Goal: Task Accomplishment & Management: Use online tool/utility

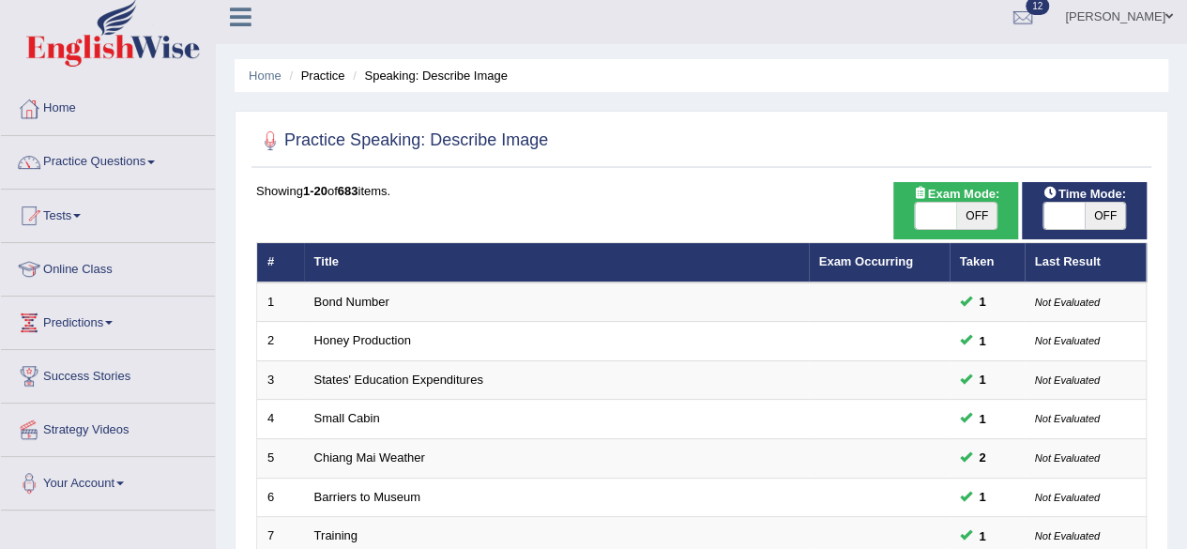
scroll to position [5, 0]
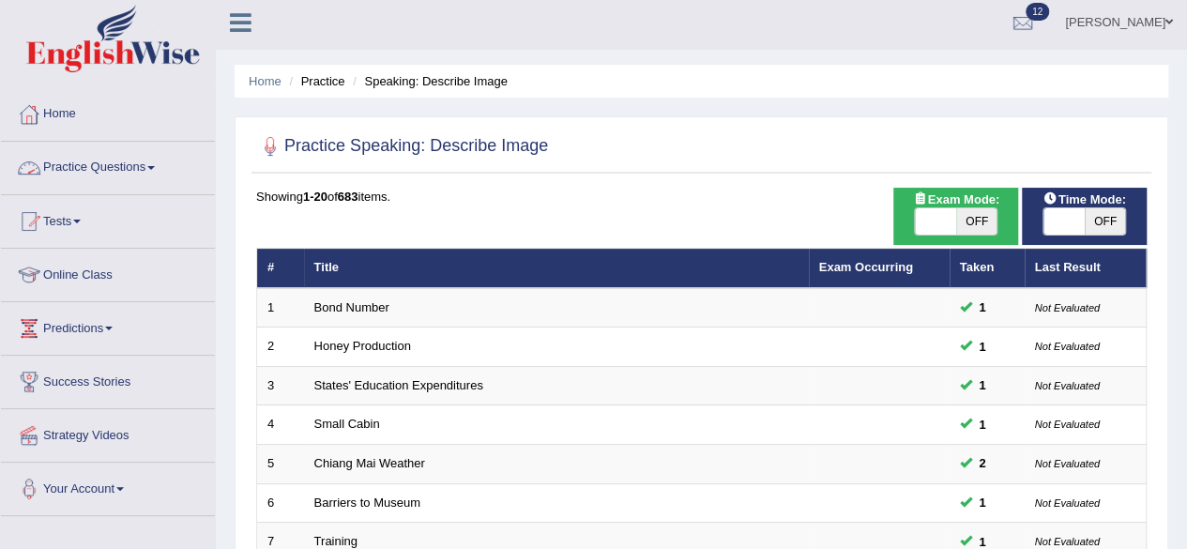
click at [165, 166] on link "Practice Questions" at bounding box center [108, 165] width 214 height 47
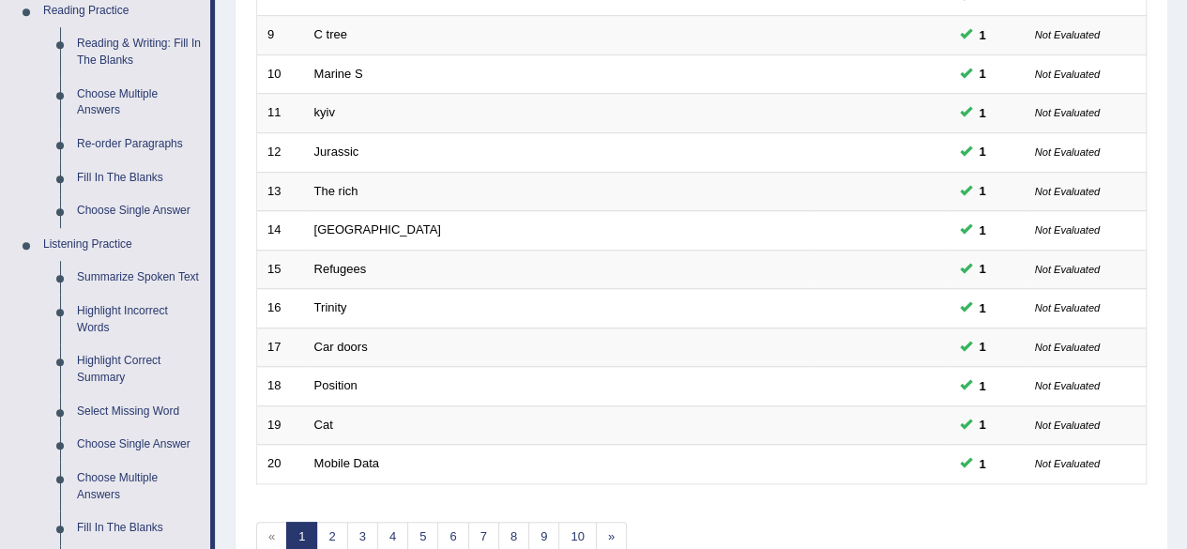
scroll to position [474, 0]
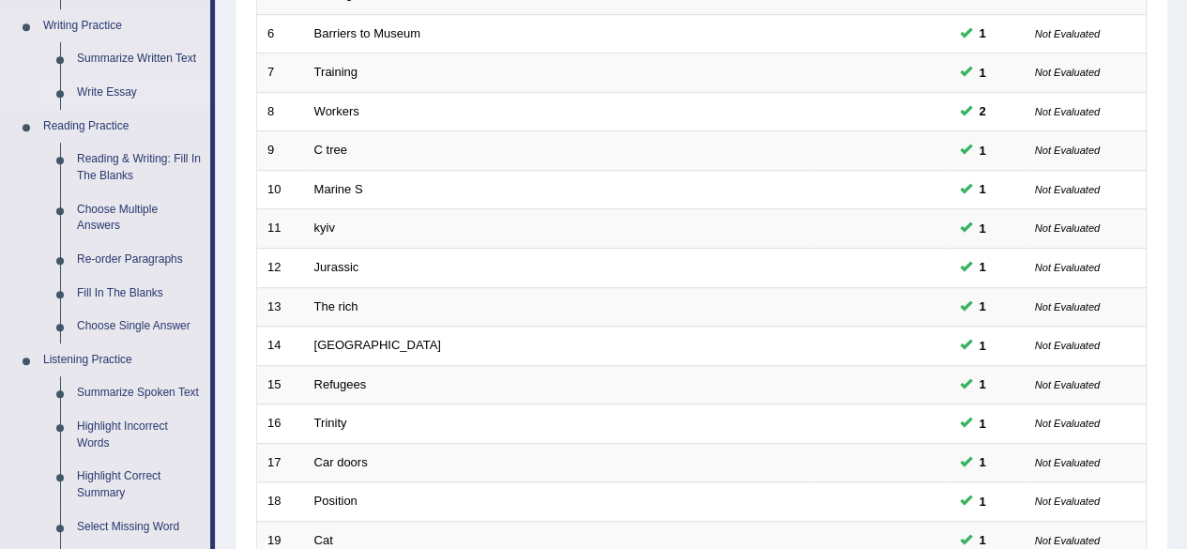
click at [122, 92] on link "Write Essay" at bounding box center [140, 93] width 142 height 34
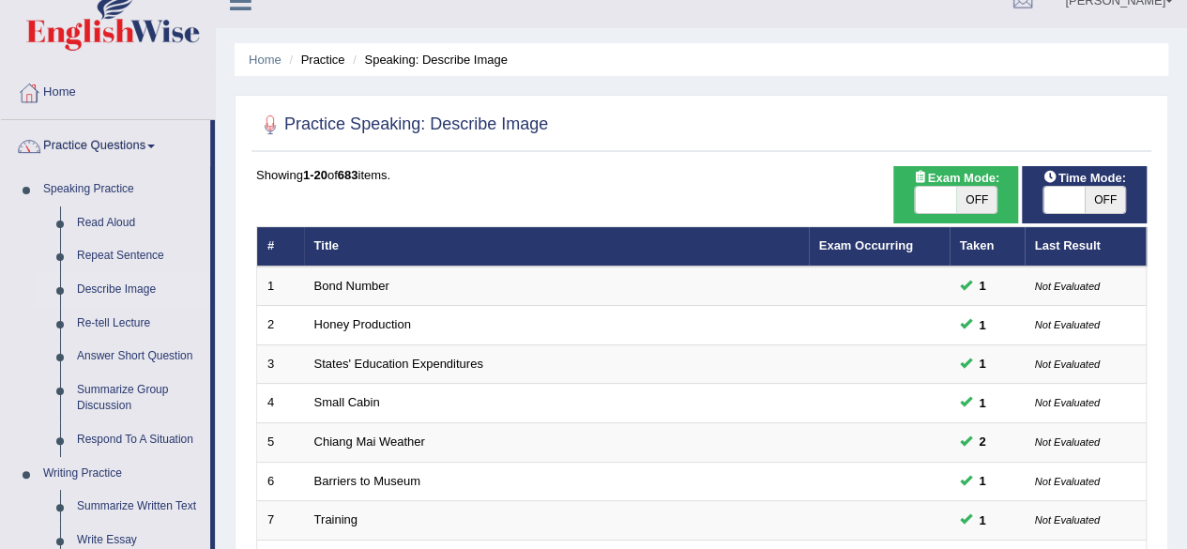
scroll to position [28, 0]
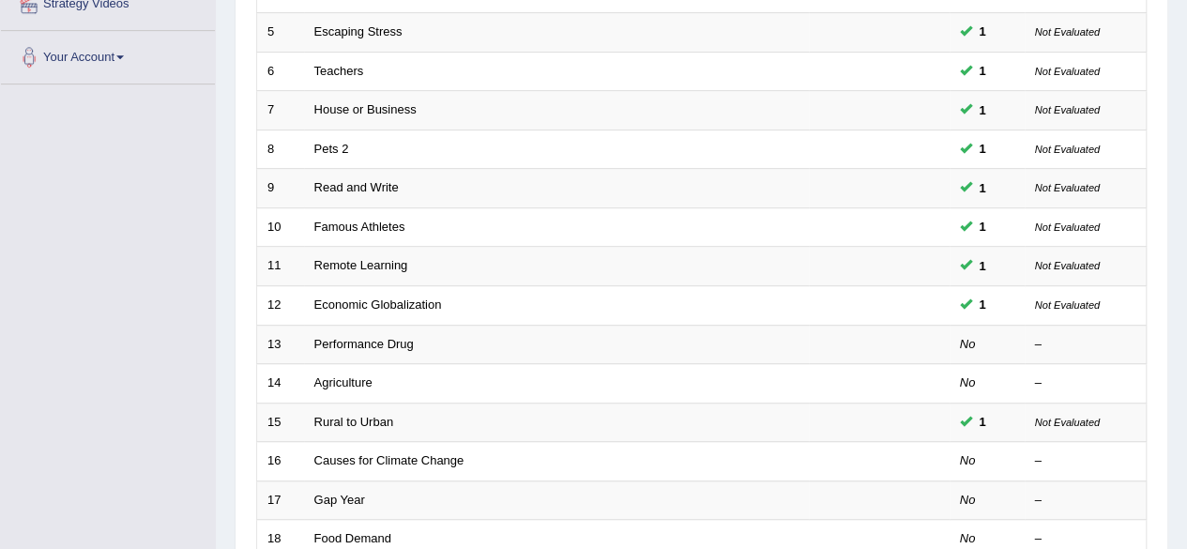
scroll to position [440, 0]
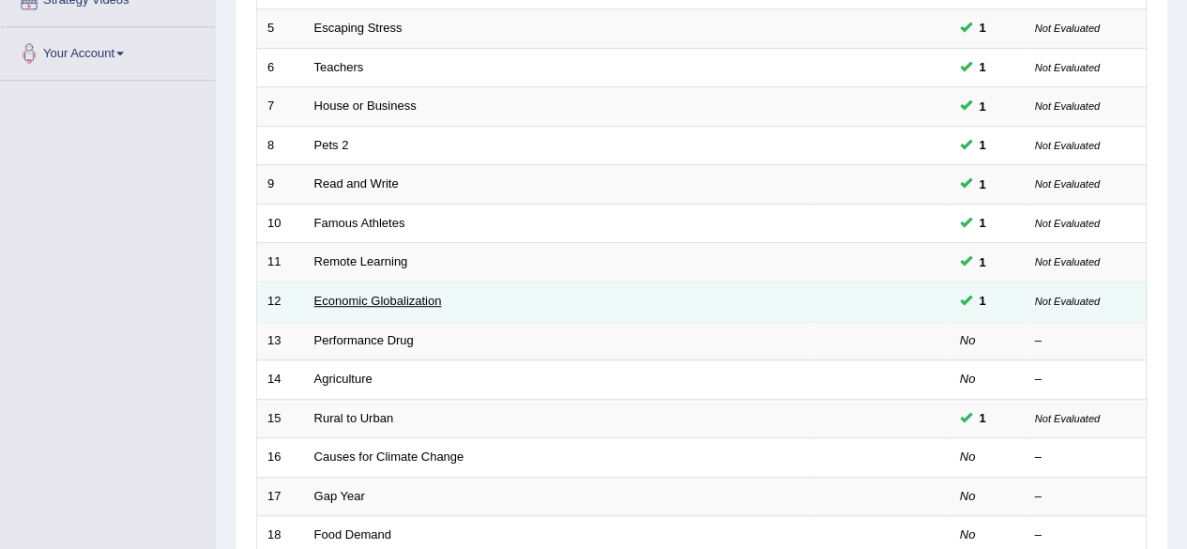
click at [394, 298] on link "Economic Globalization" at bounding box center [378, 301] width 128 height 14
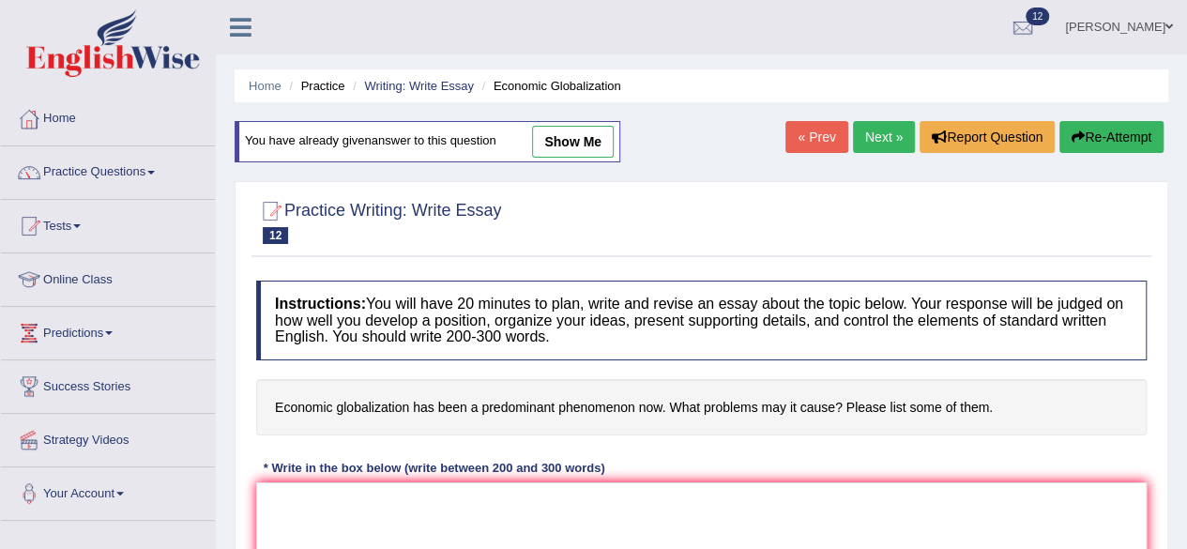
click at [572, 133] on link "show me" at bounding box center [573, 142] width 82 height 32
type textarea "The increasing influence of economic globalization on our lives has ignited num…"
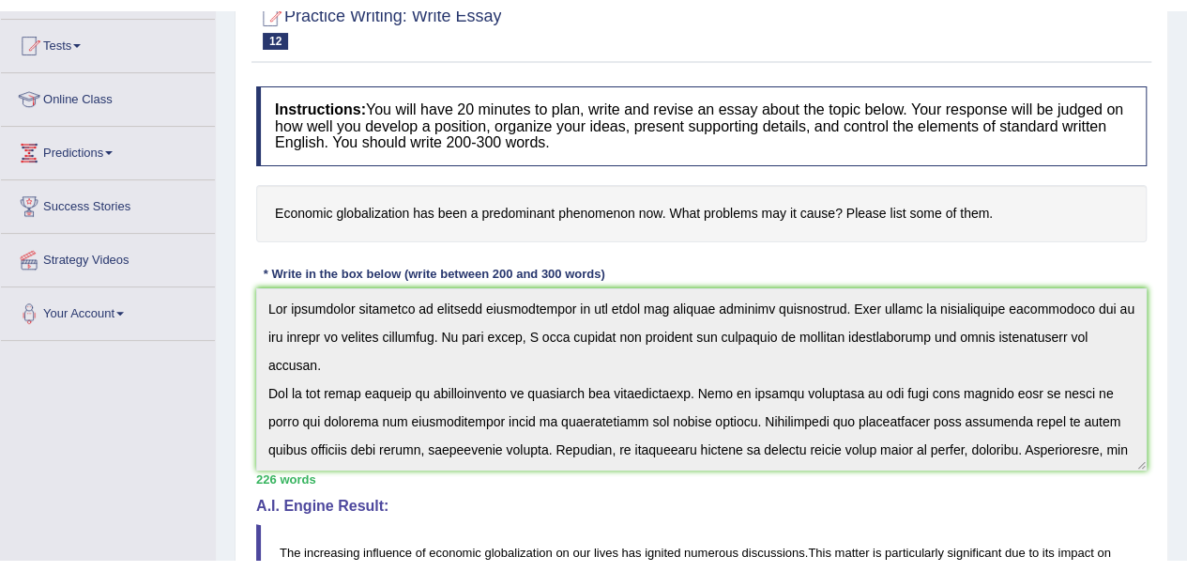
scroll to position [183, 0]
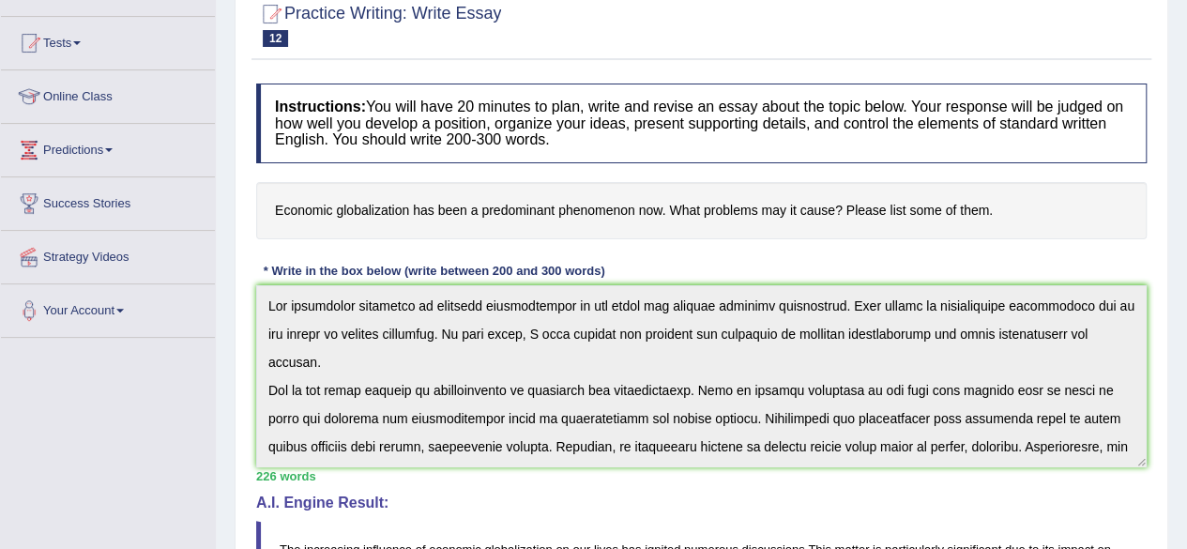
drag, startPoint x: 276, startPoint y: 202, endPoint x: 641, endPoint y: 183, distance: 365.6
click at [641, 183] on h4 "Economic globalization has been a predominant phenomenon now. What problems may…" at bounding box center [701, 210] width 891 height 57
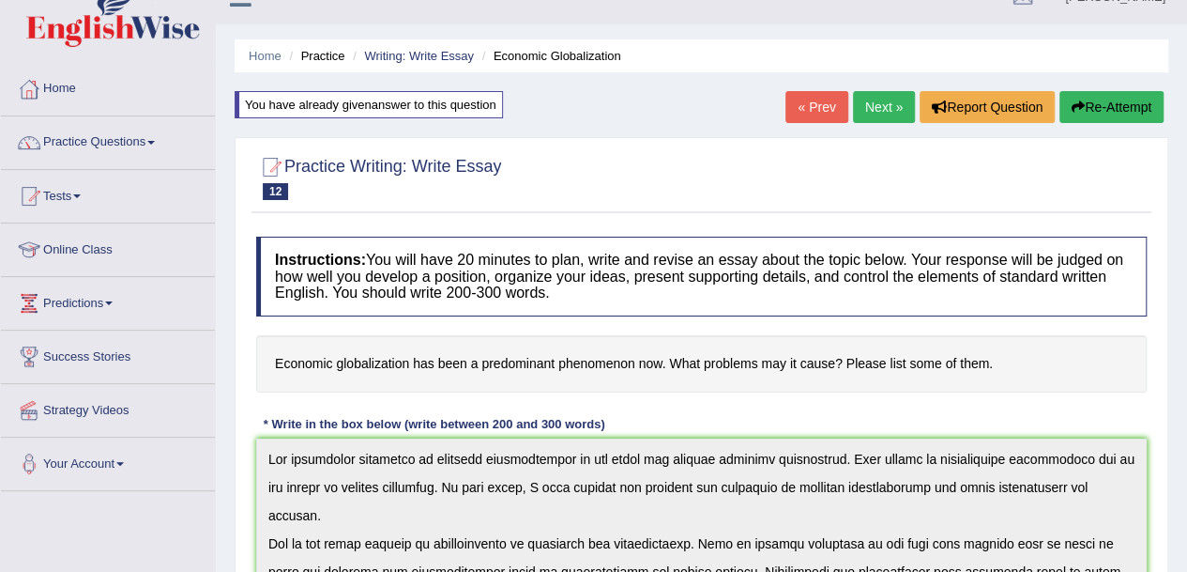
scroll to position [0, 0]
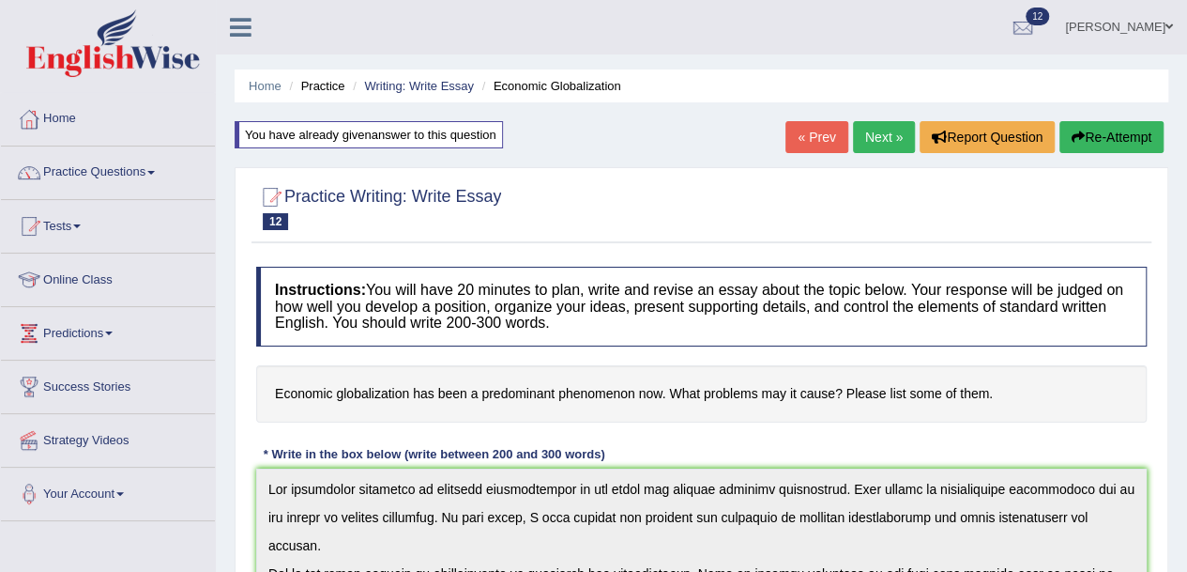
click at [149, 173] on link "Practice Questions" at bounding box center [108, 169] width 214 height 47
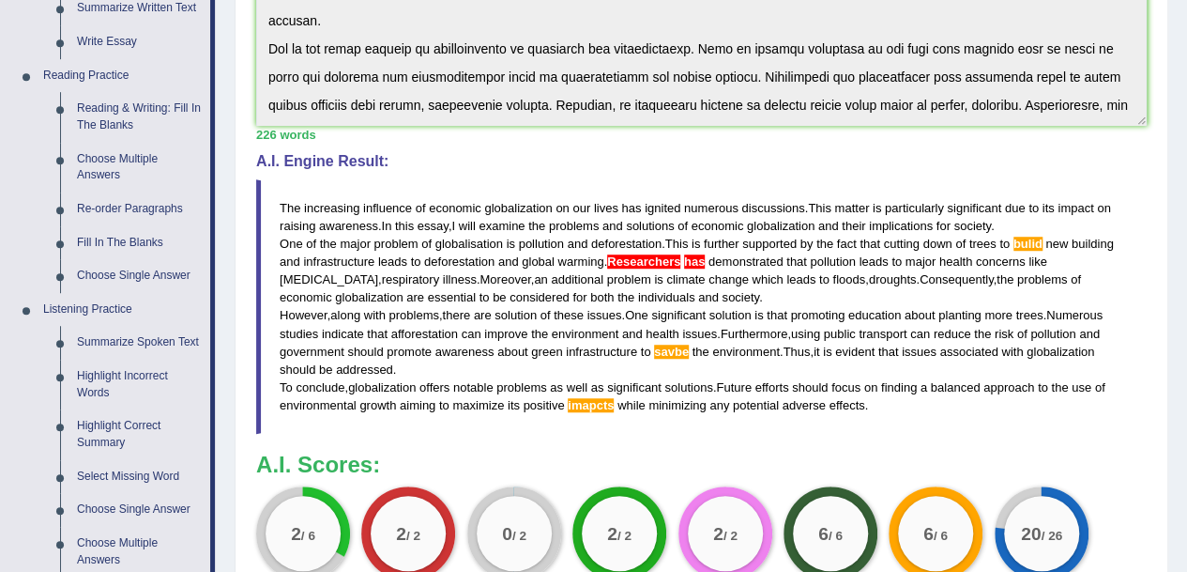
scroll to position [527, 0]
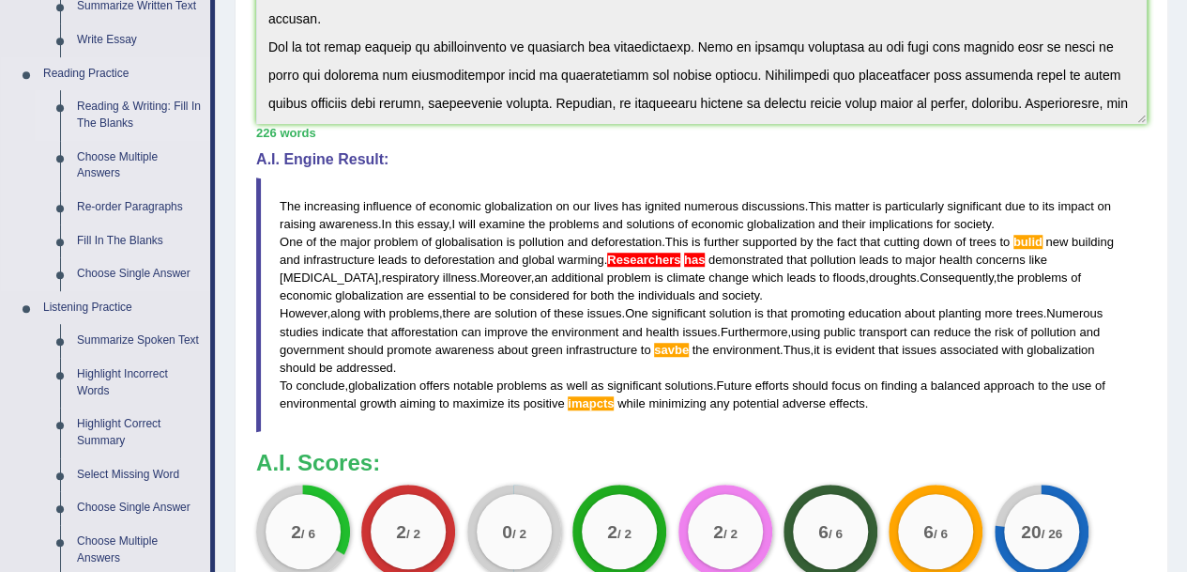
click at [125, 117] on link "Reading & Writing: Fill In The Blanks" at bounding box center [140, 115] width 142 height 50
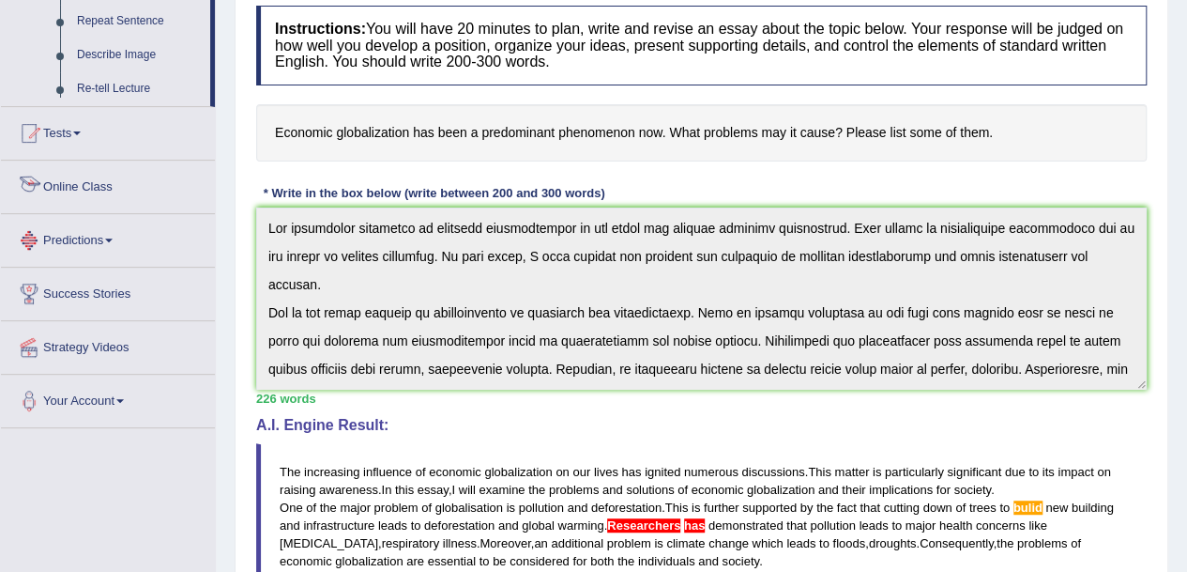
scroll to position [415, 0]
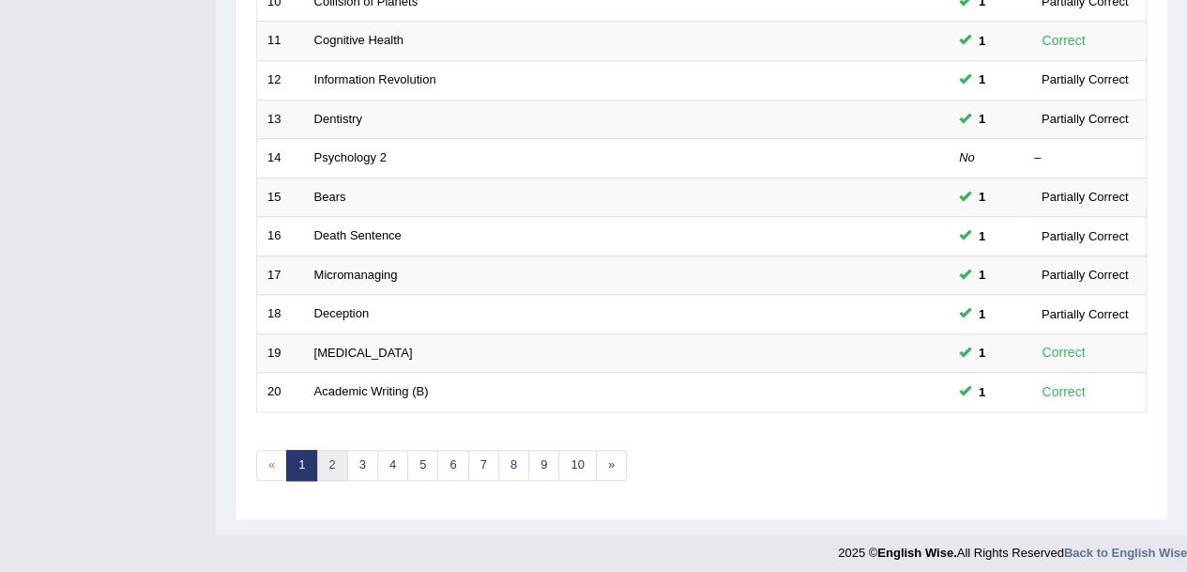
click at [327, 457] on link "2" at bounding box center [331, 465] width 31 height 31
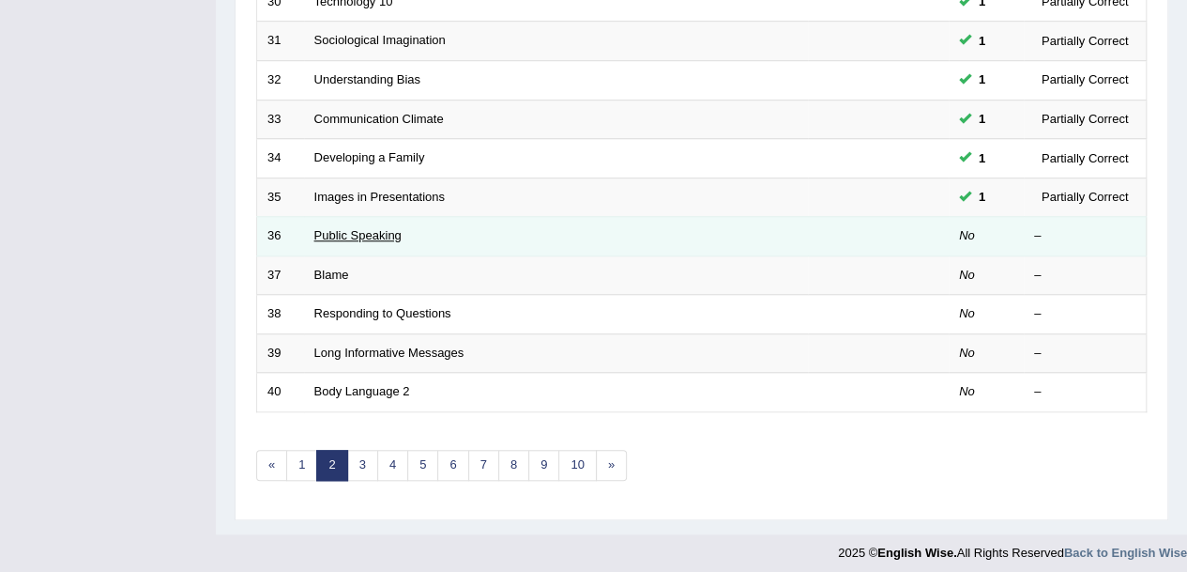
click at [374, 229] on link "Public Speaking" at bounding box center [357, 235] width 87 height 14
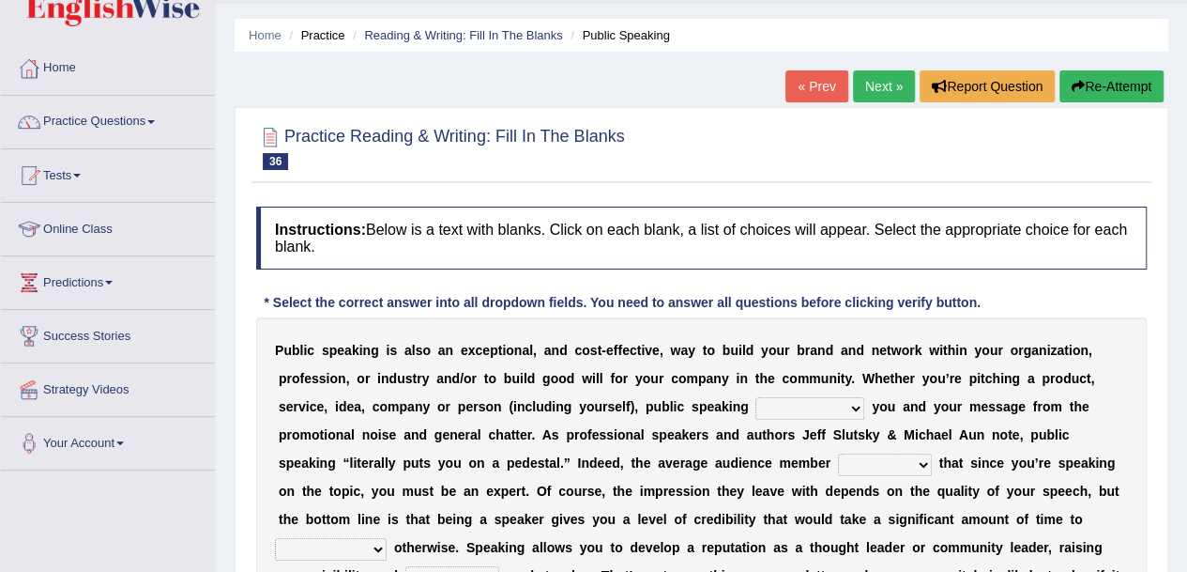
scroll to position [38, 0]
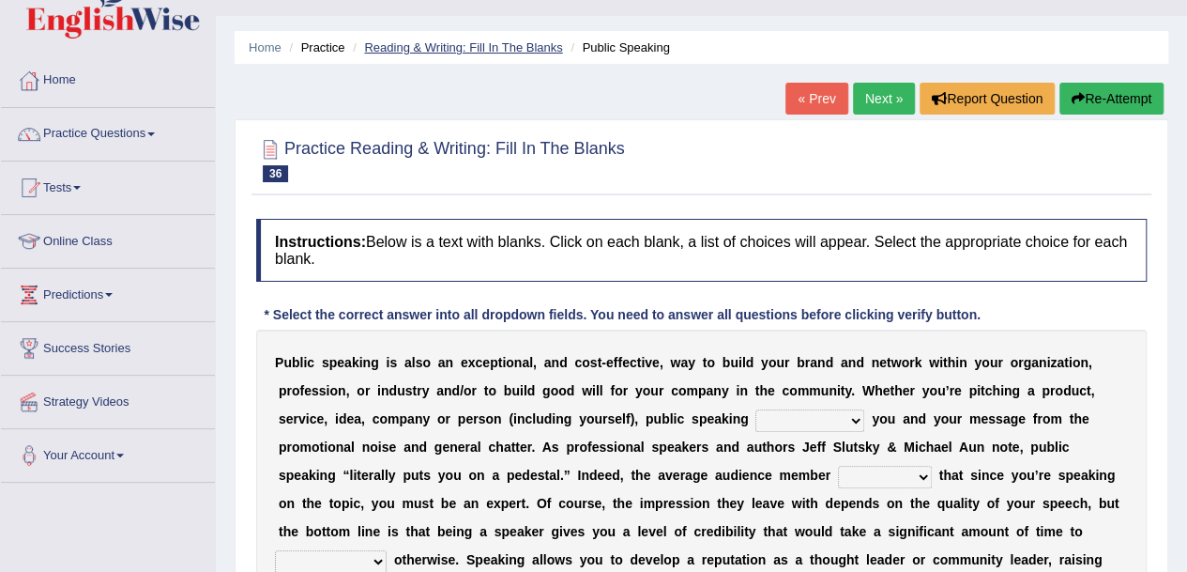
click at [477, 43] on link "Reading & Writing: Fill In The Blanks" at bounding box center [463, 47] width 198 height 14
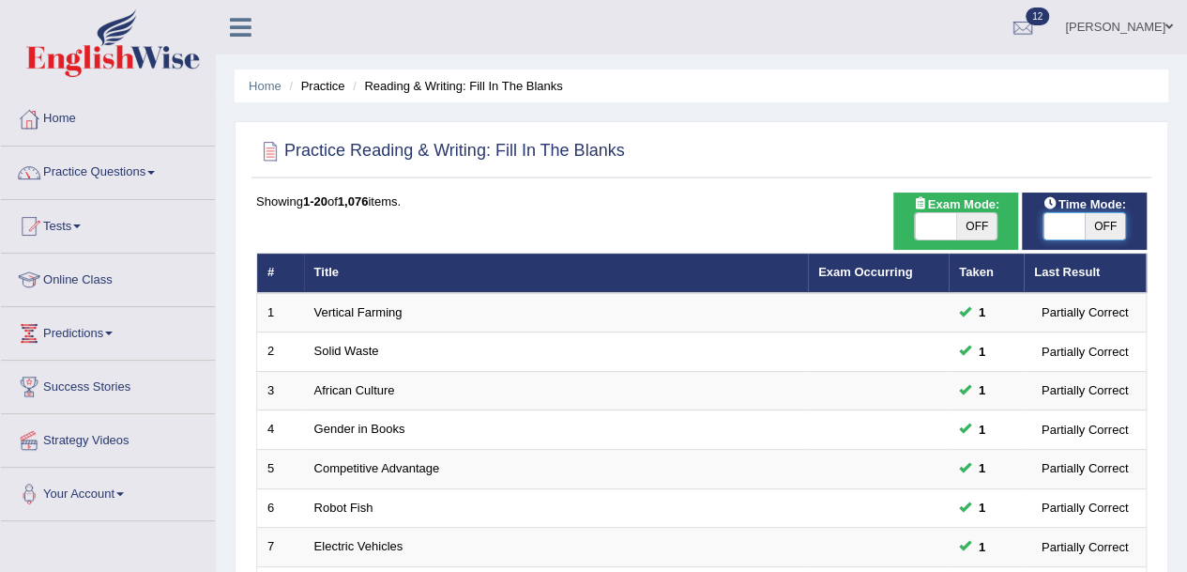
click at [1064, 230] on span at bounding box center [1064, 226] width 41 height 26
checkbox input "true"
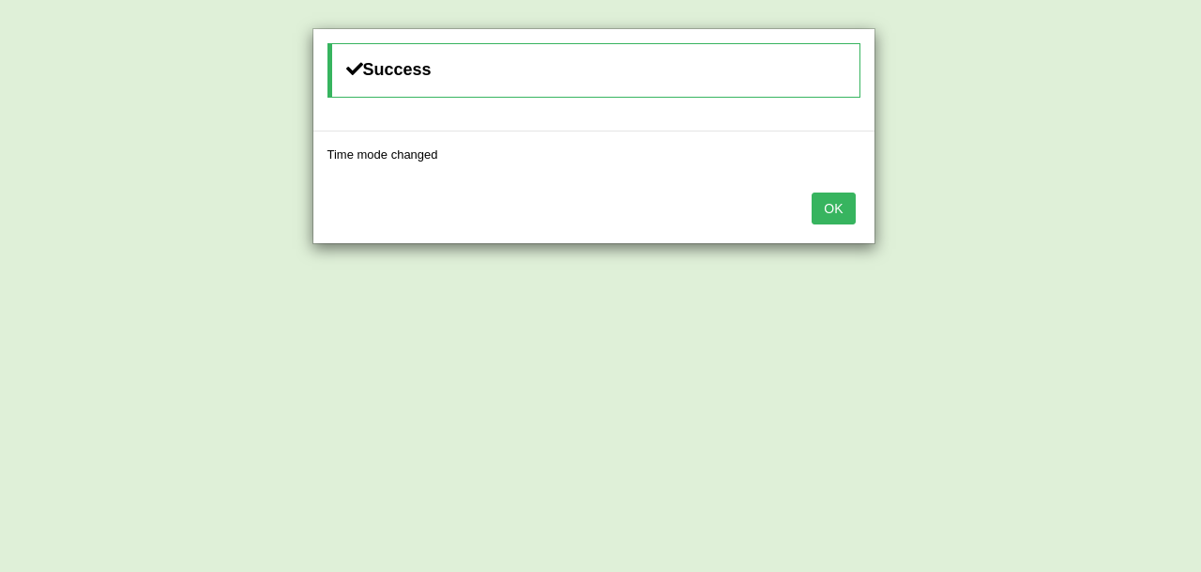
click at [834, 221] on button "OK" at bounding box center [833, 208] width 43 height 32
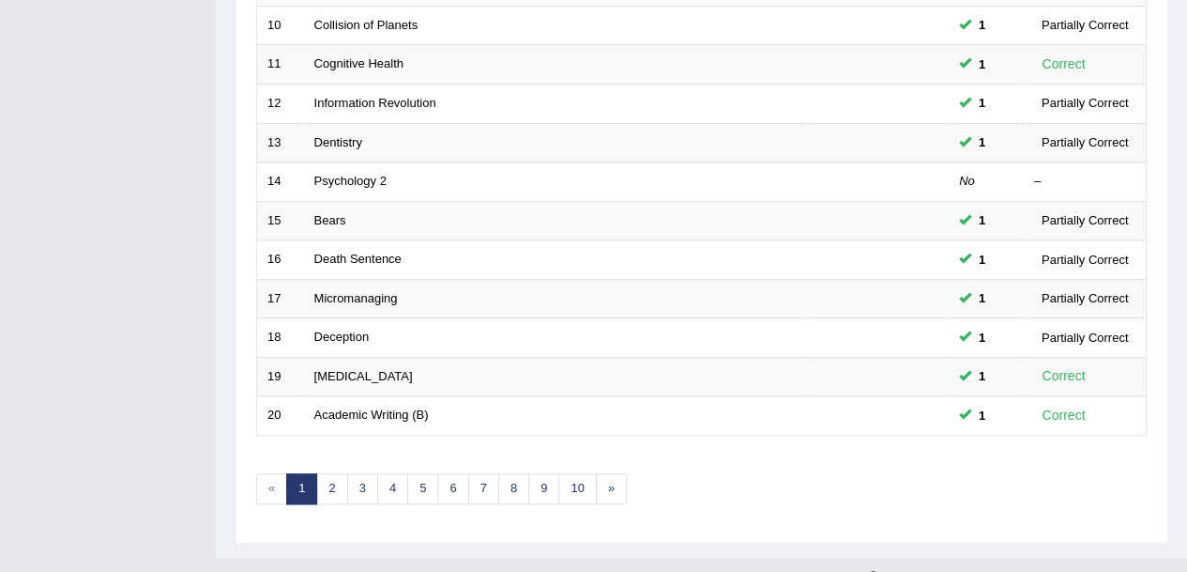
scroll to position [662, 0]
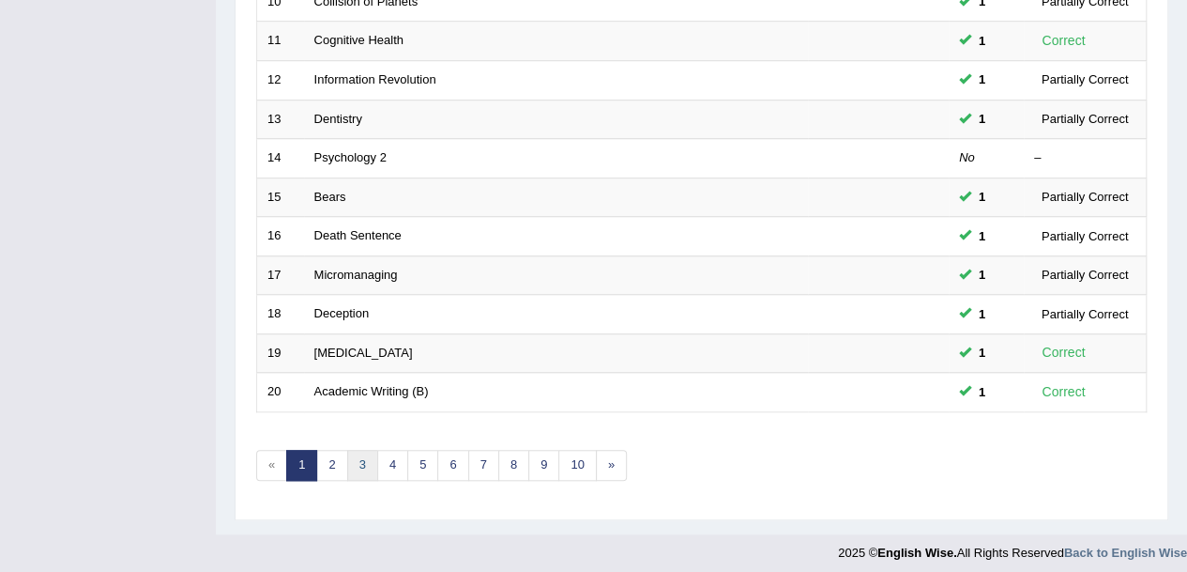
click at [357, 459] on link "3" at bounding box center [362, 465] width 31 height 31
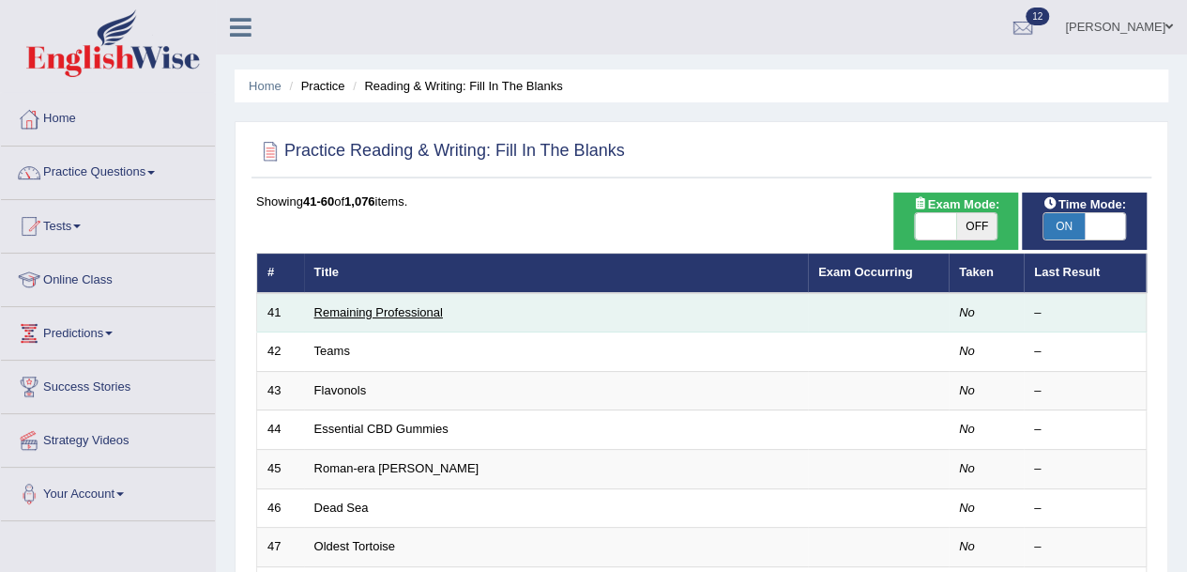
click at [359, 314] on link "Remaining Professional" at bounding box center [378, 312] width 129 height 14
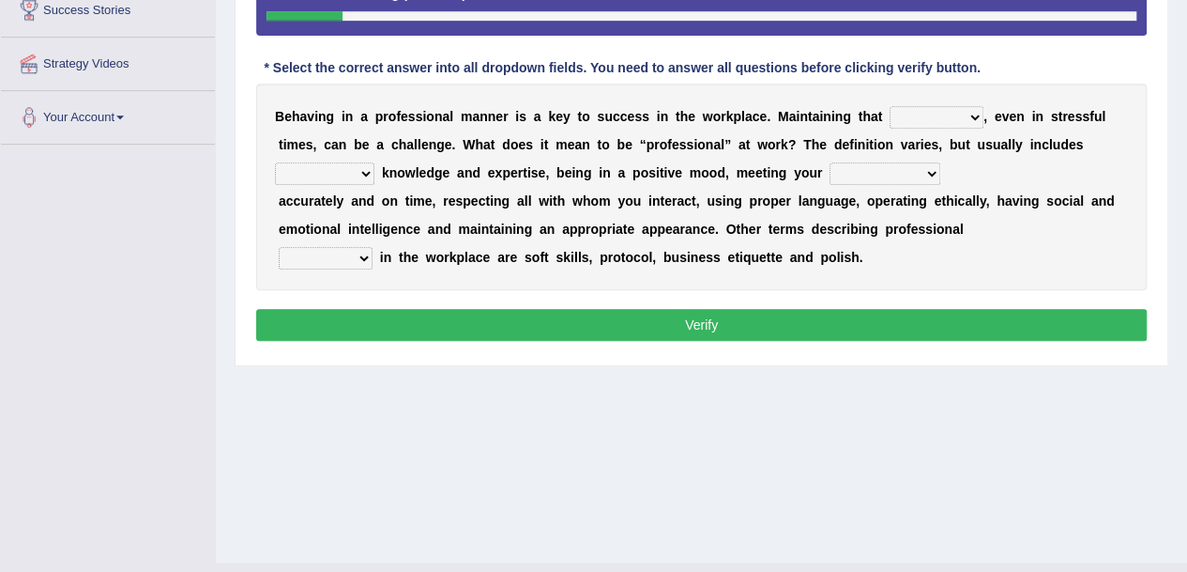
click at [972, 114] on select "demand domain direction demeanor" at bounding box center [937, 117] width 94 height 23
select select "domain"
click at [890, 106] on select "demand domain direction demeanor" at bounding box center [937, 117] width 94 height 23
click at [365, 180] on select "possessing appraising processing assessing" at bounding box center [324, 173] width 99 height 23
select select "assessing"
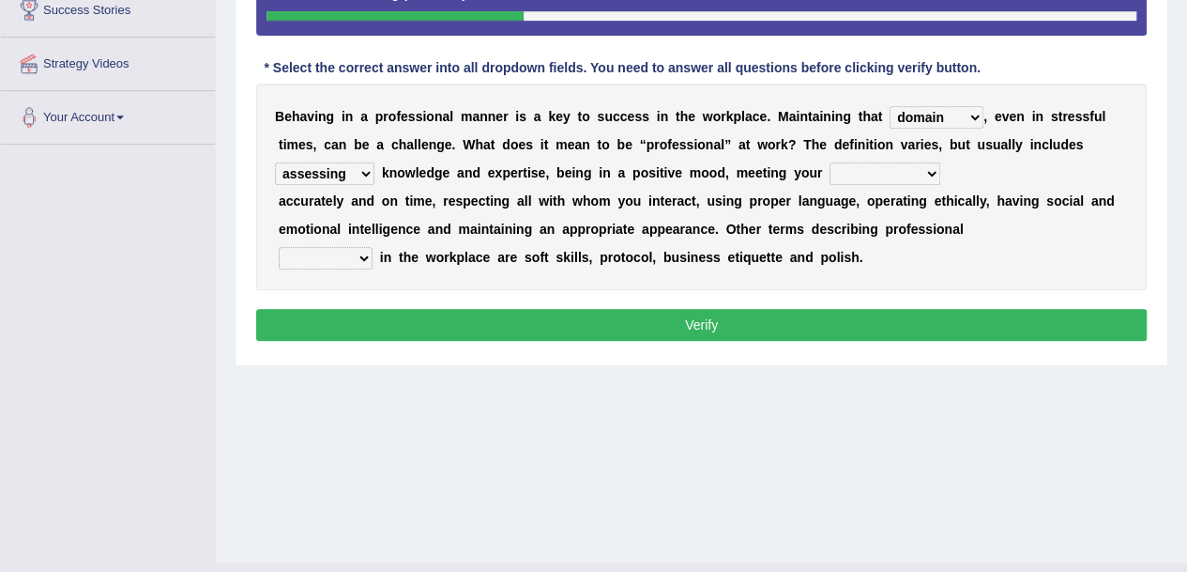
click at [275, 162] on select "possessing appraising processing assessing" at bounding box center [324, 173] width 99 height 23
click at [930, 171] on select "opportunities occupations observations obligations" at bounding box center [885, 173] width 111 height 23
select select "opportunities"
click at [830, 162] on select "opportunities occupations observations obligations" at bounding box center [885, 173] width 111 height 23
click at [363, 258] on select "conduct contact condition contract" at bounding box center [326, 258] width 94 height 23
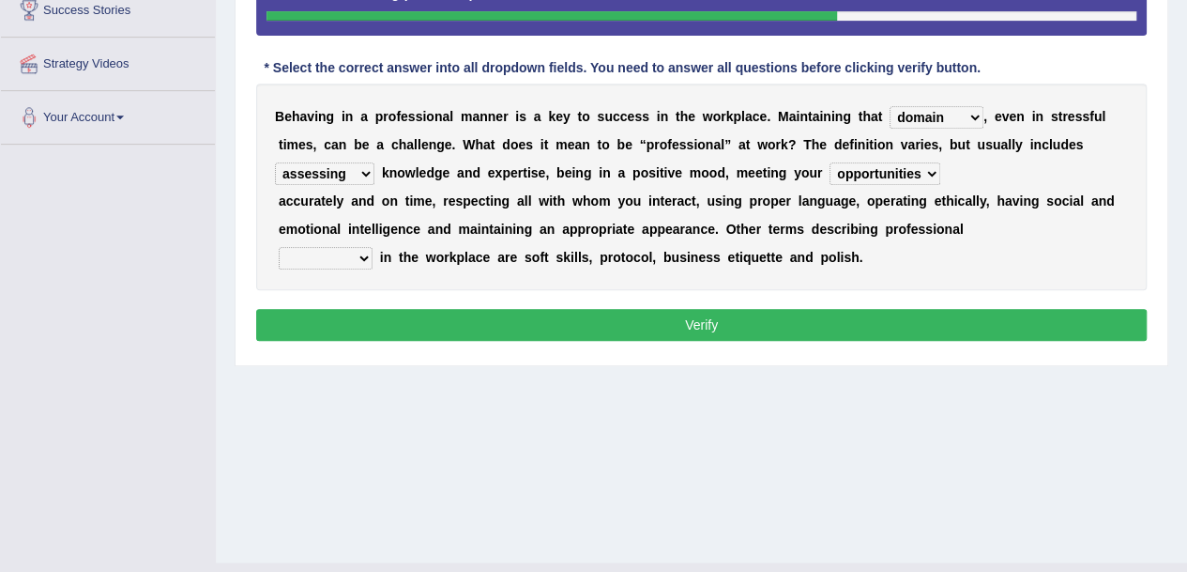
select select "condition"
click at [279, 247] on select "conduct contact condition contract" at bounding box center [326, 258] width 94 height 23
click at [457, 320] on button "Verify" at bounding box center [701, 325] width 891 height 32
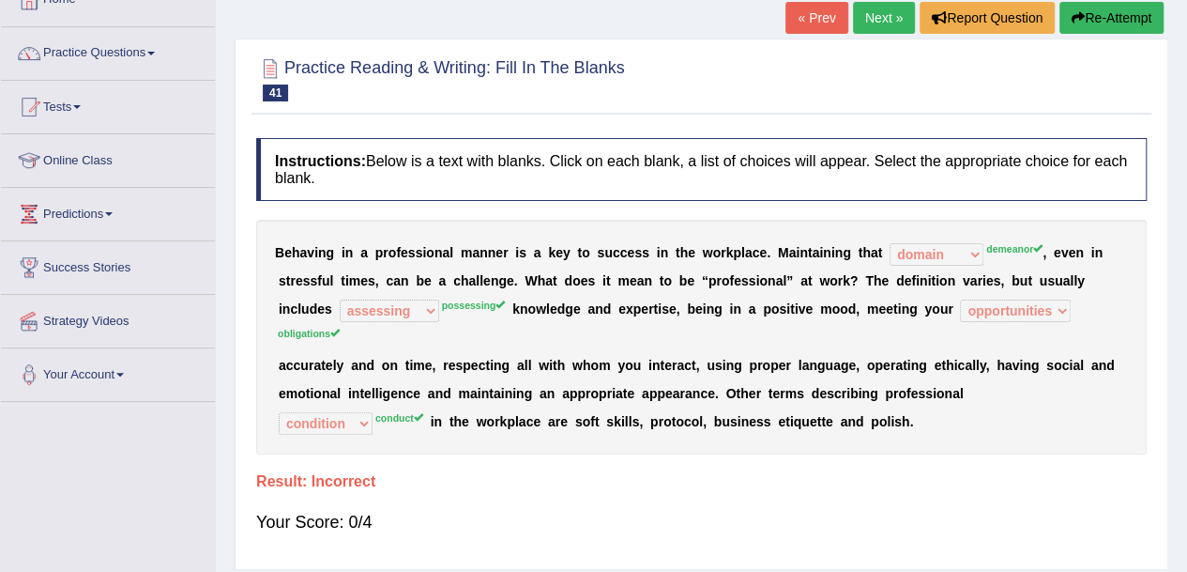
scroll to position [113, 0]
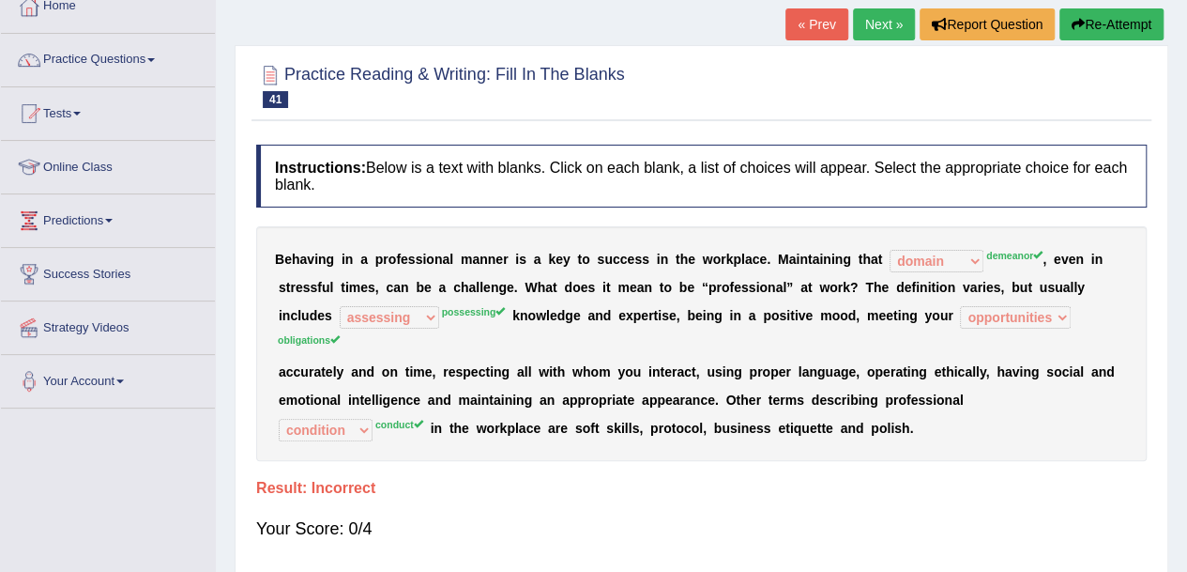
click at [1104, 29] on button "Re-Attempt" at bounding box center [1112, 24] width 104 height 32
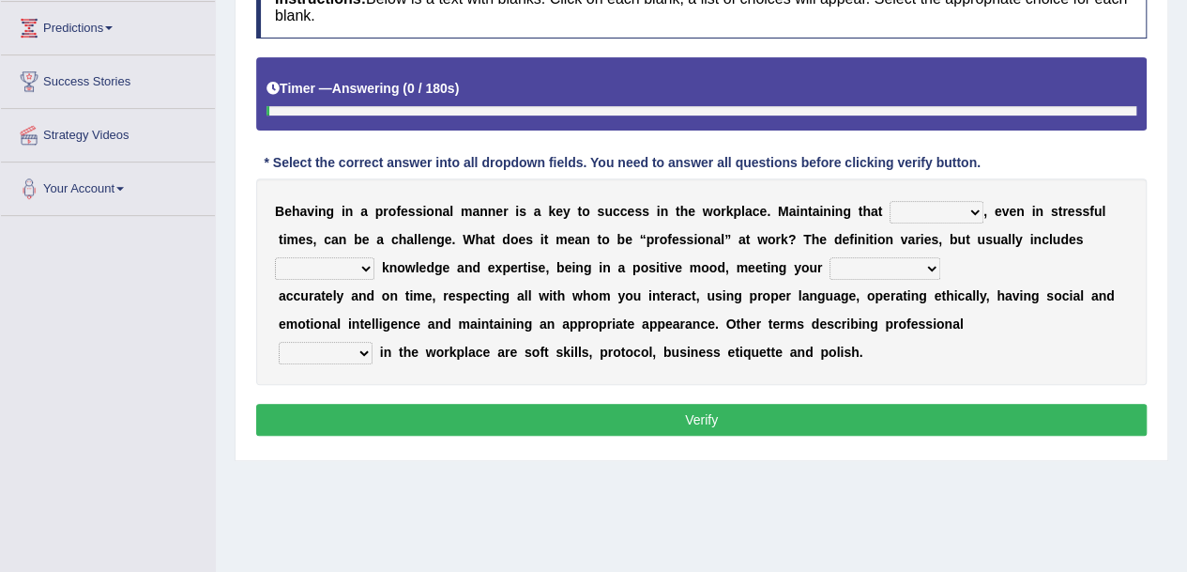
scroll to position [309, 0]
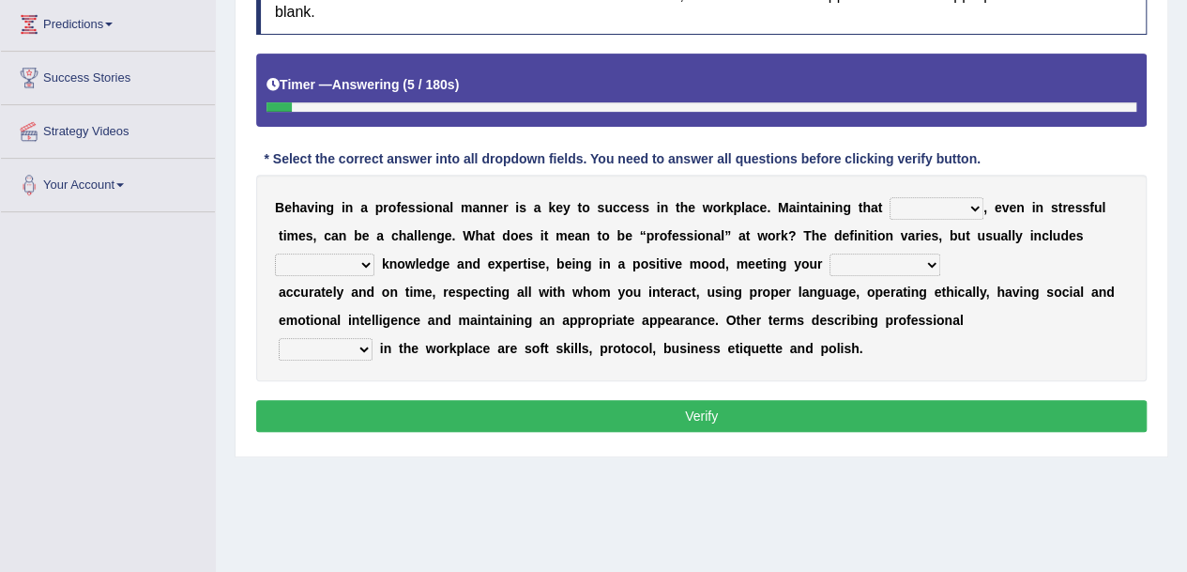
click at [967, 205] on select "demand domain direction demeanor" at bounding box center [937, 208] width 94 height 23
select select "demeanor"
click at [890, 197] on select "demand domain direction demeanor" at bounding box center [937, 208] width 94 height 23
click at [361, 256] on select "possessing appraising processing assessing" at bounding box center [324, 264] width 99 height 23
select select "possessing"
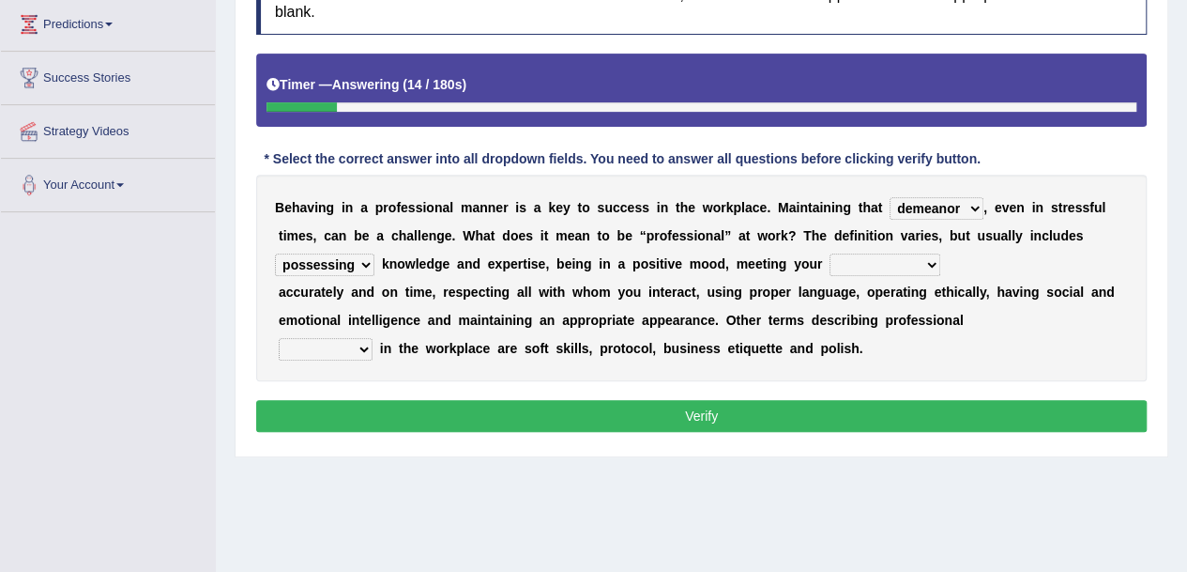
click at [275, 253] on select "possessing appraising processing assessing" at bounding box center [324, 264] width 99 height 23
click at [931, 258] on select "opportunities occupations observations obligations" at bounding box center [885, 264] width 111 height 23
select select "obligations"
click at [830, 253] on select "opportunities occupations observations obligations" at bounding box center [885, 264] width 111 height 23
click at [362, 346] on select "conduct contact condition contract" at bounding box center [326, 349] width 94 height 23
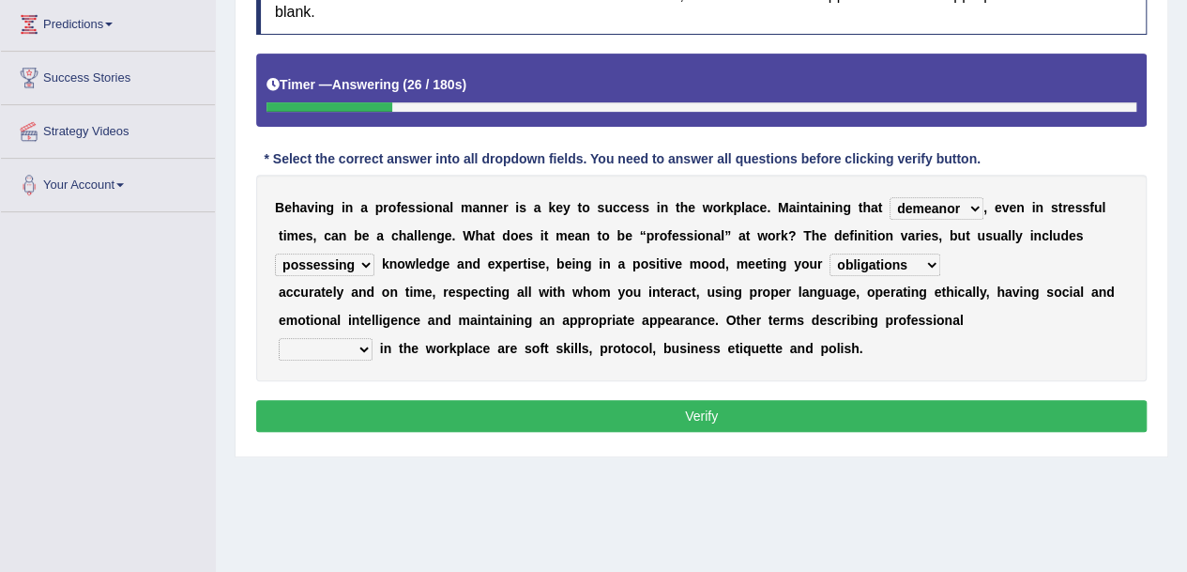
select select "conduct"
click at [279, 338] on select "conduct contact condition contract" at bounding box center [326, 349] width 94 height 23
click at [443, 419] on button "Verify" at bounding box center [701, 416] width 891 height 32
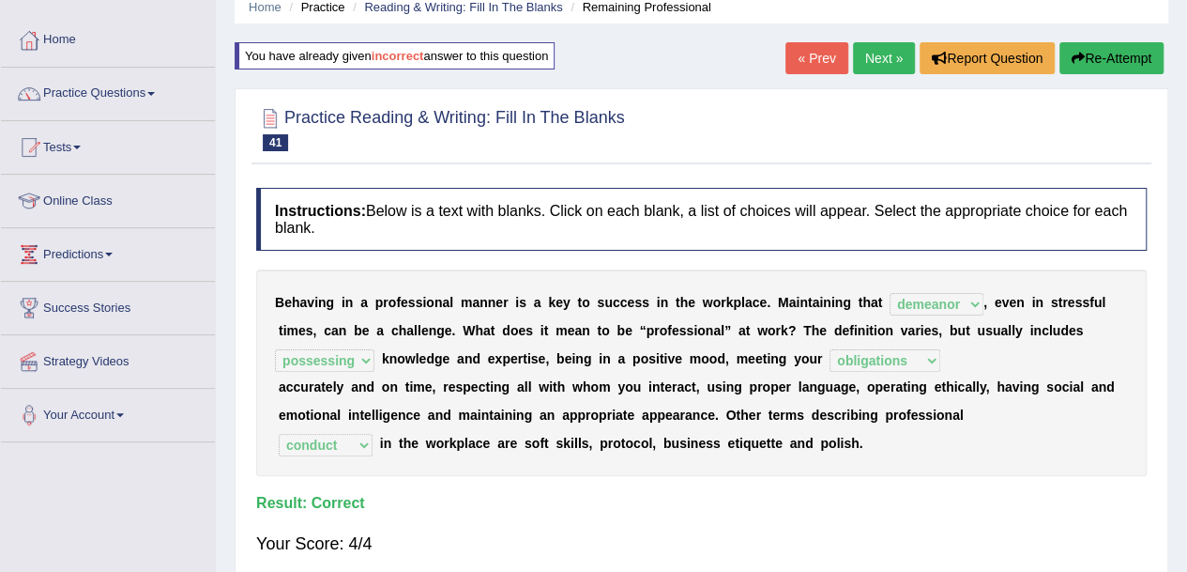
scroll to position [70, 0]
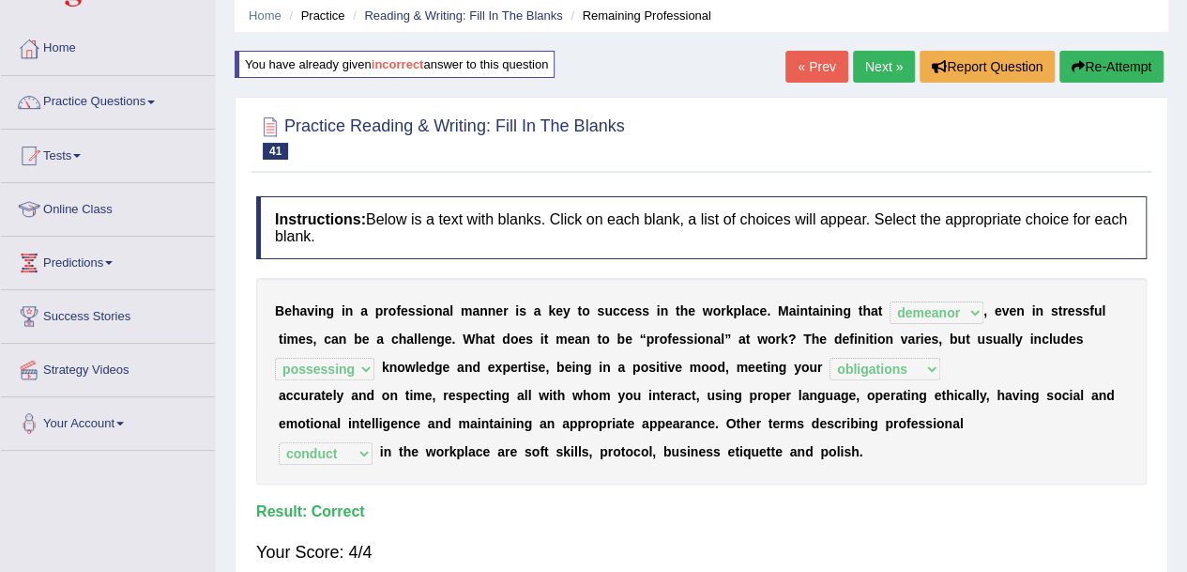
click at [879, 54] on link "Next »" at bounding box center [884, 67] width 62 height 32
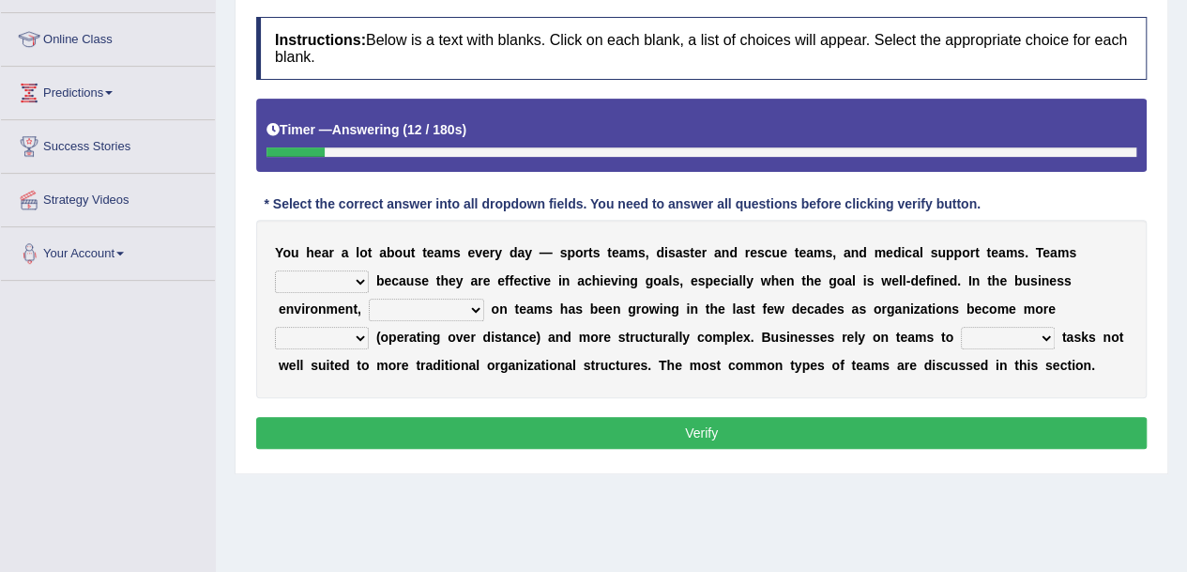
click at [366, 277] on select "exert extend express exist" at bounding box center [322, 281] width 94 height 23
select select "exist"
click at [275, 270] on select "exert extend express exist" at bounding box center [322, 281] width 94 height 23
click at [477, 306] on select "reliability reliance realization independence" at bounding box center [426, 309] width 115 height 23
select select "reliability"
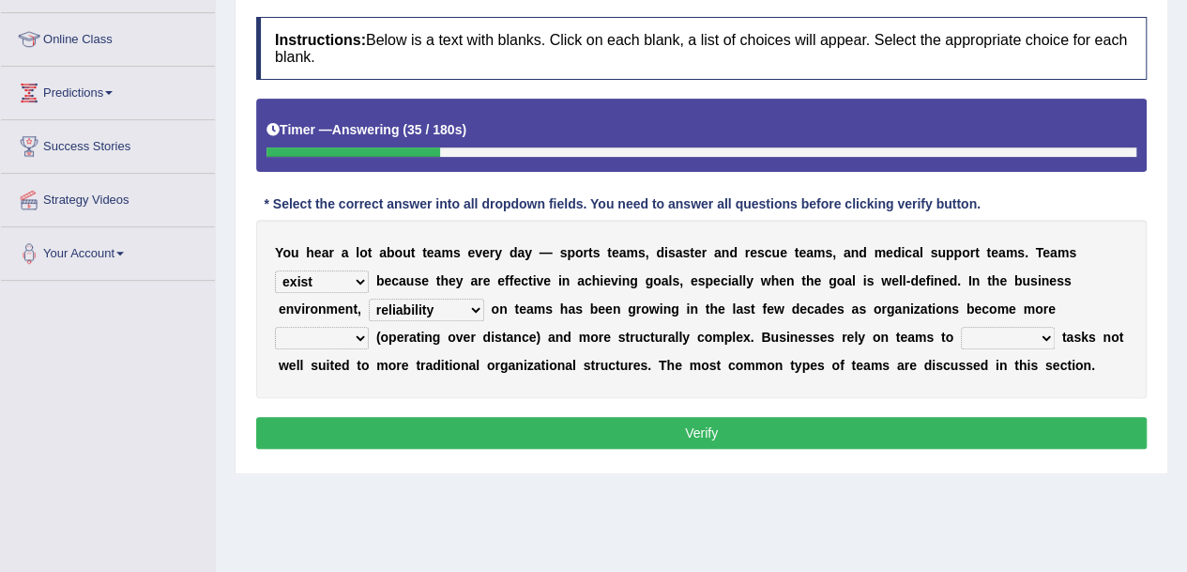
click at [369, 298] on select "reliability reliance realization independence" at bounding box center [426, 309] width 115 height 23
click at [465, 301] on select "reliability reliance realization independence" at bounding box center [426, 309] width 115 height 23
click at [545, 312] on b "s" at bounding box center [549, 308] width 8 height 15
click at [359, 333] on select "authentic virtual simplified veritable" at bounding box center [322, 338] width 94 height 23
select select "virtual"
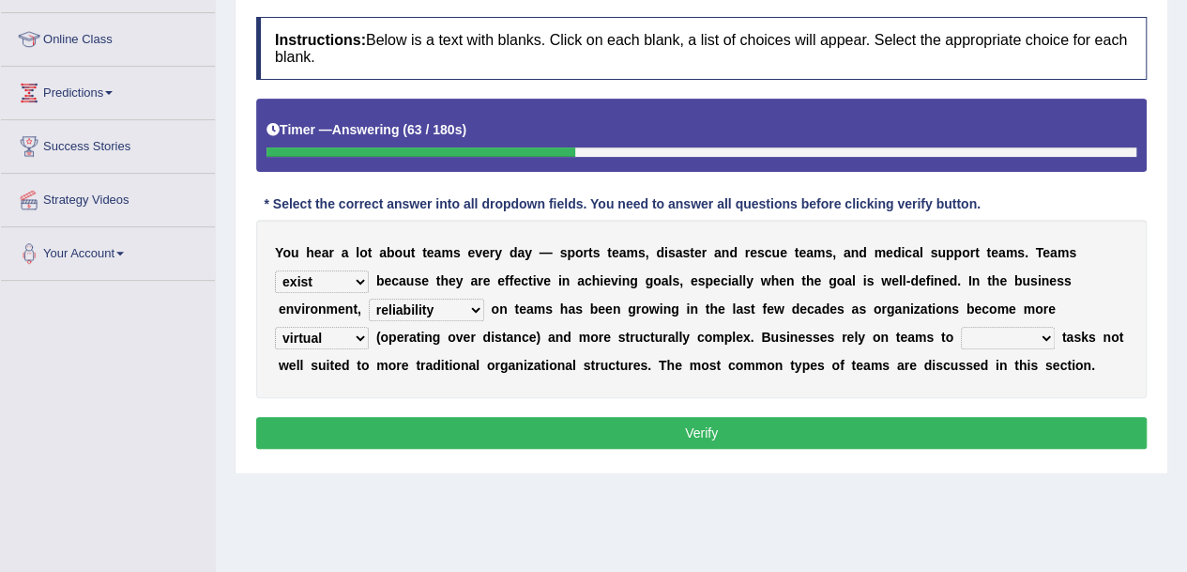
click at [275, 327] on select "authentic virtual simplified veritable" at bounding box center [322, 338] width 94 height 23
click at [1049, 337] on select "perform possess compare conform" at bounding box center [1008, 338] width 94 height 23
click at [961, 327] on select "perform possess compare conform" at bounding box center [1008, 338] width 94 height 23
click at [1044, 335] on select "perform possess compare conform" at bounding box center [1008, 338] width 94 height 23
click at [961, 327] on select "perform possess compare conform" at bounding box center [1008, 338] width 94 height 23
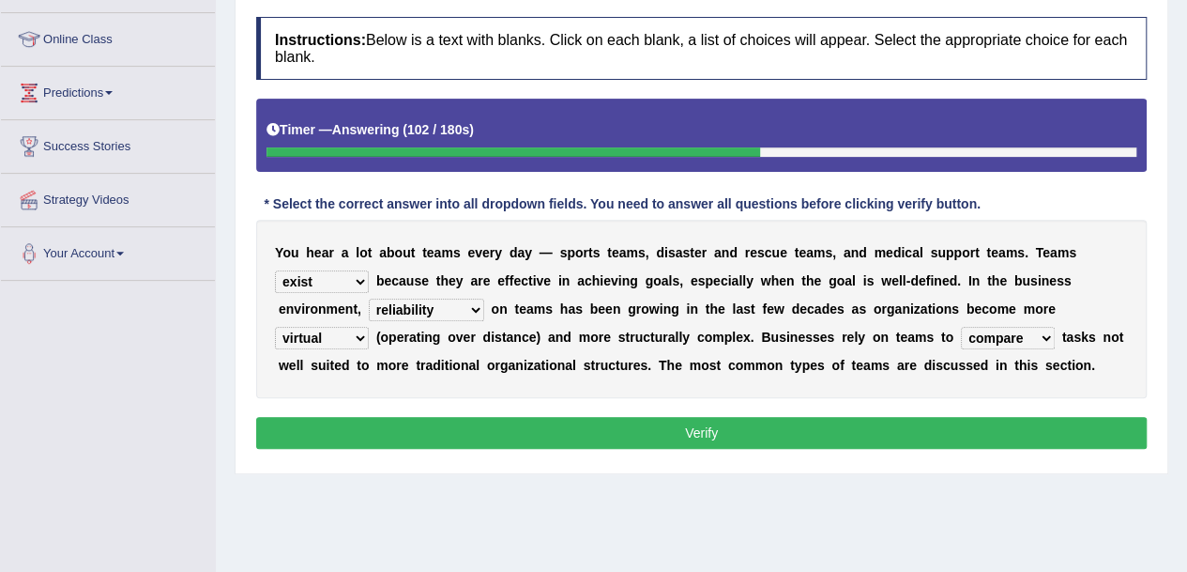
click at [1042, 335] on select "perform possess compare conform" at bounding box center [1008, 338] width 94 height 23
select select "perform"
click at [961, 327] on select "perform possess compare conform" at bounding box center [1008, 338] width 94 height 23
click at [890, 424] on button "Verify" at bounding box center [701, 433] width 891 height 32
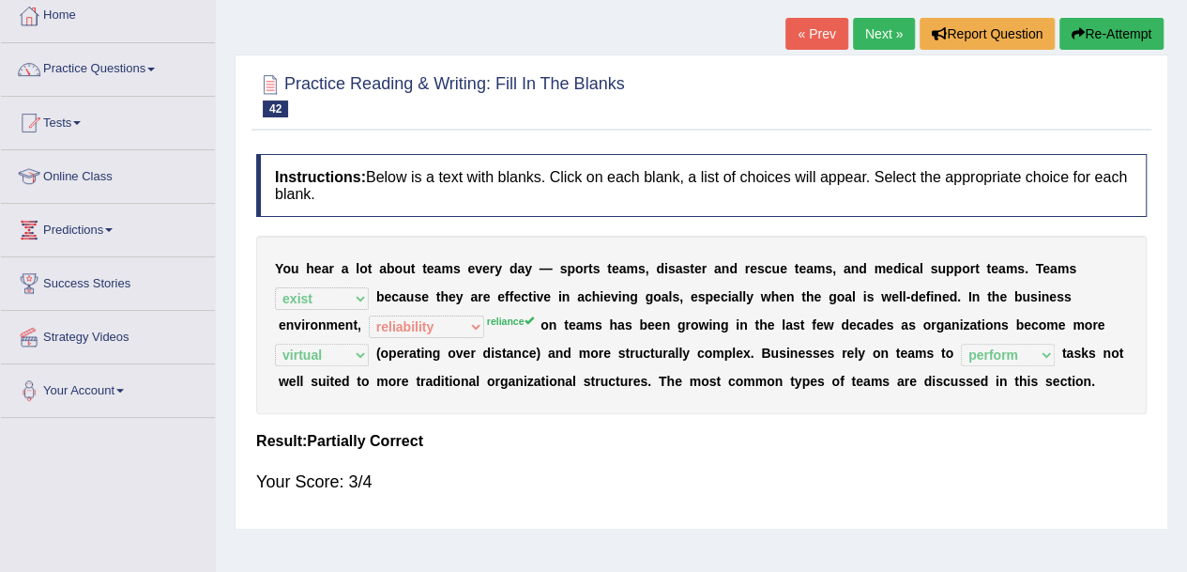
scroll to position [83, 0]
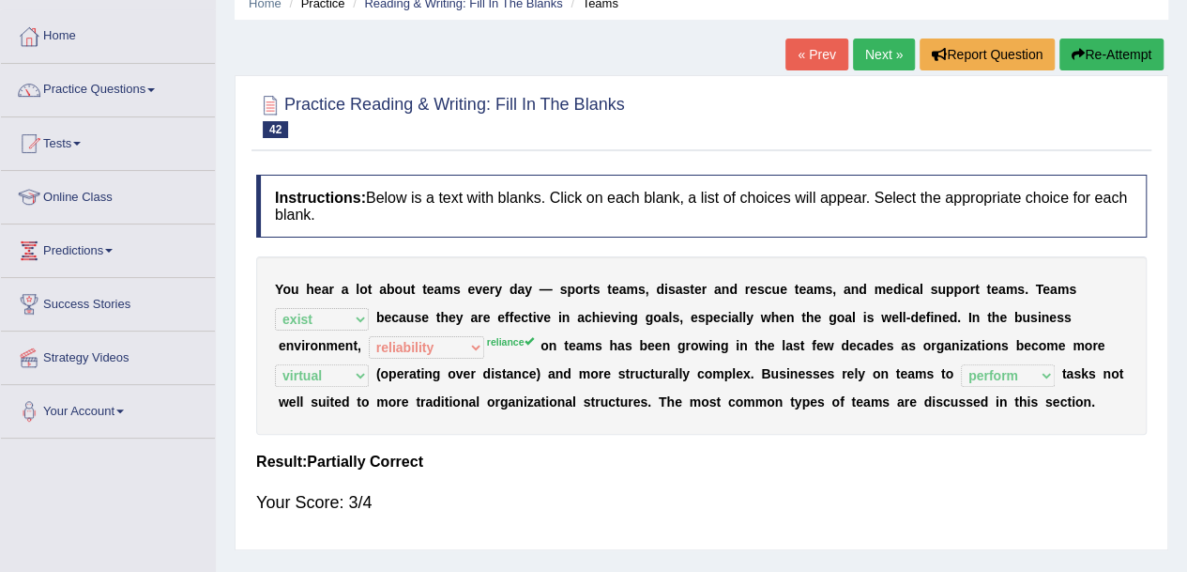
click at [865, 54] on link "Next »" at bounding box center [884, 54] width 62 height 32
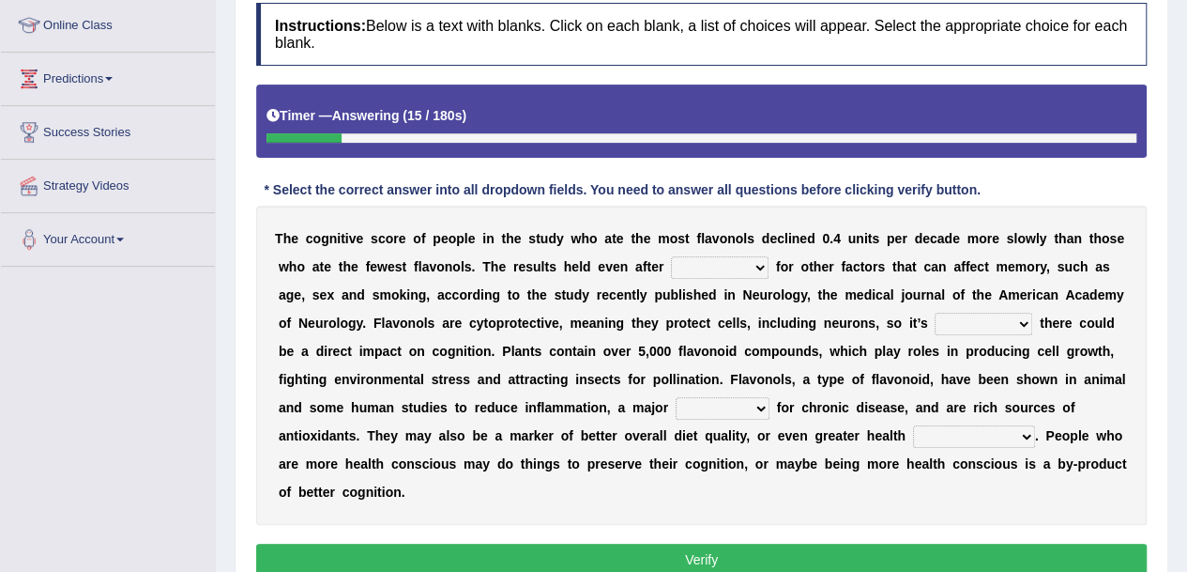
click at [764, 263] on select "consulting adjusting automating advertising" at bounding box center [720, 267] width 98 height 23
select select "consulting"
click at [671, 256] on select "consulting adjusting automating advertising" at bounding box center [720, 267] width 98 height 23
click at [1027, 317] on select "irresistible purposeful plausible detrimental" at bounding box center [984, 324] width 98 height 23
select select "irresistible"
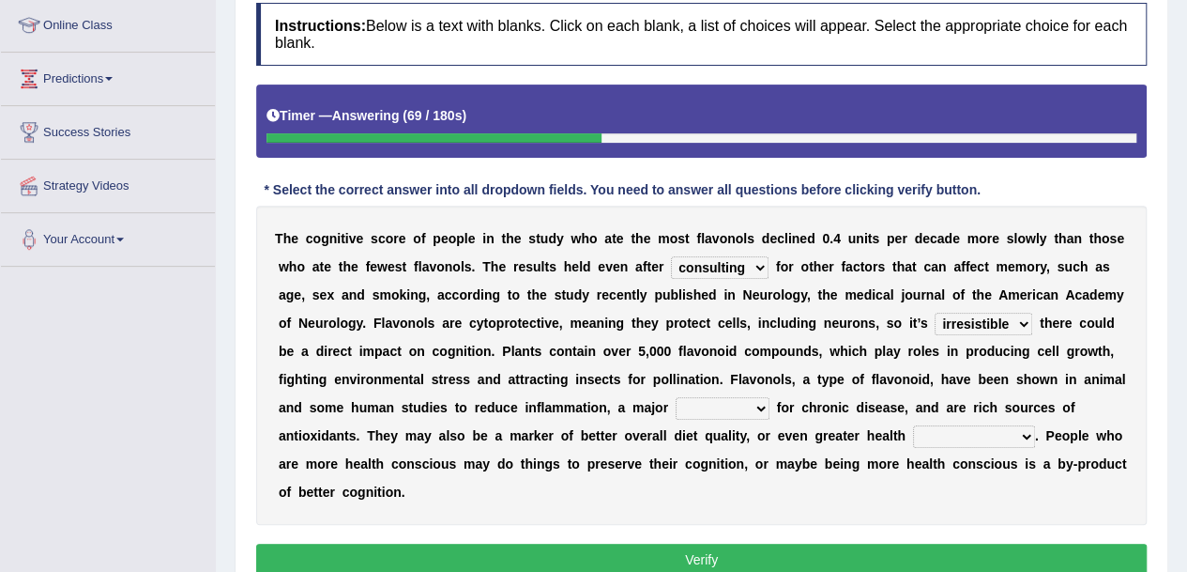
click at [935, 313] on select "irresistible purposeful plausible detrimental" at bounding box center [984, 324] width 98 height 23
click at [764, 406] on select "nuance module fact trigger" at bounding box center [723, 408] width 94 height 23
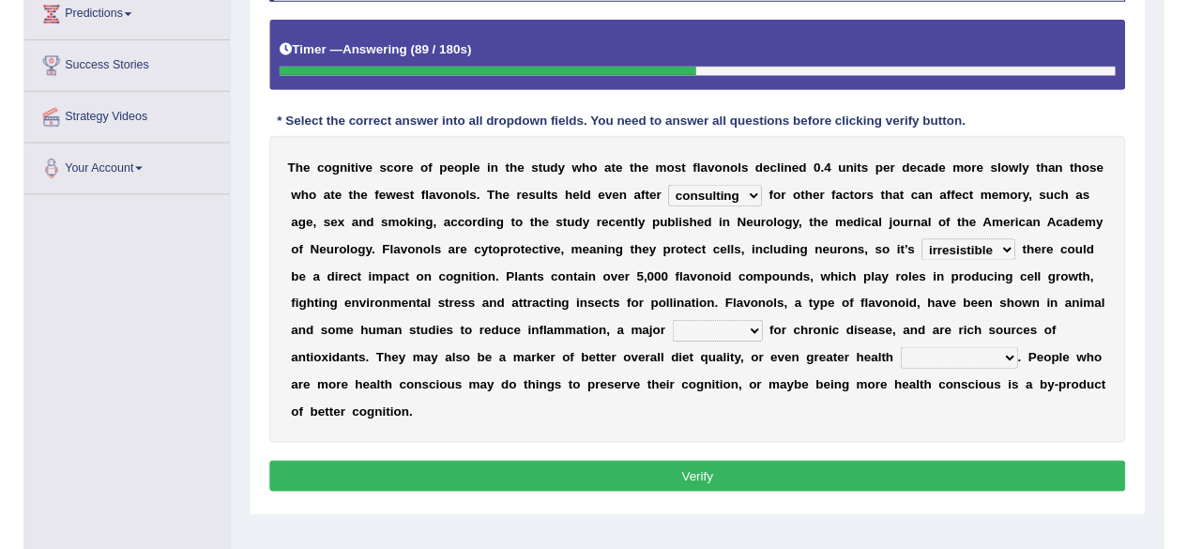
scroll to position [319, 0]
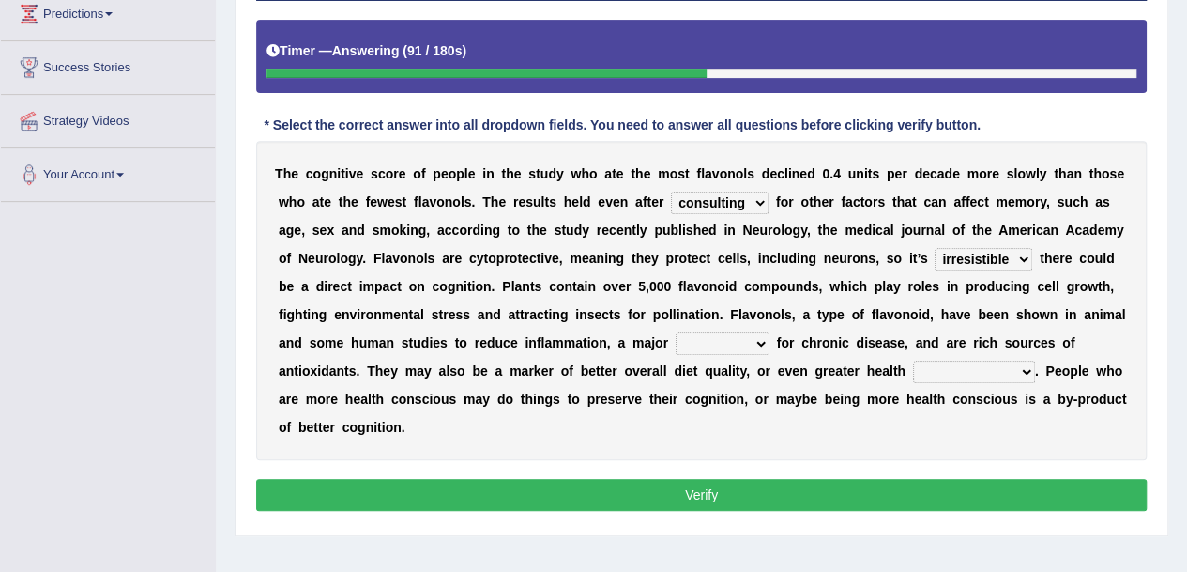
click at [760, 343] on select "nuance module fact trigger" at bounding box center [723, 343] width 94 height 23
select select "module"
click at [676, 332] on select "nuance module fact trigger" at bounding box center [723, 343] width 94 height 23
click at [1020, 375] on select "intervention cognition protection consciousness" at bounding box center [974, 371] width 122 height 23
click at [913, 360] on select "intervention cognition protection consciousness" at bounding box center [974, 371] width 122 height 23
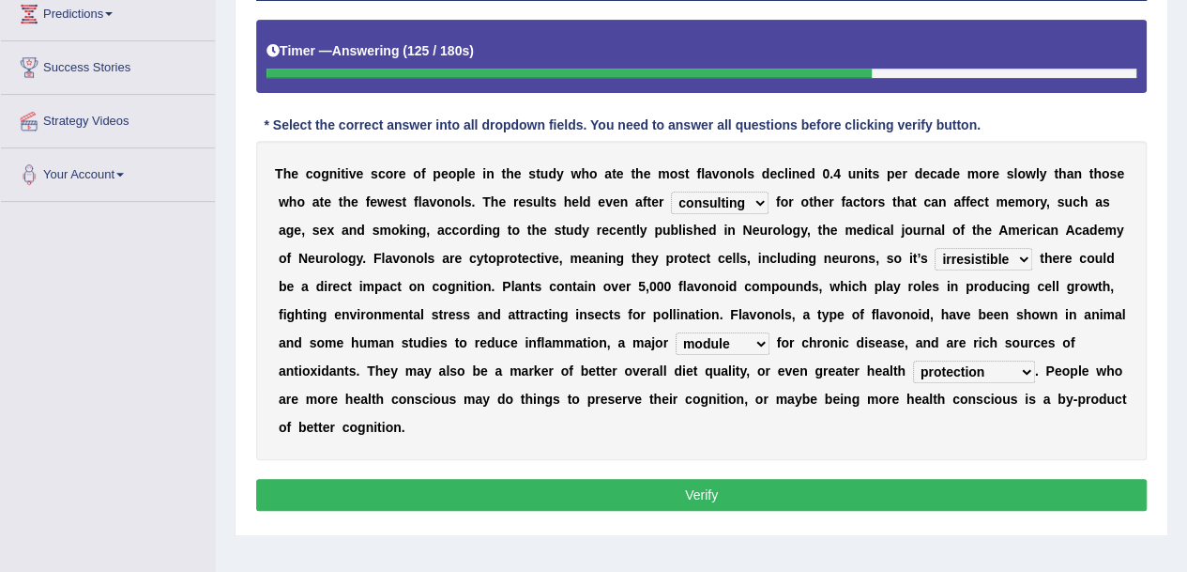
click at [1026, 366] on select "intervention cognition protection consciousness" at bounding box center [974, 371] width 122 height 23
select select "consciousness"
click at [913, 360] on select "intervention cognition protection consciousness" at bounding box center [974, 371] width 122 height 23
click at [868, 494] on button "Verify" at bounding box center [701, 495] width 891 height 32
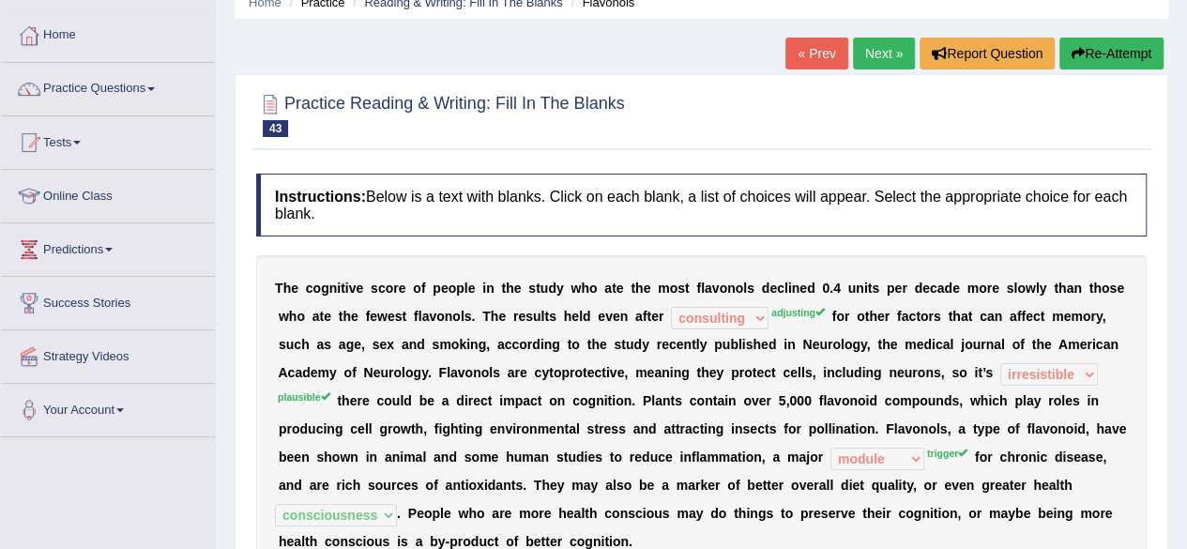
scroll to position [13, 0]
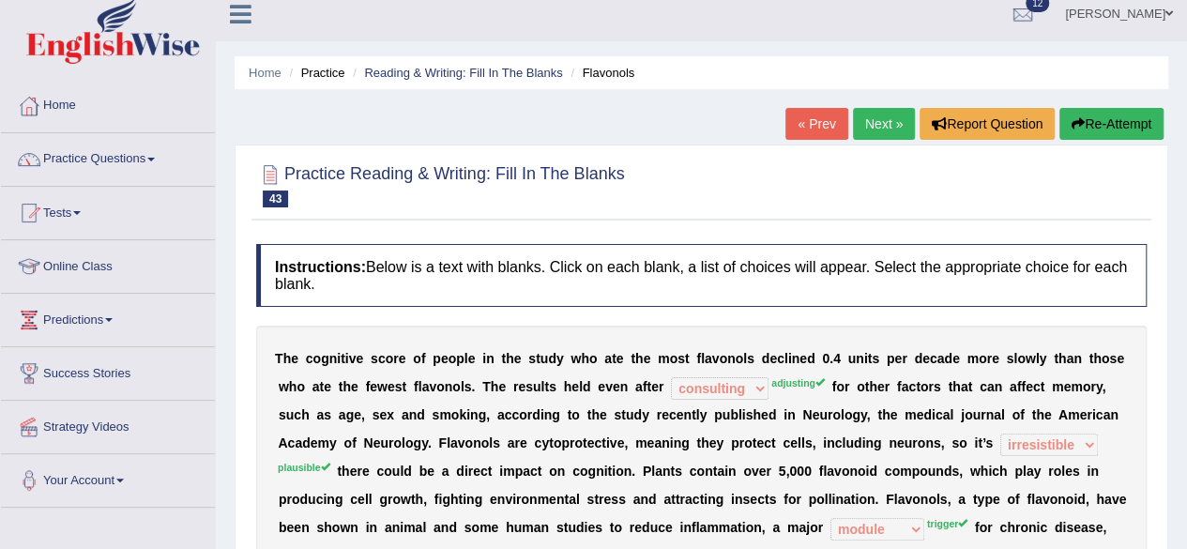
click at [855, 117] on link "Next »" at bounding box center [884, 124] width 62 height 32
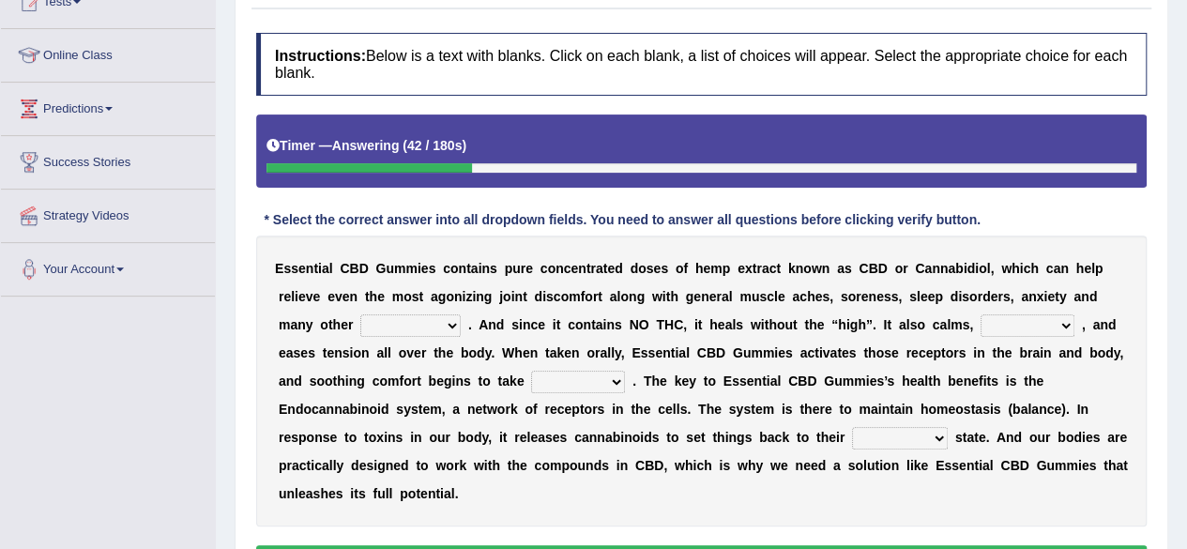
click at [448, 328] on select "pains phenomena poisons ailments" at bounding box center [410, 325] width 100 height 23
select select "phenomena"
click at [360, 314] on select "pains phenomena poisons ailments" at bounding box center [410, 325] width 100 height 23
click at [1063, 319] on select "excites relaxes cures digests" at bounding box center [1028, 325] width 94 height 23
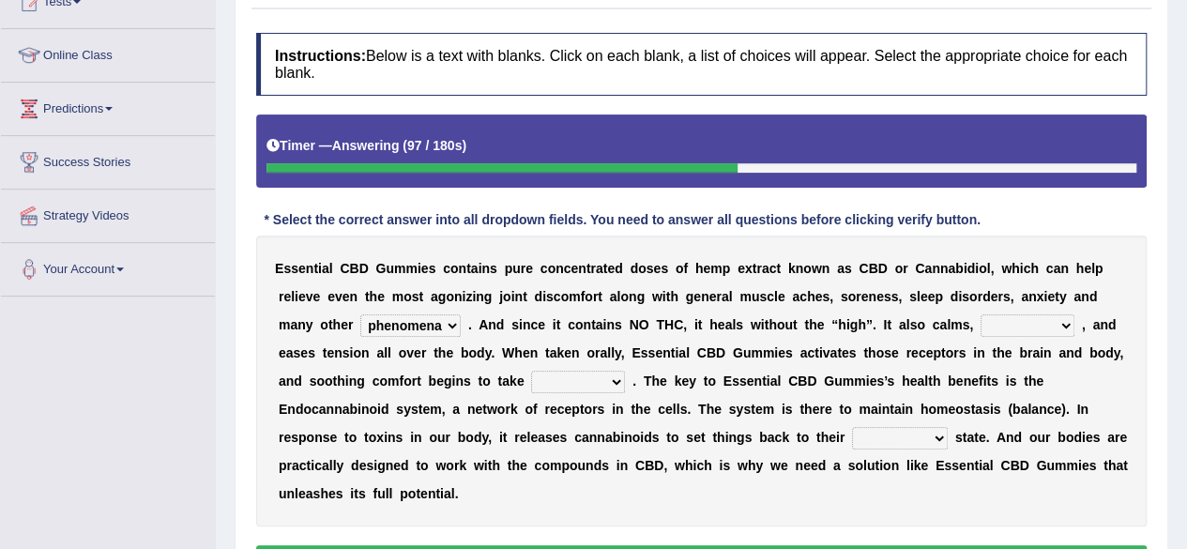
select select "relaxes"
click at [981, 314] on select "excites relaxes cures digests" at bounding box center [1028, 325] width 94 height 23
click at [452, 319] on select "pains phenomena poisons ailments" at bounding box center [410, 325] width 100 height 23
select select "pains"
click at [360, 314] on select "pains phenomena poisons ailments" at bounding box center [410, 325] width 100 height 23
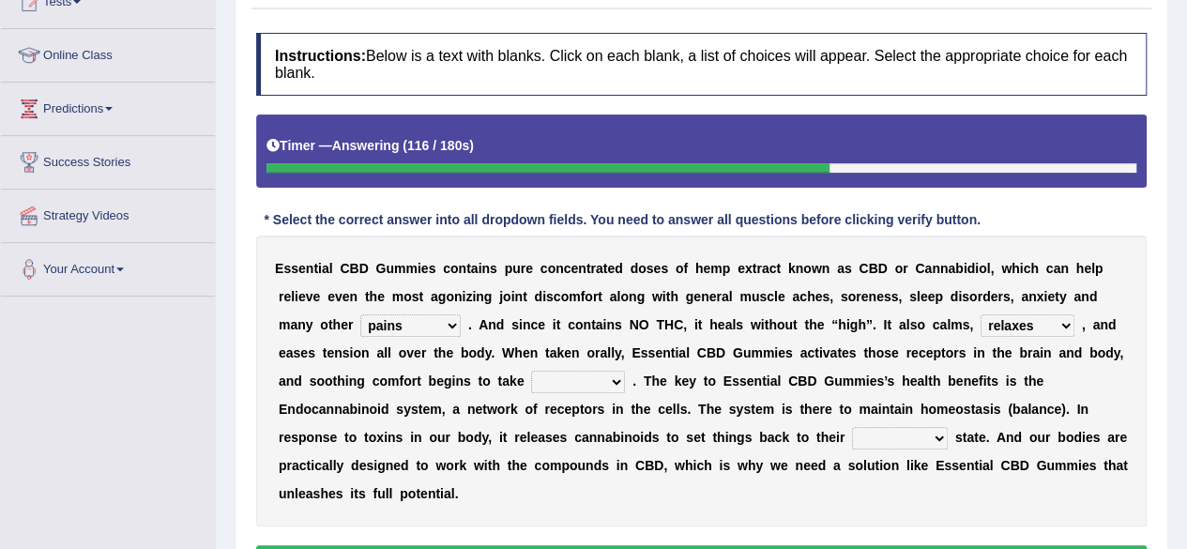
click at [620, 373] on select "it formation in form" at bounding box center [578, 382] width 94 height 23
select select "it"
click at [531, 371] on select "it formation in form" at bounding box center [578, 382] width 94 height 23
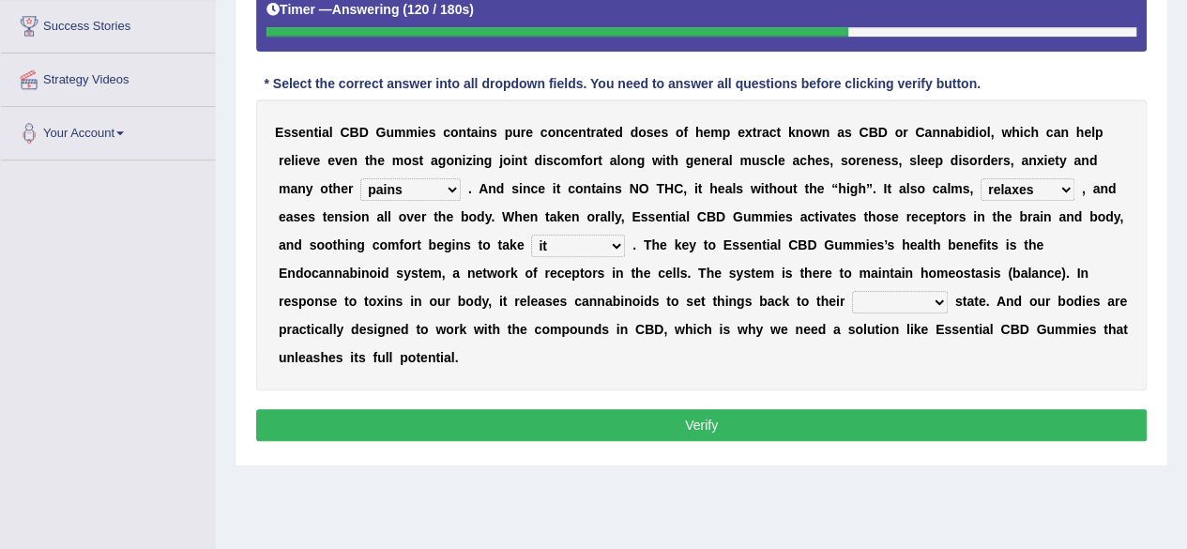
scroll to position [363, 0]
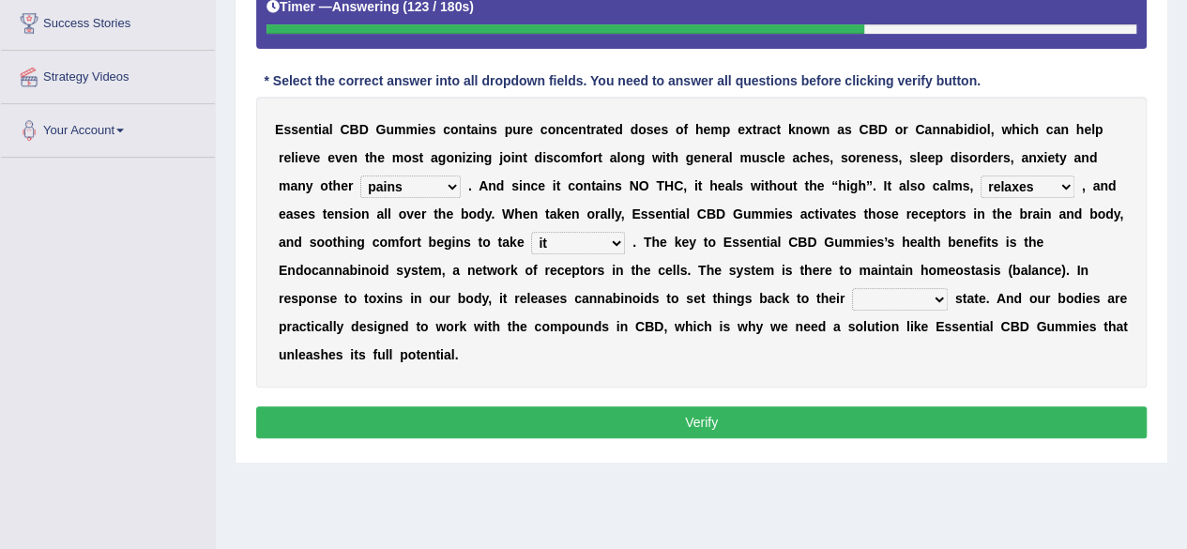
click at [613, 239] on select "it formation in form" at bounding box center [578, 243] width 94 height 23
click at [935, 296] on select "new next substantial natural" at bounding box center [900, 299] width 96 height 23
click at [788, 348] on div "E s s e n t i a l C B D G u m m i e s c o n t a i n s p u r e c o n c e n t r a…" at bounding box center [701, 242] width 891 height 291
click at [932, 290] on select "new next substantial natural" at bounding box center [900, 299] width 96 height 23
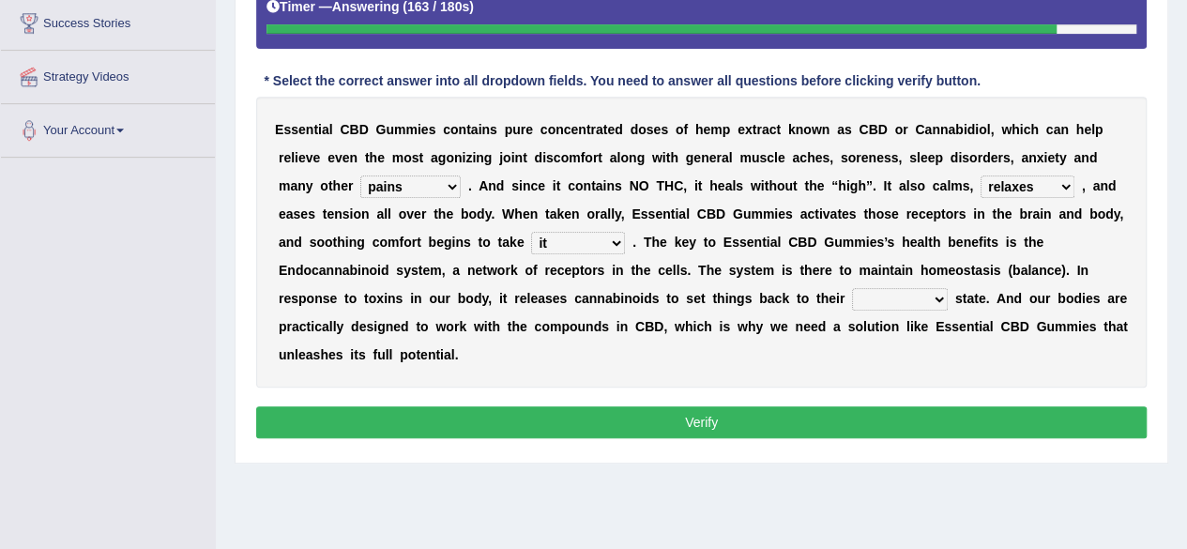
select select "substantial"
click at [852, 288] on select "new next substantial natural" at bounding box center [900, 299] width 96 height 23
click at [835, 420] on button "Verify" at bounding box center [701, 422] width 891 height 32
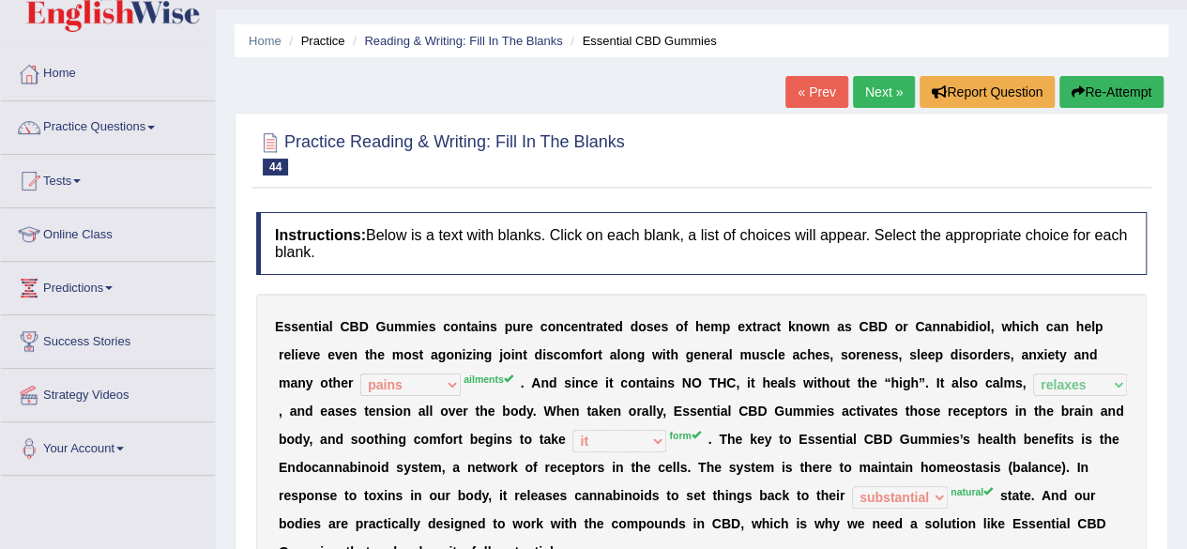
scroll to position [44, 0]
click at [877, 85] on link "Next »" at bounding box center [884, 93] width 62 height 32
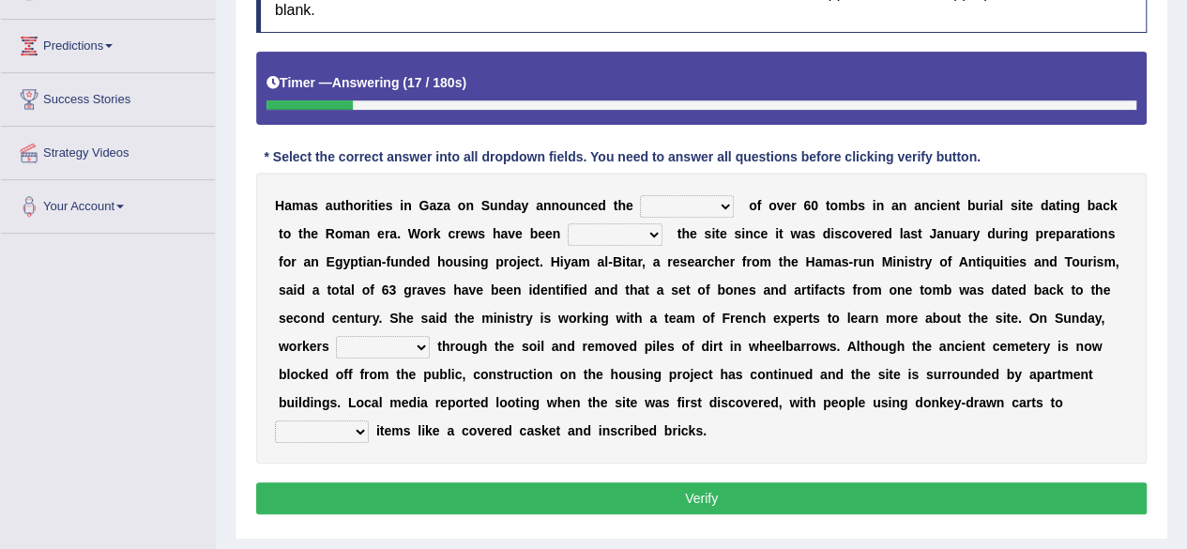
click at [723, 196] on select "downturn discovery creation disability" at bounding box center [687, 206] width 94 height 23
select select "discovery"
click at [640, 195] on select "downturn discovery creation disability" at bounding box center [687, 206] width 94 height 23
click at [727, 207] on select "downturn discovery creation disability" at bounding box center [687, 206] width 94 height 23
click at [608, 230] on select "destroying heralding excavating founding" at bounding box center [615, 234] width 95 height 23
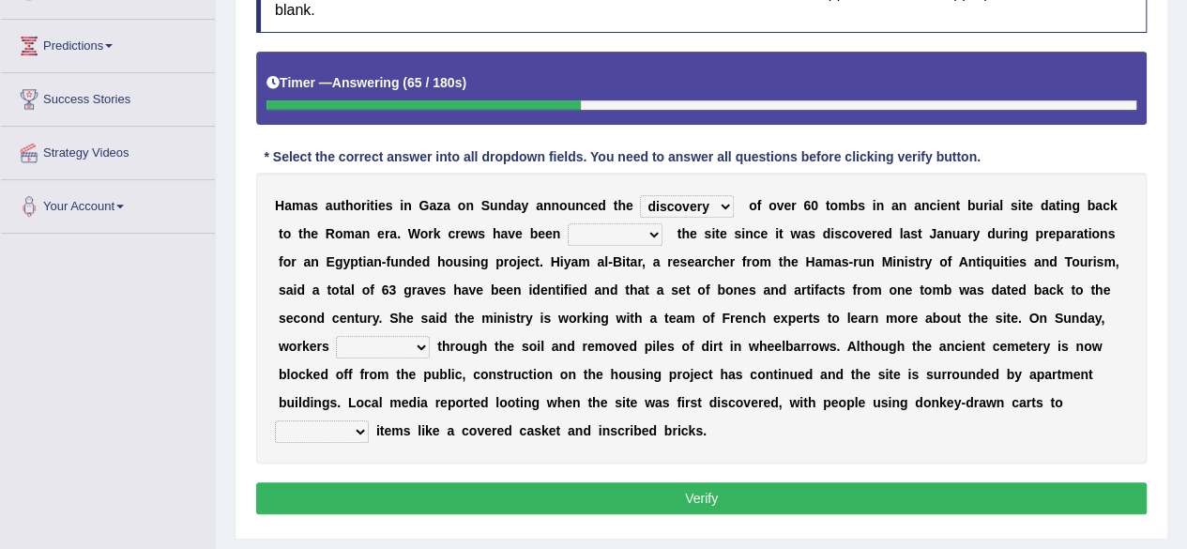
select select "heralding"
click at [568, 223] on select "destroying heralding excavating founding" at bounding box center [615, 234] width 95 height 23
click at [418, 343] on select "irritated mimicked sifted sipped" at bounding box center [383, 347] width 94 height 23
select select "sipped"
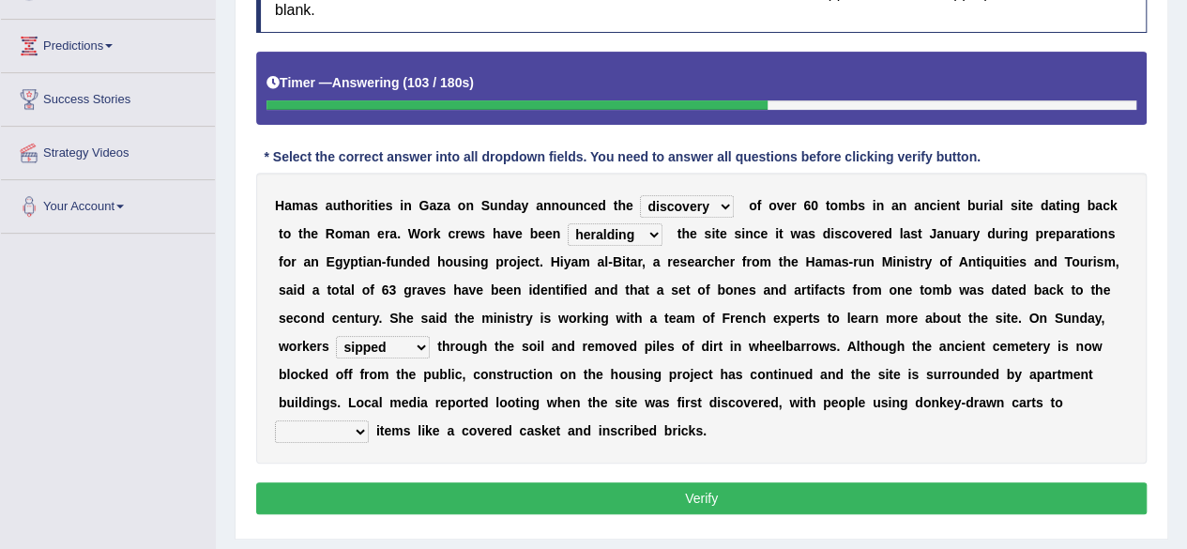
click at [336, 336] on select "irritated mimicked sifted sipped" at bounding box center [383, 347] width 94 height 23
click at [350, 436] on select "haul away go away pull back cheer up" at bounding box center [322, 432] width 94 height 23
select select "pull back"
click at [275, 421] on select "haul away go away pull back cheer up" at bounding box center [322, 432] width 94 height 23
click at [475, 489] on button "Verify" at bounding box center [701, 498] width 891 height 32
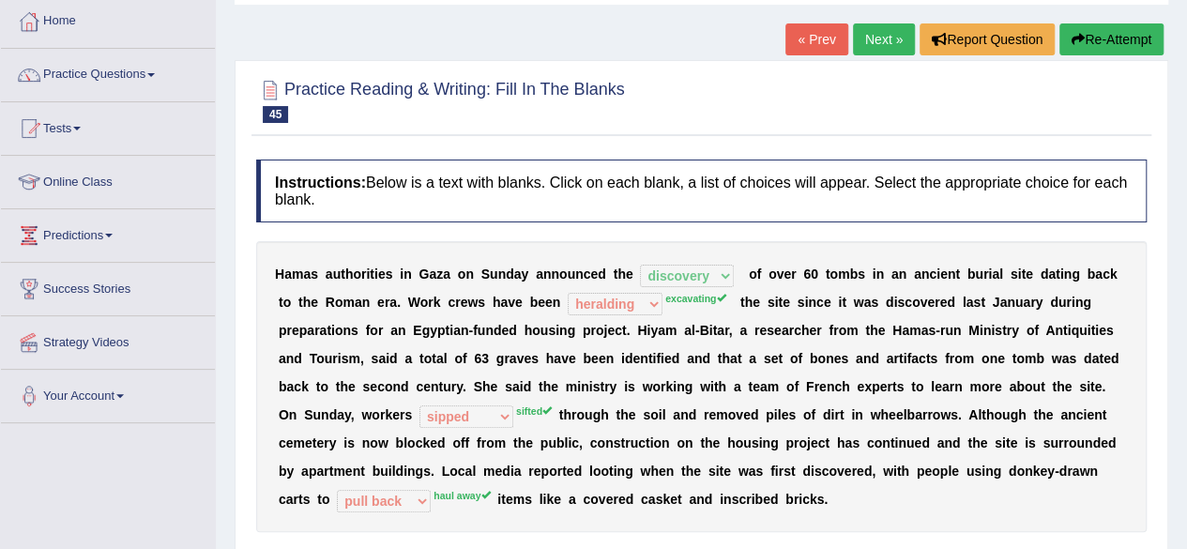
scroll to position [96, 0]
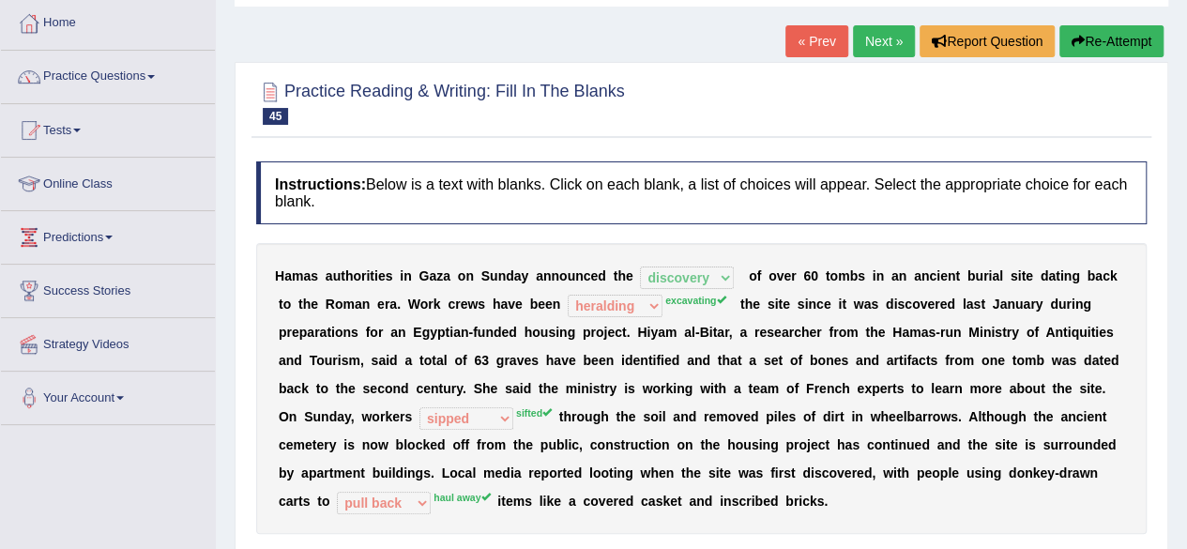
click at [885, 40] on link "Next »" at bounding box center [884, 41] width 62 height 32
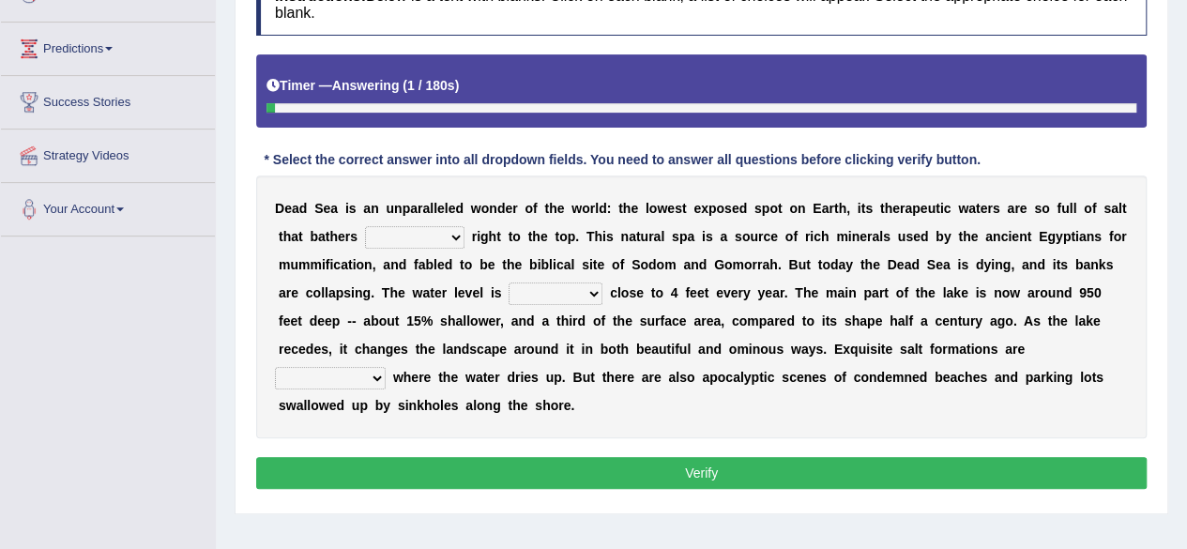
scroll to position [286, 0]
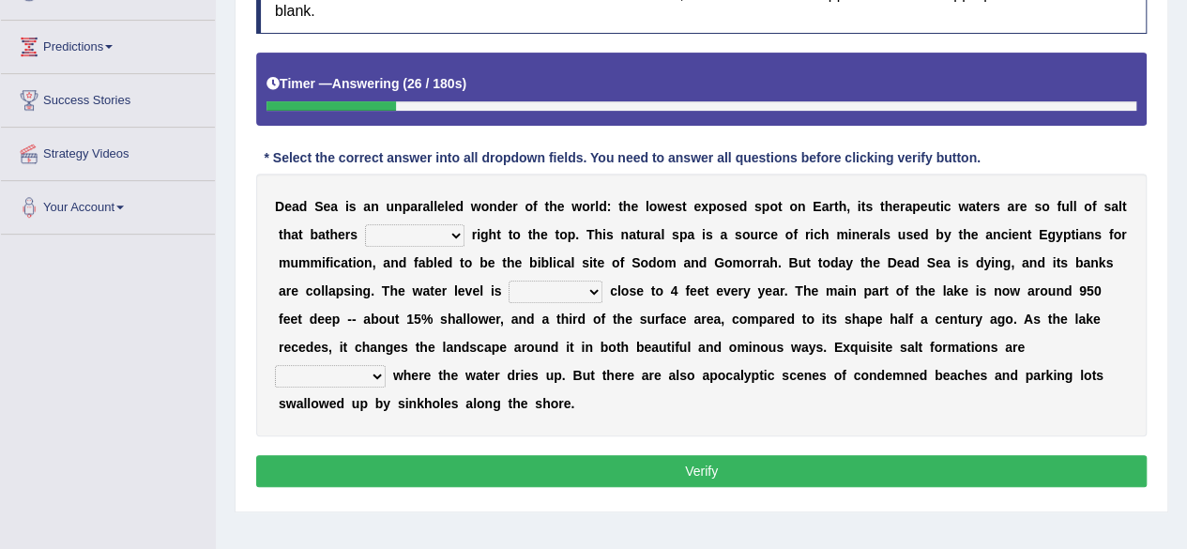
click at [452, 231] on select "float reconstruct sink assert" at bounding box center [414, 235] width 99 height 23
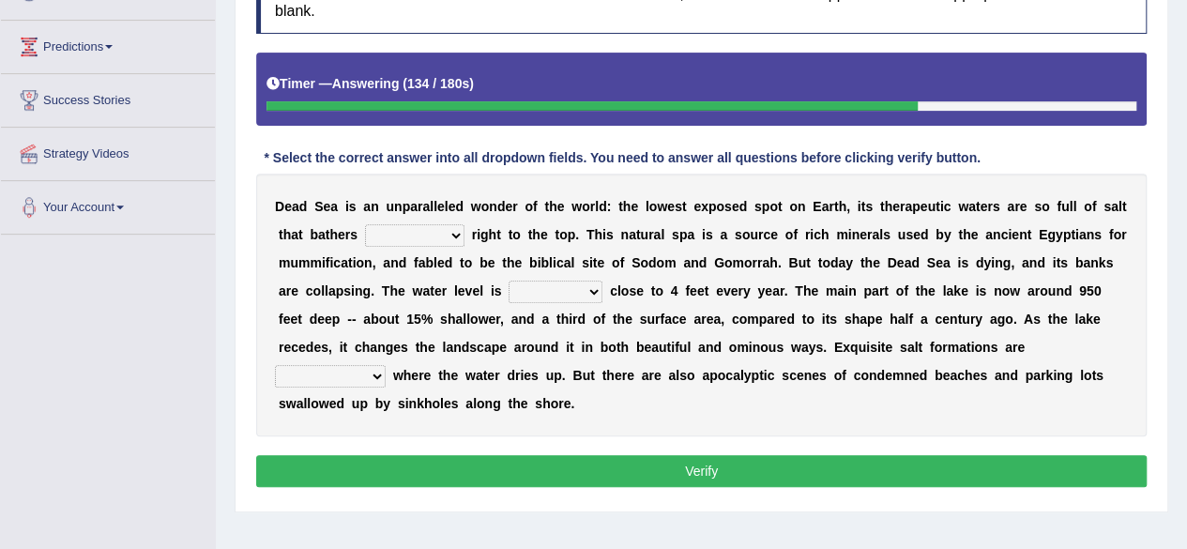
click at [599, 295] on select "dropping paralleling rising keeping" at bounding box center [556, 292] width 94 height 23
select select "rising"
click at [509, 281] on select "dropping paralleling rising keeping" at bounding box center [556, 292] width 94 height 23
click at [447, 226] on select "float reconstruct sink assert" at bounding box center [414, 235] width 99 height 23
select select "sink"
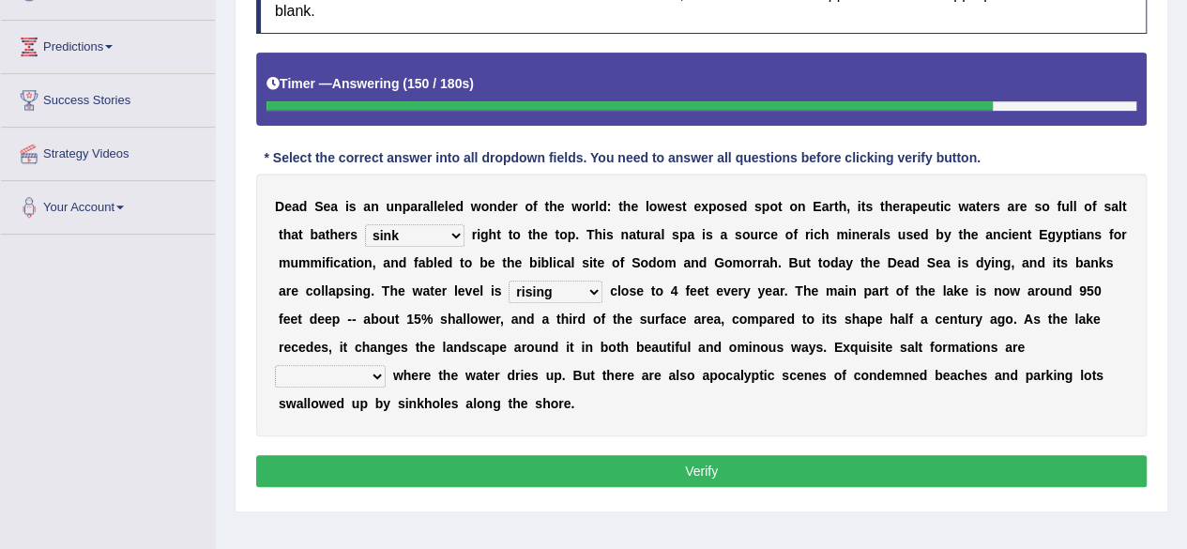
click at [365, 224] on select "float reconstruct sink assert" at bounding box center [414, 235] width 99 height 23
click at [371, 376] on select "overwhelmed conserved enhanced revealed" at bounding box center [330, 376] width 111 height 23
select select "revealed"
click at [275, 365] on select "overwhelmed conserved enhanced revealed" at bounding box center [330, 376] width 111 height 23
click at [398, 471] on button "Verify" at bounding box center [701, 471] width 891 height 32
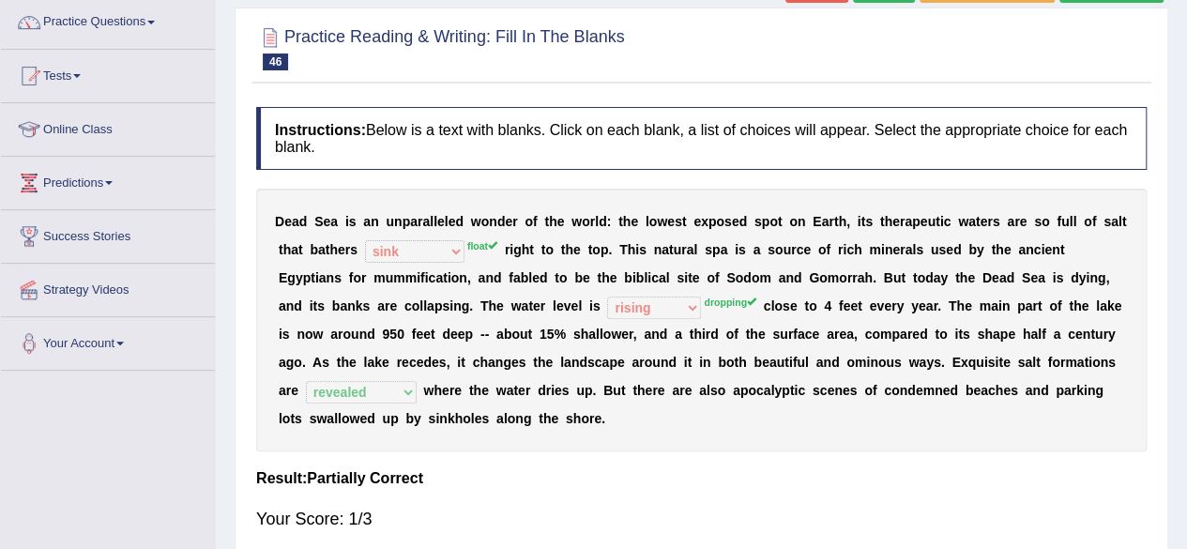
scroll to position [128, 0]
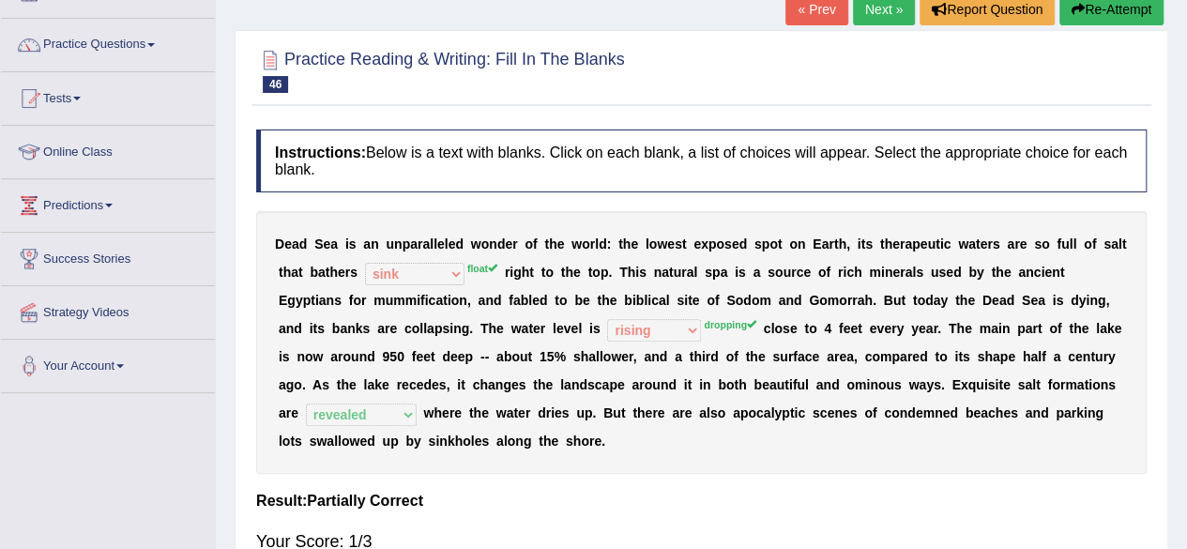
click at [880, 13] on link "Next »" at bounding box center [884, 9] width 62 height 32
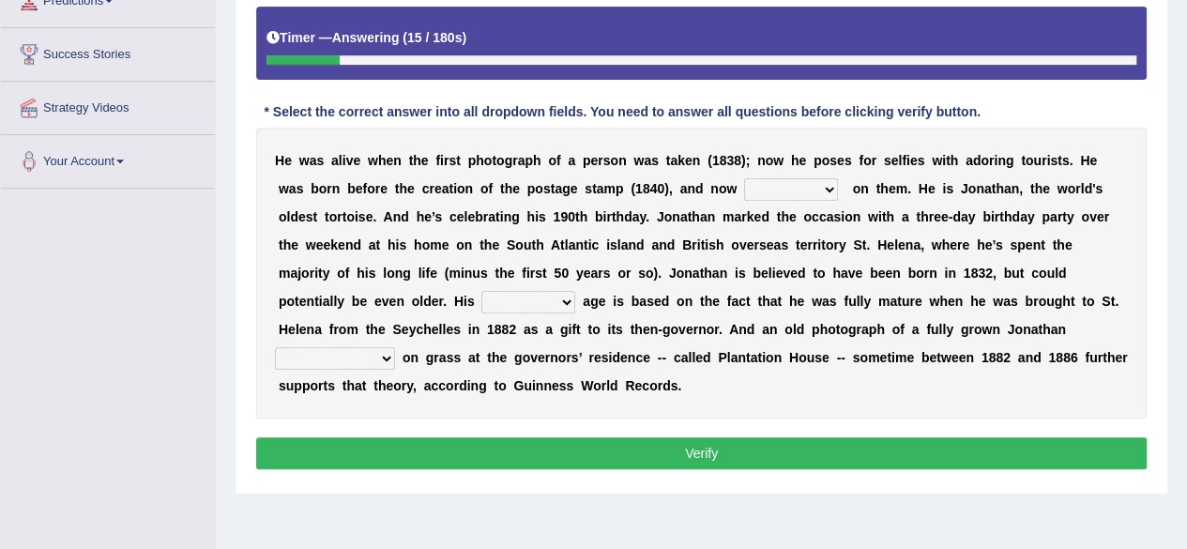
click at [798, 183] on select "appeals appears distracts associates" at bounding box center [791, 189] width 94 height 23
select select "appears"
click at [744, 178] on select "appeals appears distracts associates" at bounding box center [791, 189] width 94 height 23
click at [482, 297] on select "accurate excellent extreme estimated" at bounding box center [529, 302] width 94 height 23
select select "estimated"
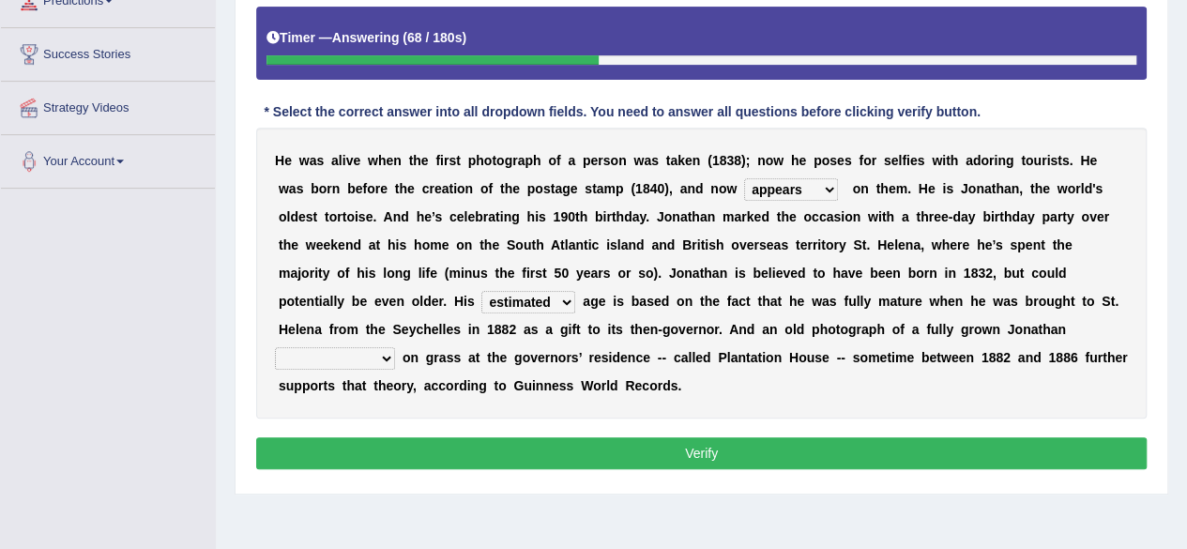
click at [482, 291] on select "accurate excellent extreme estimated" at bounding box center [529, 302] width 94 height 23
click at [395, 347] on select "grabbing grazing eavesdropping gradating" at bounding box center [335, 358] width 120 height 23
select select "grazing"
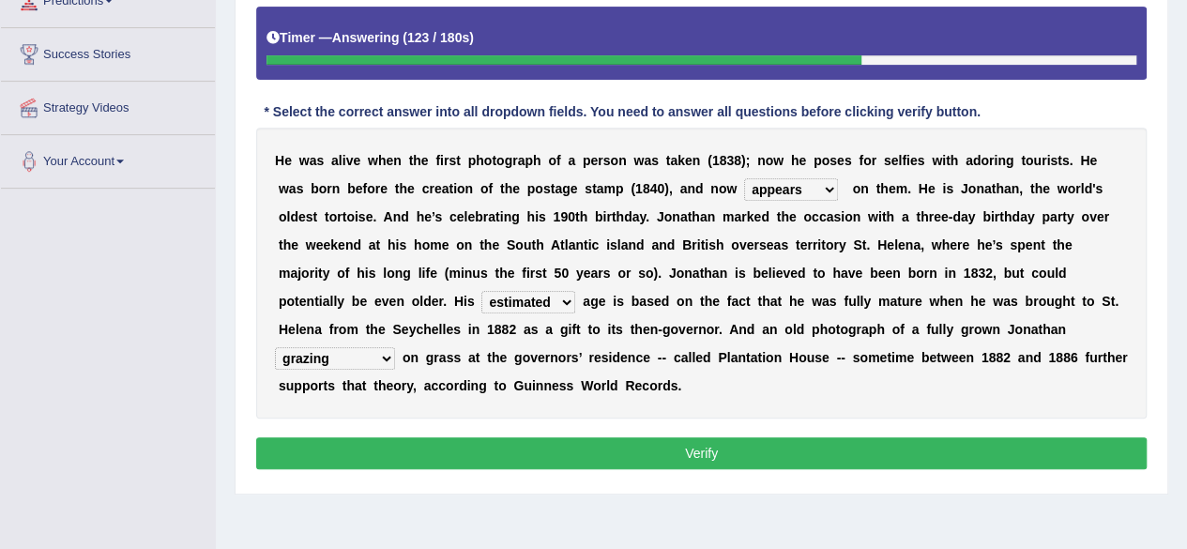
click at [395, 347] on select "grabbing grazing eavesdropping gradating" at bounding box center [335, 358] width 120 height 23
click at [800, 451] on button "Verify" at bounding box center [701, 453] width 891 height 32
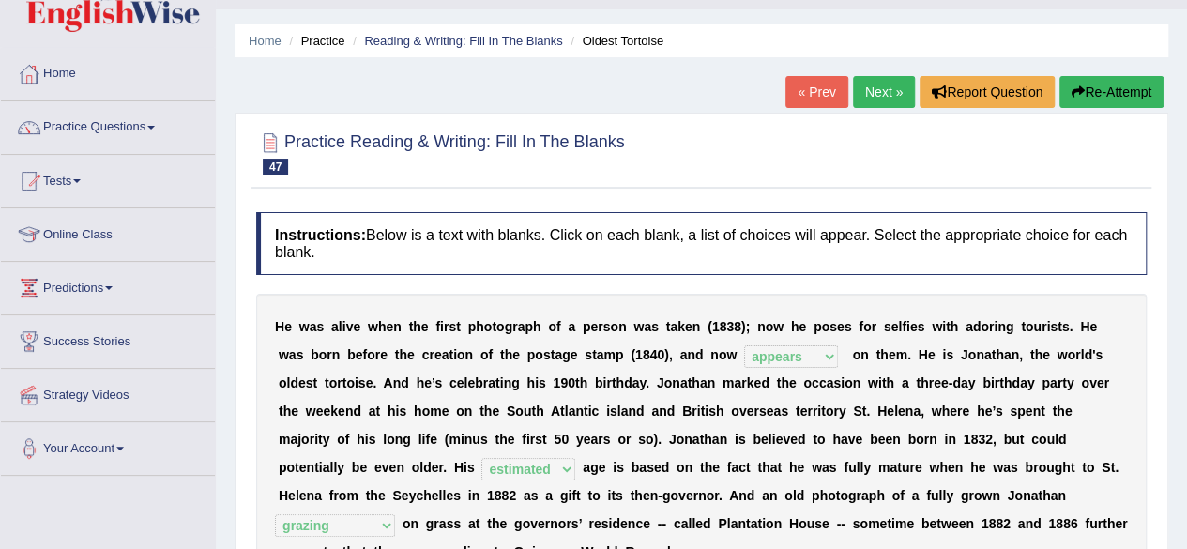
scroll to position [44, 0]
click at [883, 94] on link "Next »" at bounding box center [884, 93] width 62 height 32
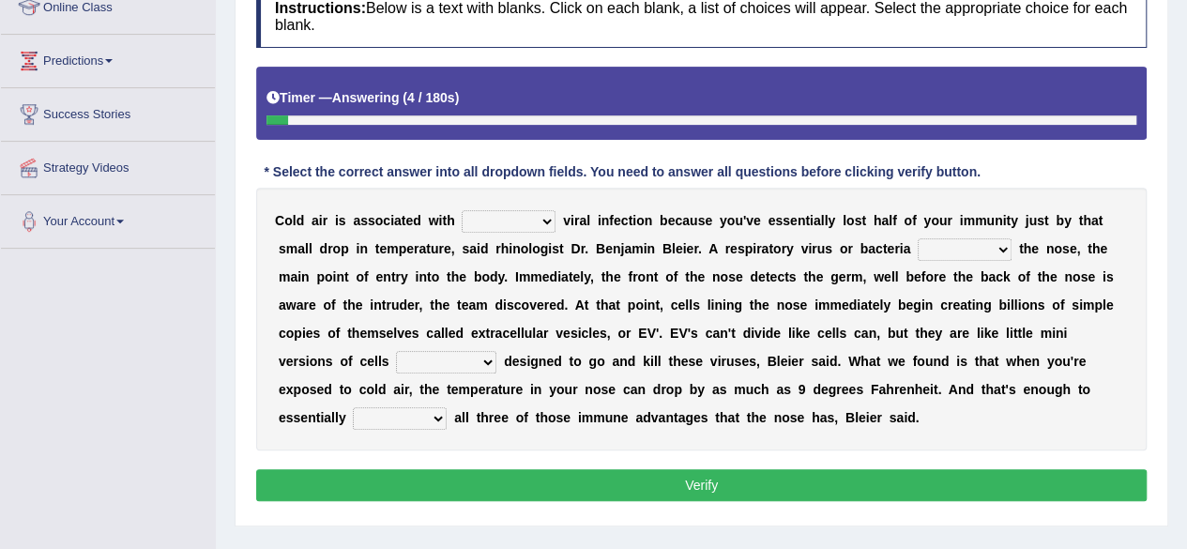
click at [549, 221] on select "increased decreased stable overrated" at bounding box center [509, 221] width 94 height 23
select select "increased"
click at [462, 210] on select "increased decreased stable overrated" at bounding box center [509, 221] width 94 height 23
click at [1004, 246] on select "invades hurts intervenes protects" at bounding box center [965, 249] width 94 height 23
select select "invades"
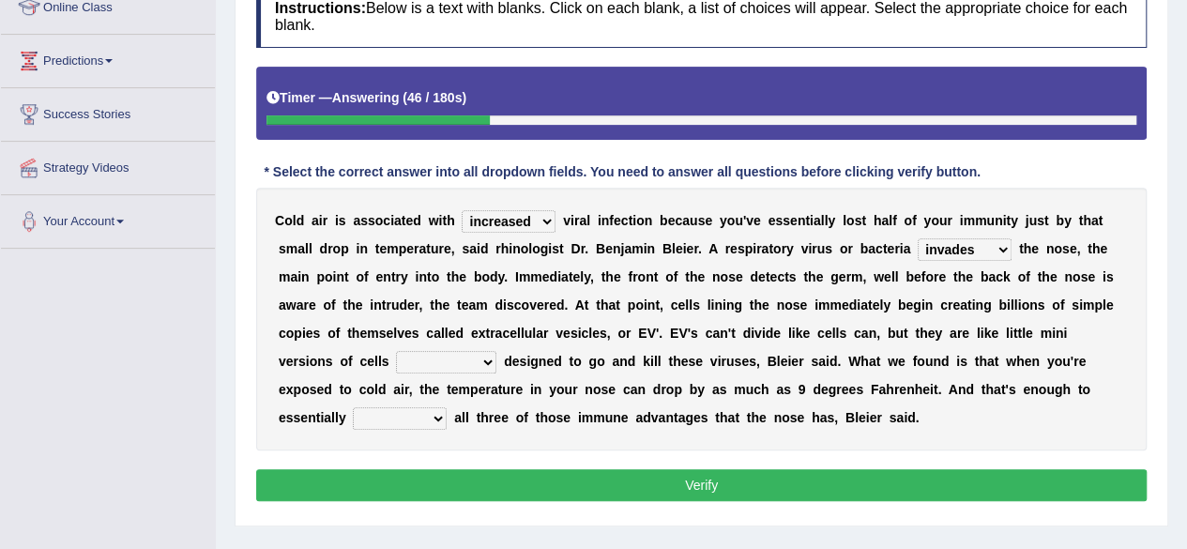
click at [918, 238] on select "invades hurts intervenes protects" at bounding box center [965, 249] width 94 height 23
click at [1004, 244] on select "invades hurts intervenes protects" at bounding box center [965, 249] width 94 height 23
click at [788, 322] on div "C o l d a i r i s a s s o c i a t e d w i t h increased decreased stable overra…" at bounding box center [701, 319] width 891 height 263
click at [421, 358] on select "suddenly responsibly specifically obtrusively" at bounding box center [446, 362] width 100 height 23
select select "specifically"
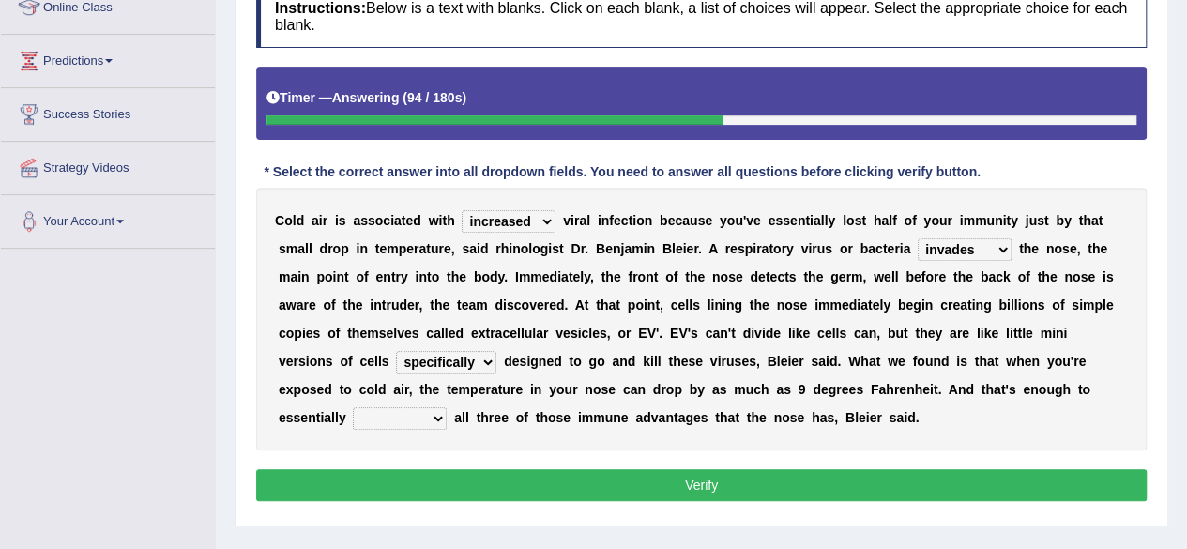
click at [396, 351] on select "suddenly responsibly specifically obtrusively" at bounding box center [446, 362] width 100 height 23
click at [358, 418] on select "work out find out knock out set out" at bounding box center [400, 418] width 94 height 23
select select "find out"
click at [353, 407] on select "work out find out knock out set out" at bounding box center [400, 418] width 94 height 23
click at [412, 483] on button "Verify" at bounding box center [701, 485] width 891 height 32
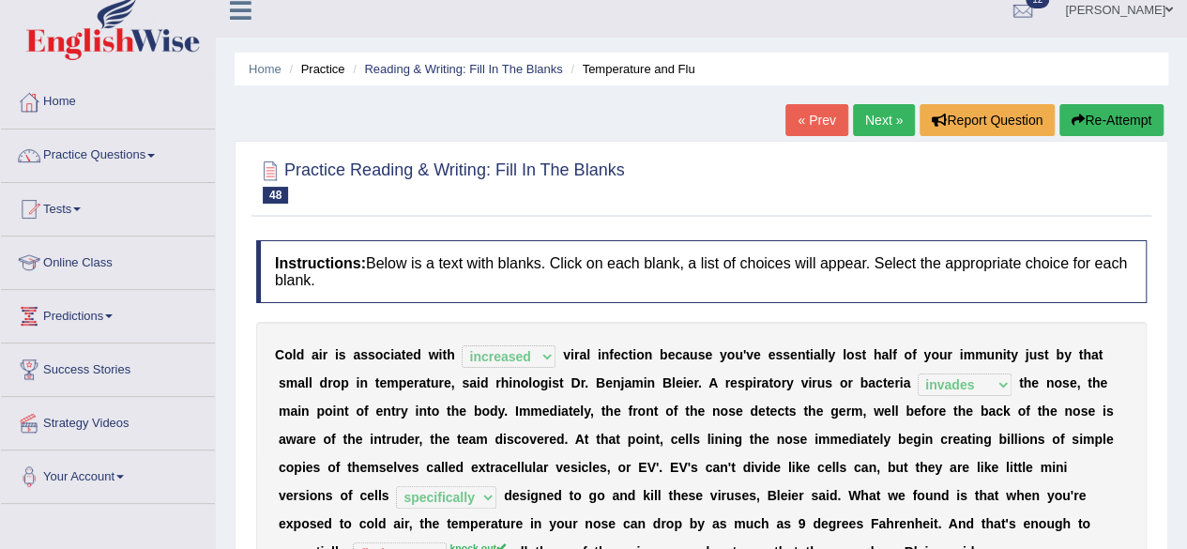
scroll to position [13, 0]
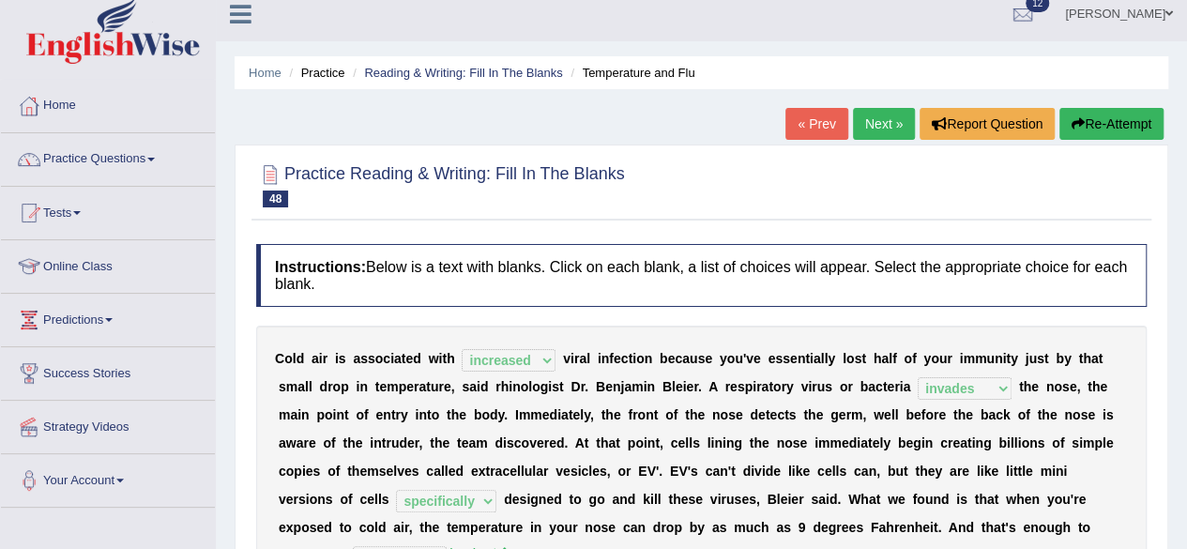
click at [893, 123] on link "Next »" at bounding box center [884, 124] width 62 height 32
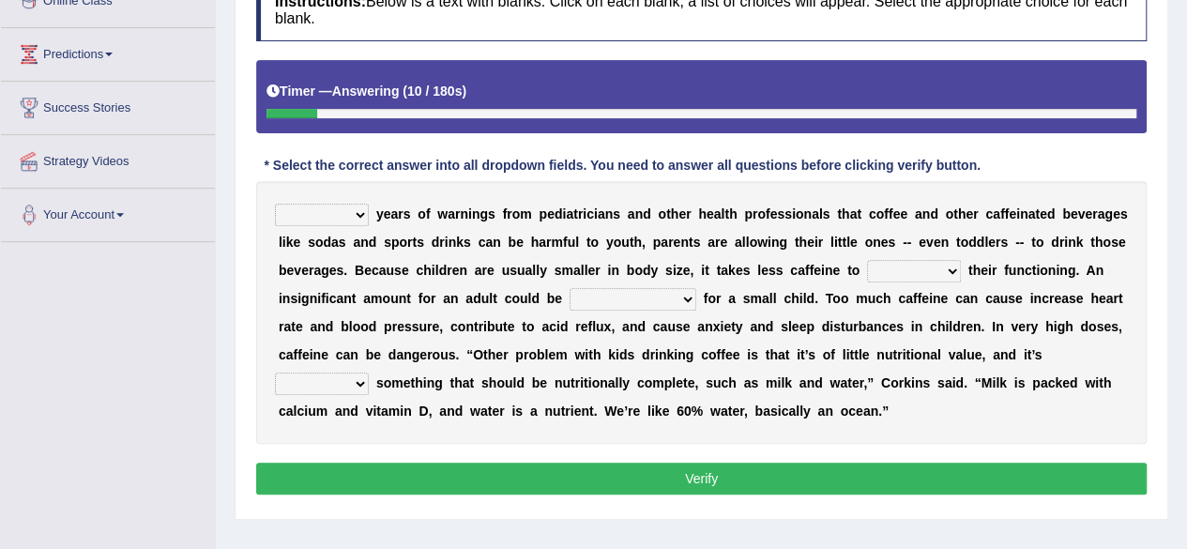
click at [360, 217] on select "Despite Instead Since Over" at bounding box center [322, 215] width 94 height 23
select select "Despite"
click at [275, 204] on select "Despite Instead Since Over" at bounding box center [322, 215] width 94 height 23
click at [955, 269] on select "coexist replicate impair revert" at bounding box center [914, 271] width 94 height 23
select select "impair"
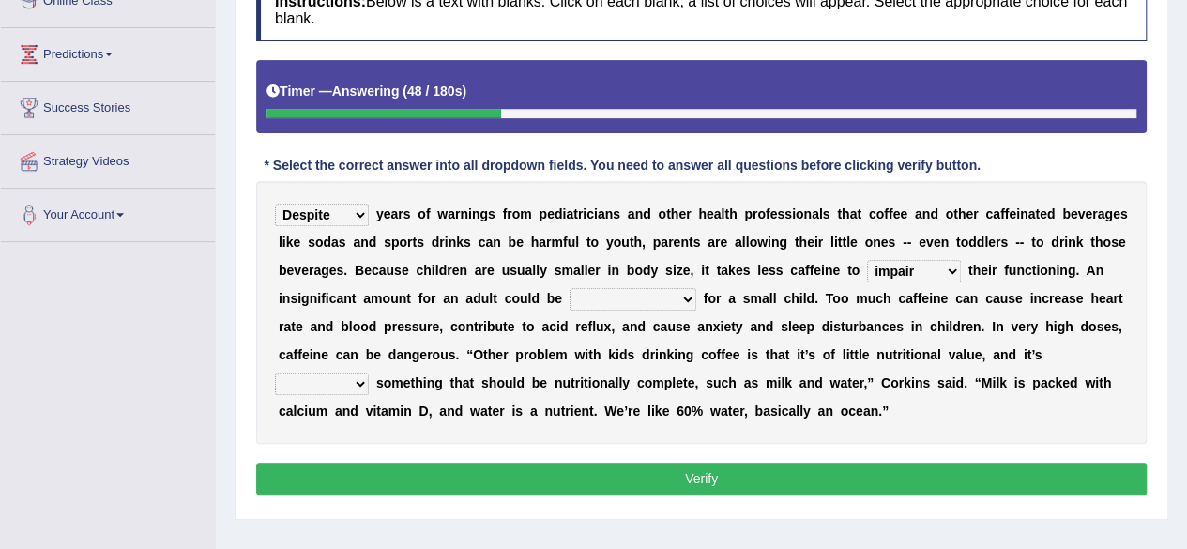
click at [867, 260] on select "coexist replicate impair revert" at bounding box center [914, 271] width 94 height 23
click at [685, 298] on select "overwhelming inconsequential groundbreaking stubborn" at bounding box center [633, 299] width 127 height 23
click at [570, 288] on select "overwhelming inconsequential groundbreaking stubborn" at bounding box center [633, 299] width 127 height 23
click at [691, 301] on select "overwhelming inconsequential groundbreaking stubborn" at bounding box center [633, 299] width 127 height 23
click at [570, 288] on select "overwhelming inconsequential groundbreaking stubborn" at bounding box center [633, 299] width 127 height 23
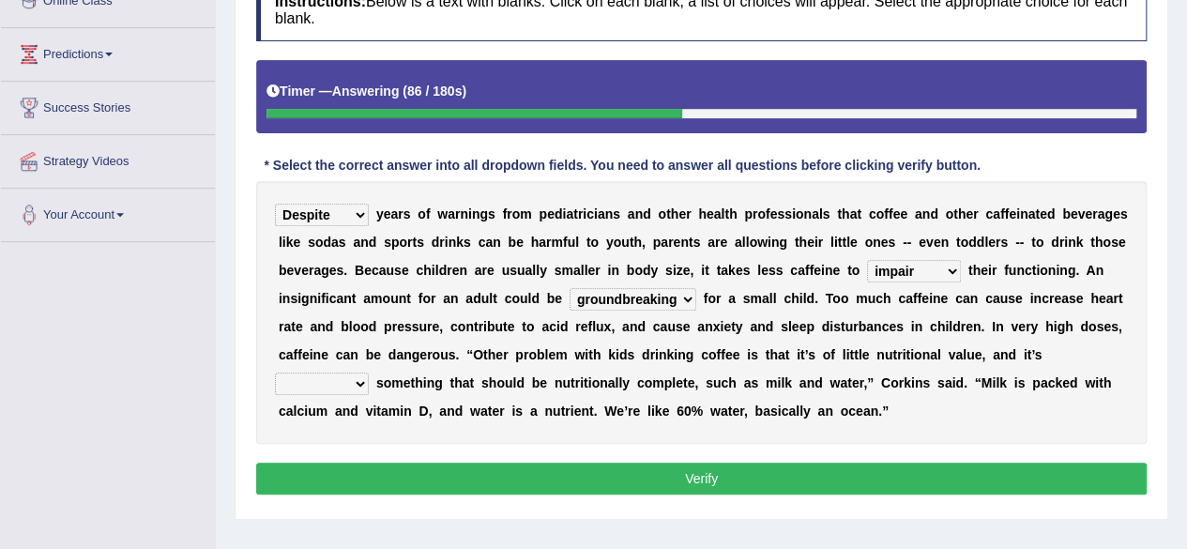
click at [689, 289] on select "overwhelming inconsequential groundbreaking stubborn" at bounding box center [633, 299] width 127 height 23
select select "inconsequential"
click at [570, 288] on select "overwhelming inconsequential groundbreaking stubborn" at bounding box center [633, 299] width 127 height 23
click at [357, 382] on select "changing damaging diverting replacing" at bounding box center [322, 384] width 94 height 23
select select "replacing"
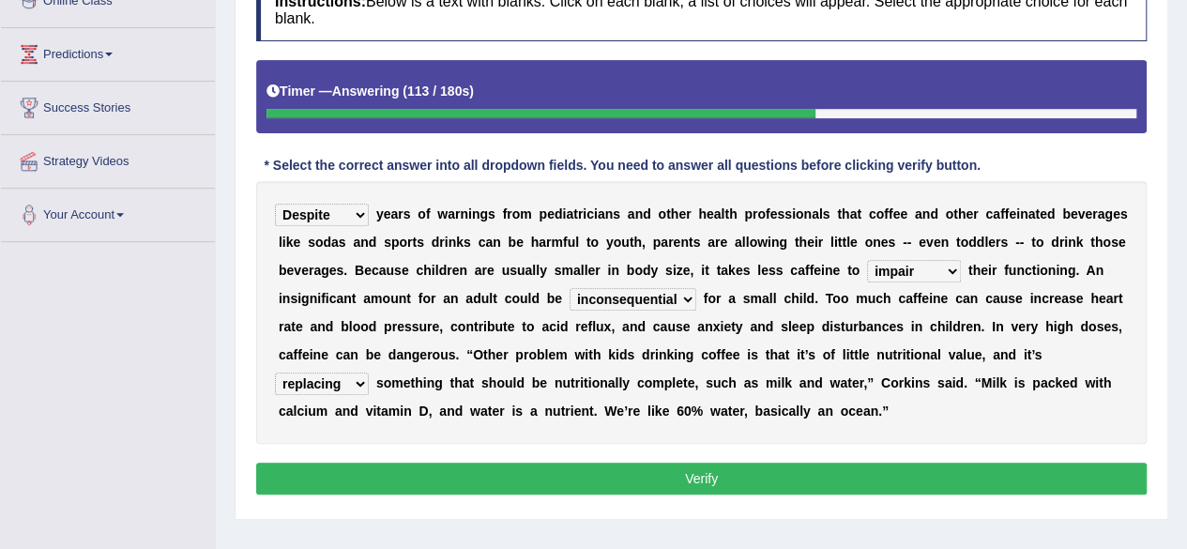
click at [275, 373] on select "changing damaging diverting replacing" at bounding box center [322, 384] width 94 height 23
click at [800, 468] on button "Verify" at bounding box center [701, 479] width 891 height 32
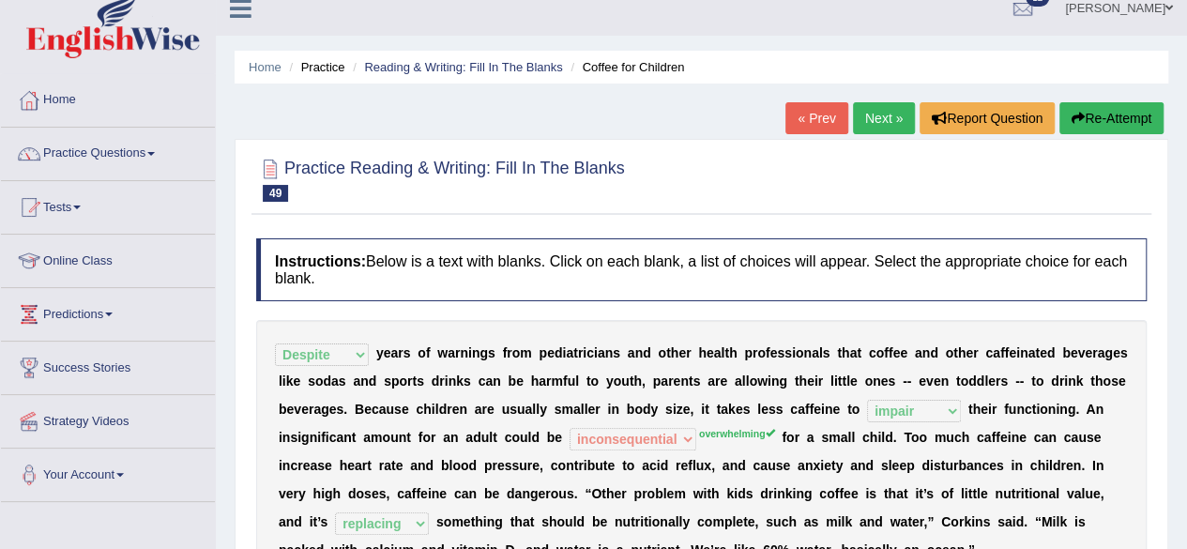
scroll to position [17, 0]
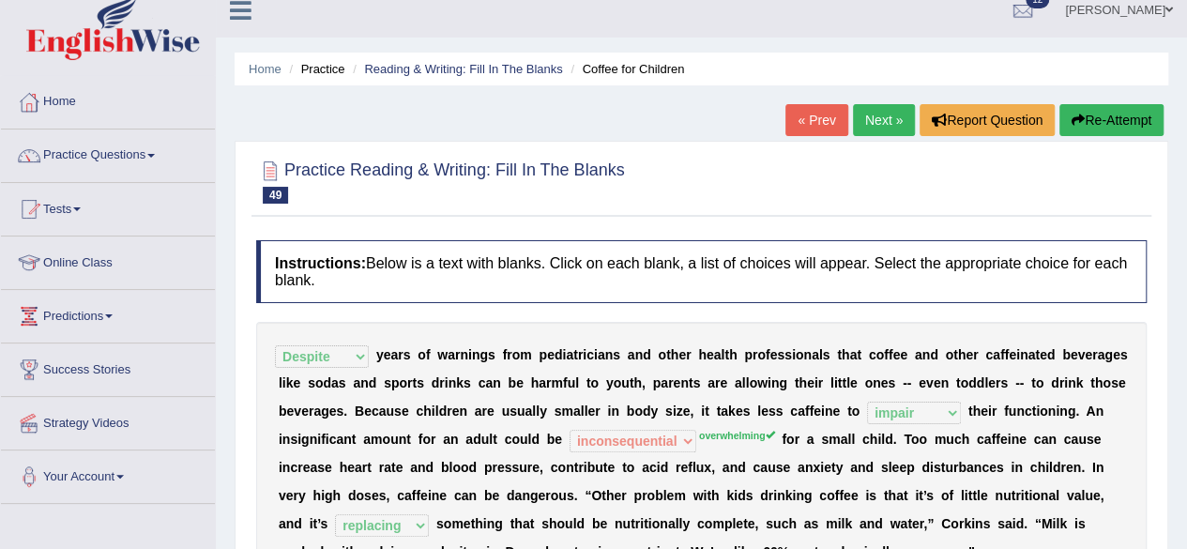
click at [884, 127] on link "Next »" at bounding box center [884, 120] width 62 height 32
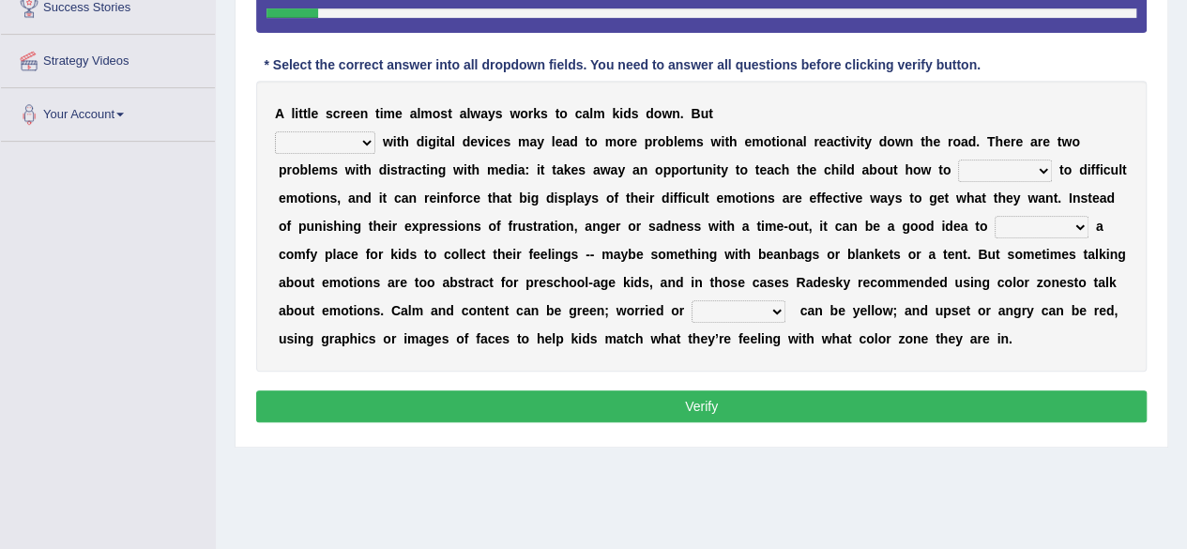
scroll to position [382, 0]
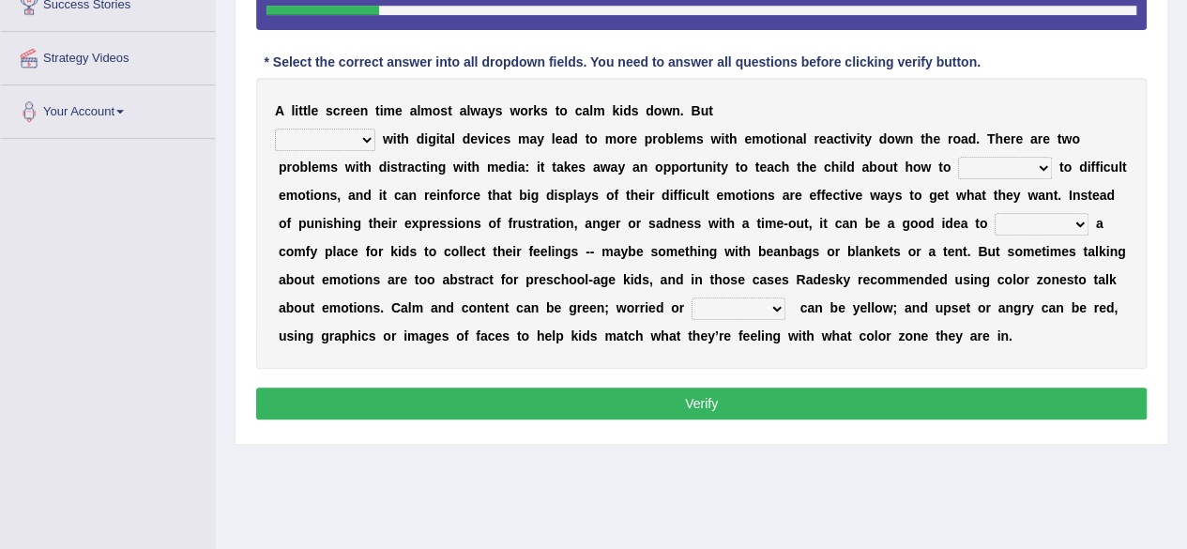
click at [366, 132] on select "consulting reminding suspending soothing" at bounding box center [325, 140] width 100 height 23
select select "consulting"
click at [275, 129] on select "consulting reminding suspending soothing" at bounding box center [325, 140] width 100 height 23
click at [1041, 162] on select "comfort respond interact dominate" at bounding box center [1005, 168] width 94 height 23
select select "respond"
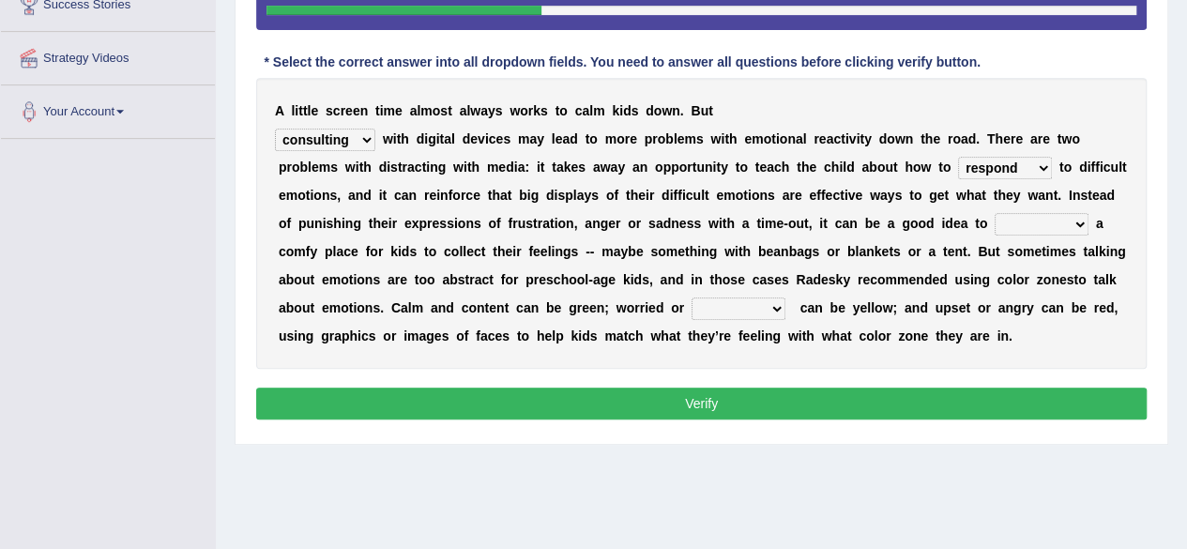
click at [958, 157] on select "comfort respond interact dominate" at bounding box center [1005, 168] width 94 height 23
click at [1078, 223] on select "take for set up take into set out" at bounding box center [1042, 224] width 94 height 23
select select "set up"
click at [995, 213] on select "take for set up take into set out" at bounding box center [1042, 224] width 94 height 23
click at [781, 305] on select "agitated educated agape allocated" at bounding box center [739, 309] width 94 height 23
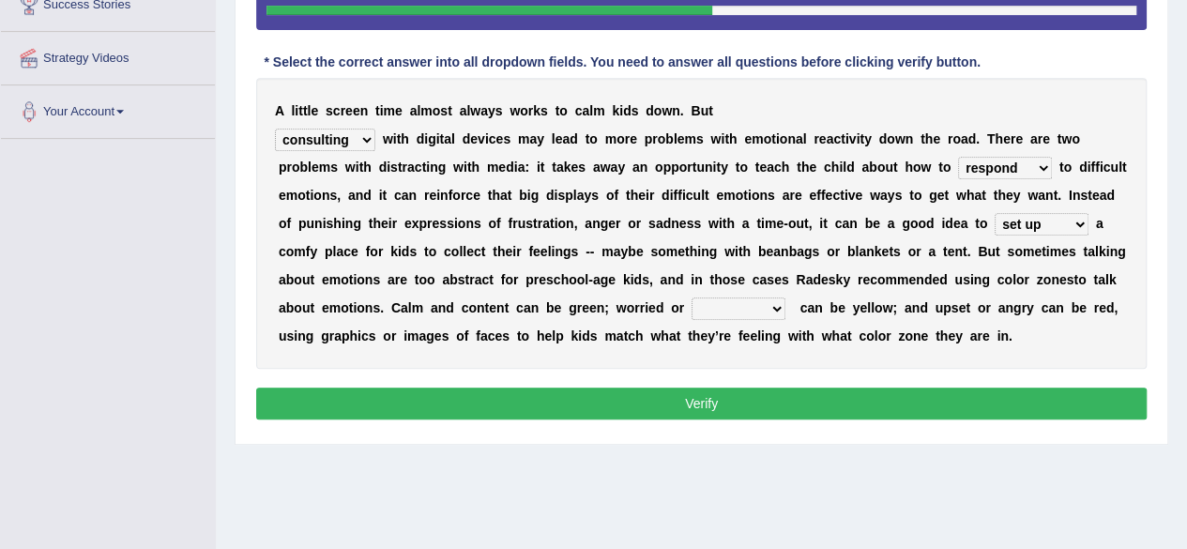
select select "agitated"
click at [692, 298] on select "agitated educated agape allocated" at bounding box center [739, 309] width 94 height 23
click at [700, 399] on button "Verify" at bounding box center [701, 404] width 891 height 32
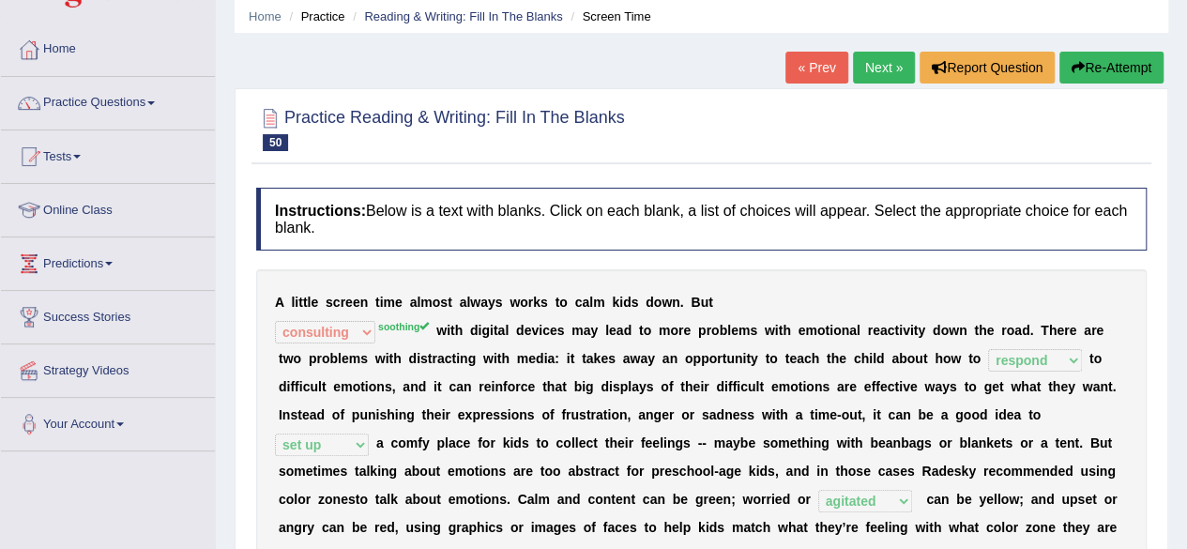
scroll to position [69, 0]
click at [155, 102] on span at bounding box center [151, 104] width 8 height 4
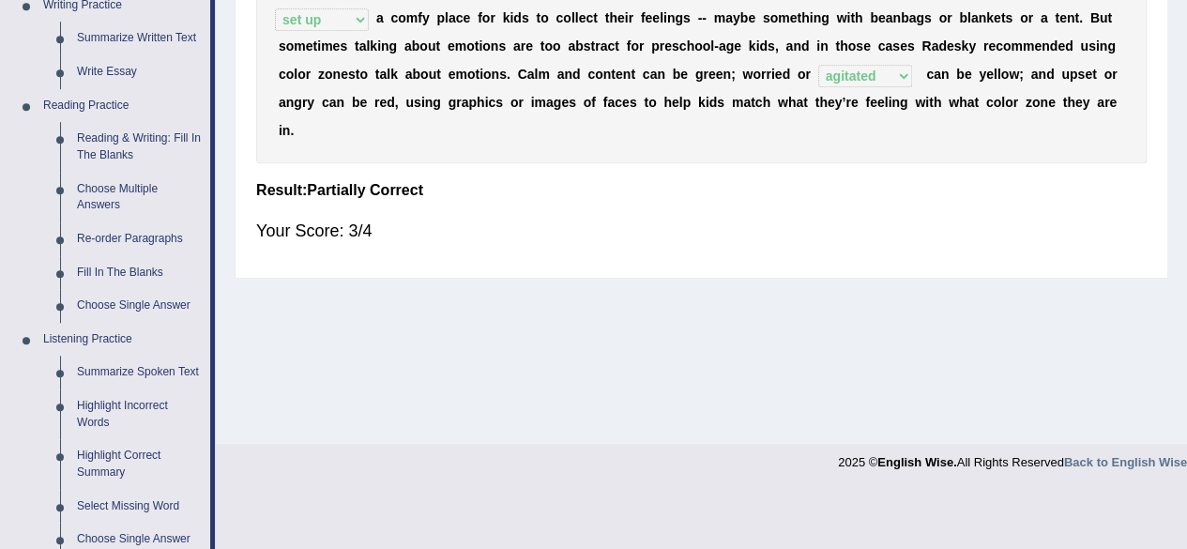
scroll to position [497, 0]
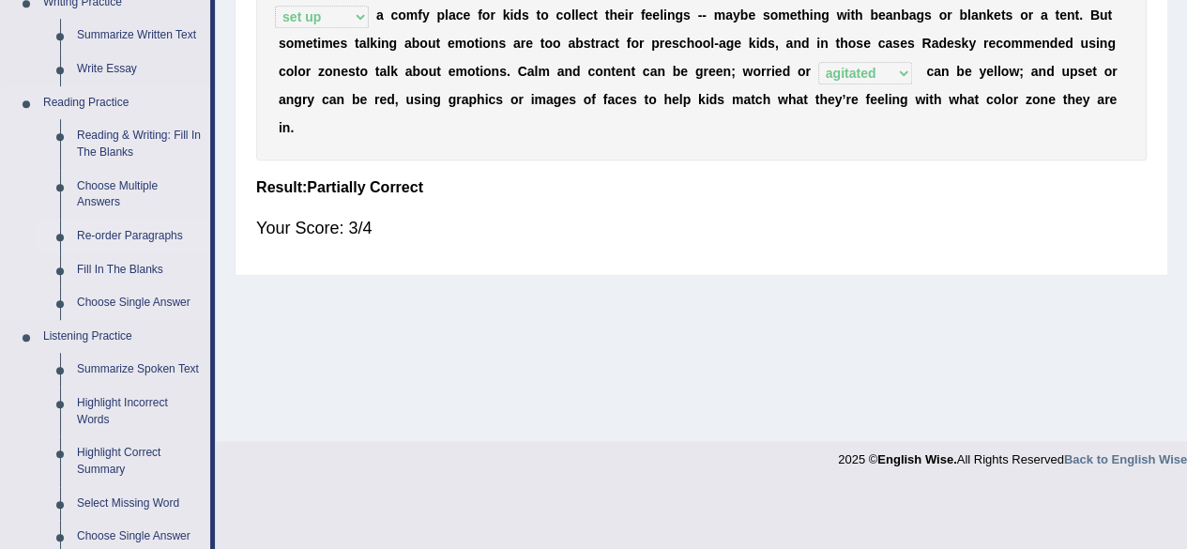
click at [116, 243] on link "Re-order Paragraphs" at bounding box center [140, 237] width 142 height 34
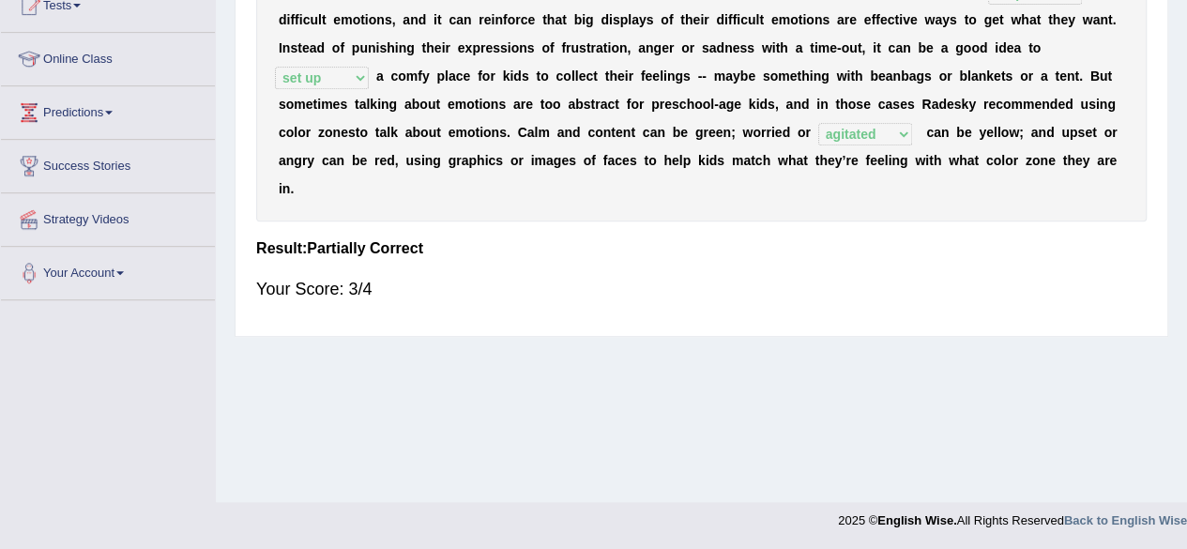
scroll to position [317, 0]
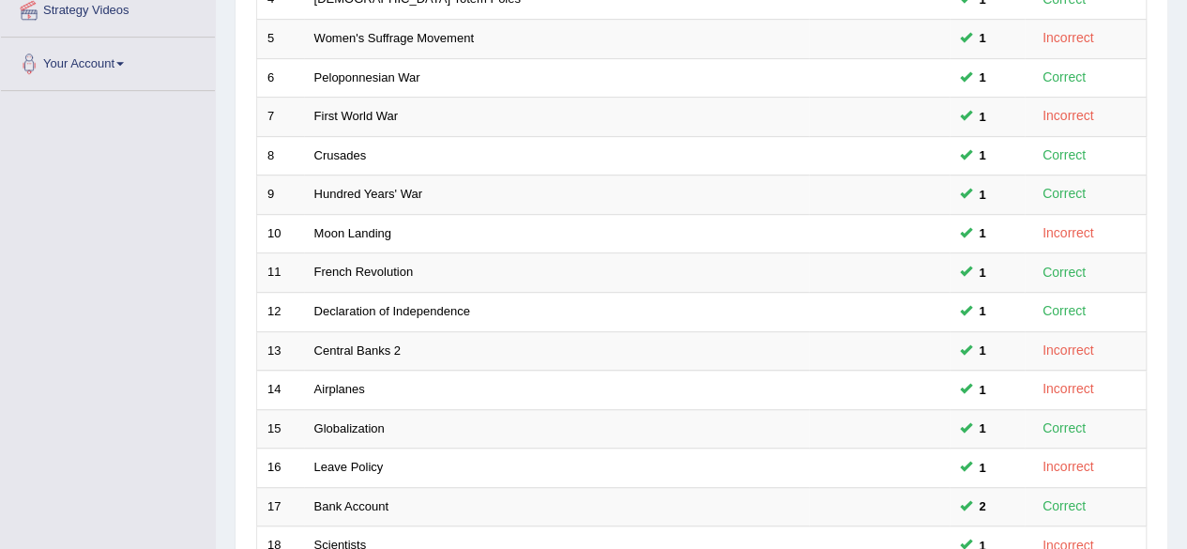
scroll to position [684, 0]
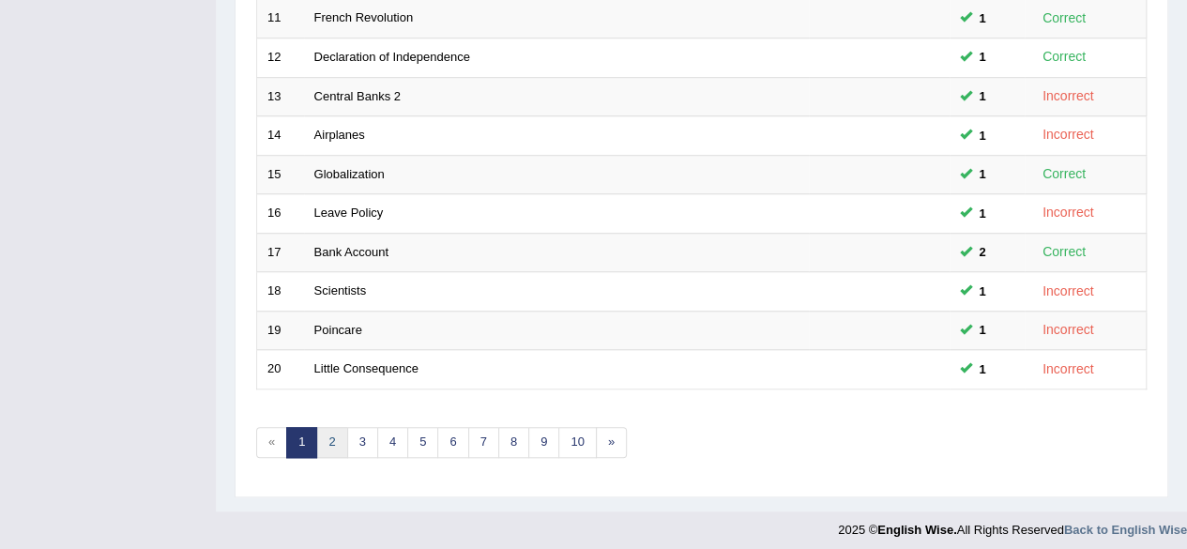
click at [327, 427] on link "2" at bounding box center [331, 442] width 31 height 31
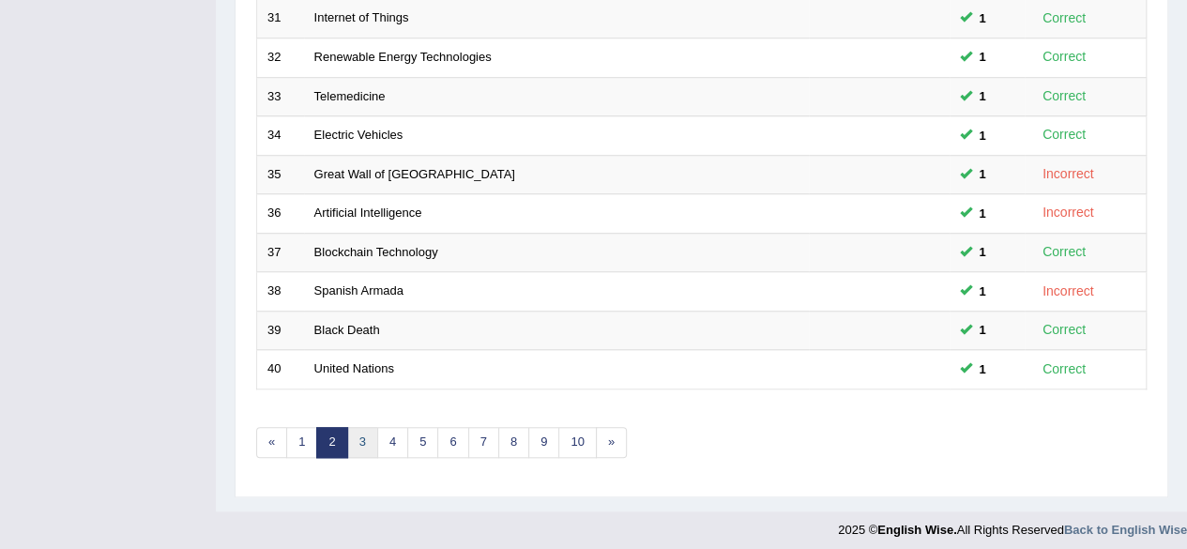
click at [360, 427] on link "3" at bounding box center [362, 442] width 31 height 31
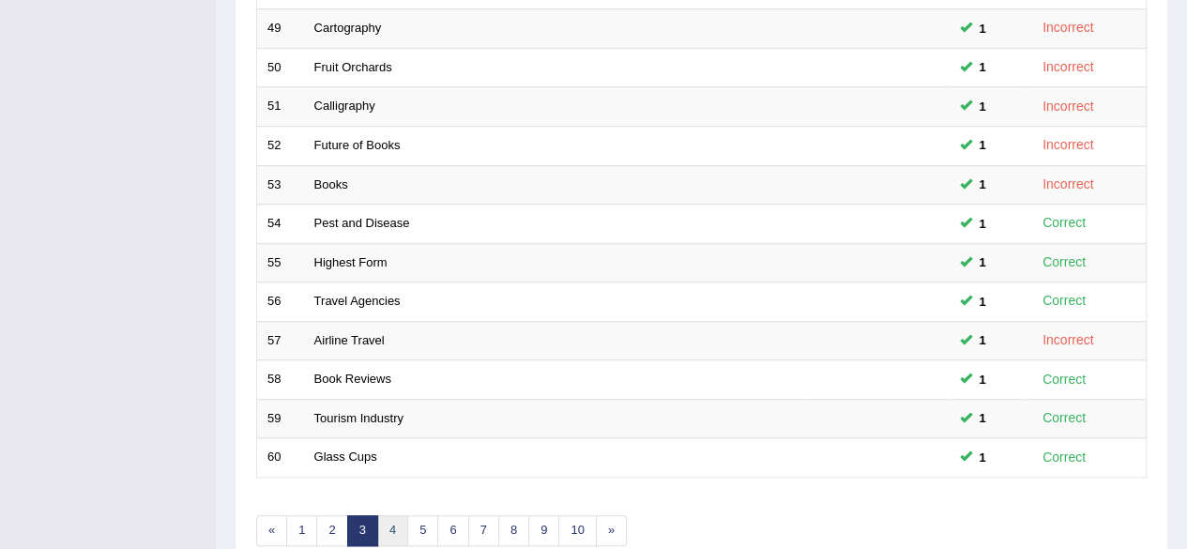
click at [385, 520] on link "4" at bounding box center [392, 530] width 31 height 31
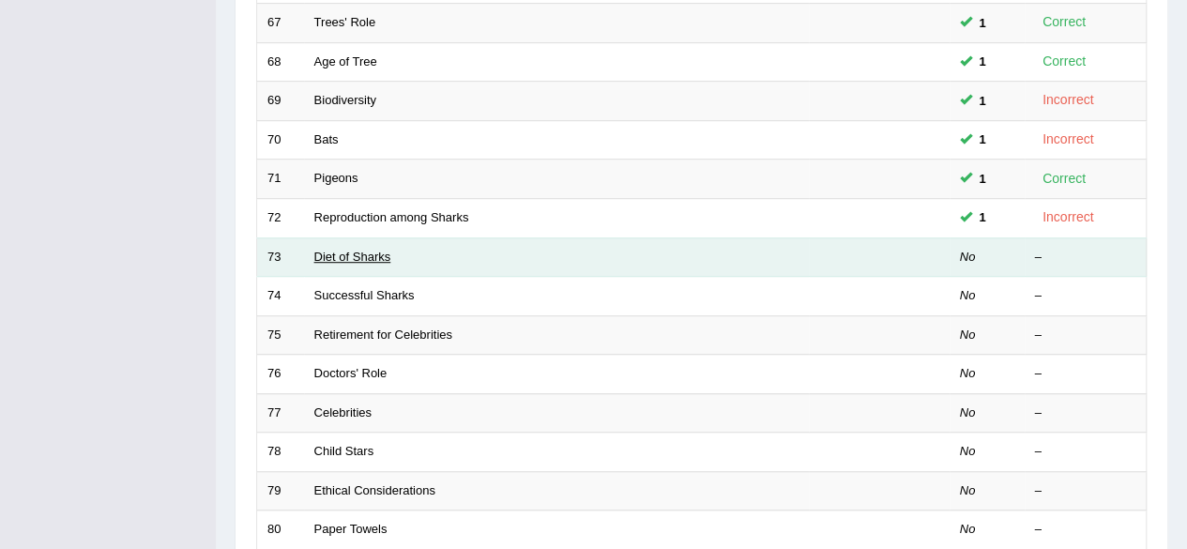
click at [370, 251] on link "Diet of Sharks" at bounding box center [352, 257] width 77 height 14
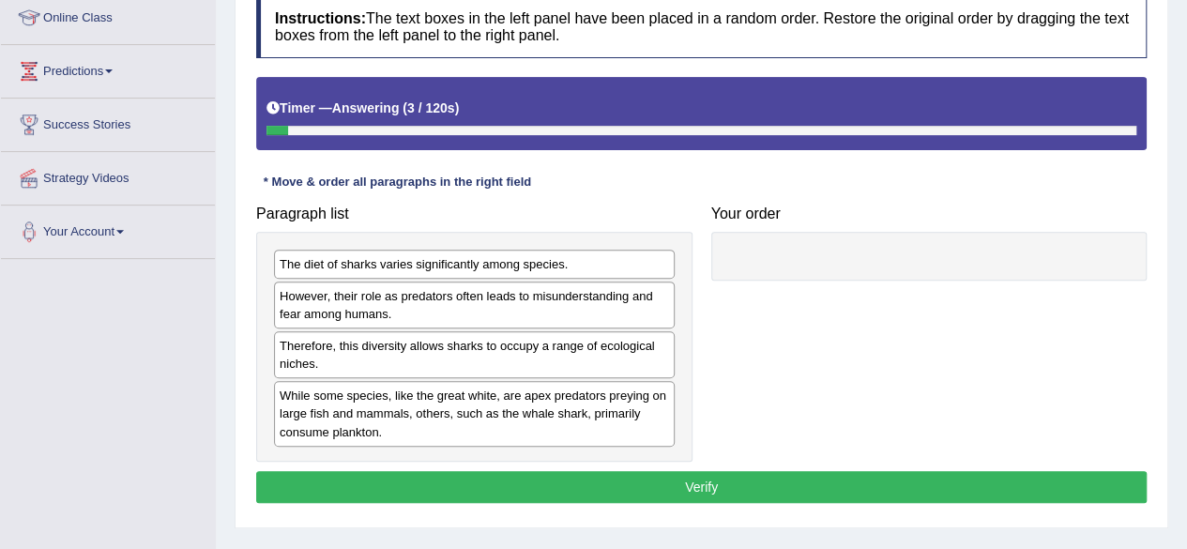
scroll to position [264, 0]
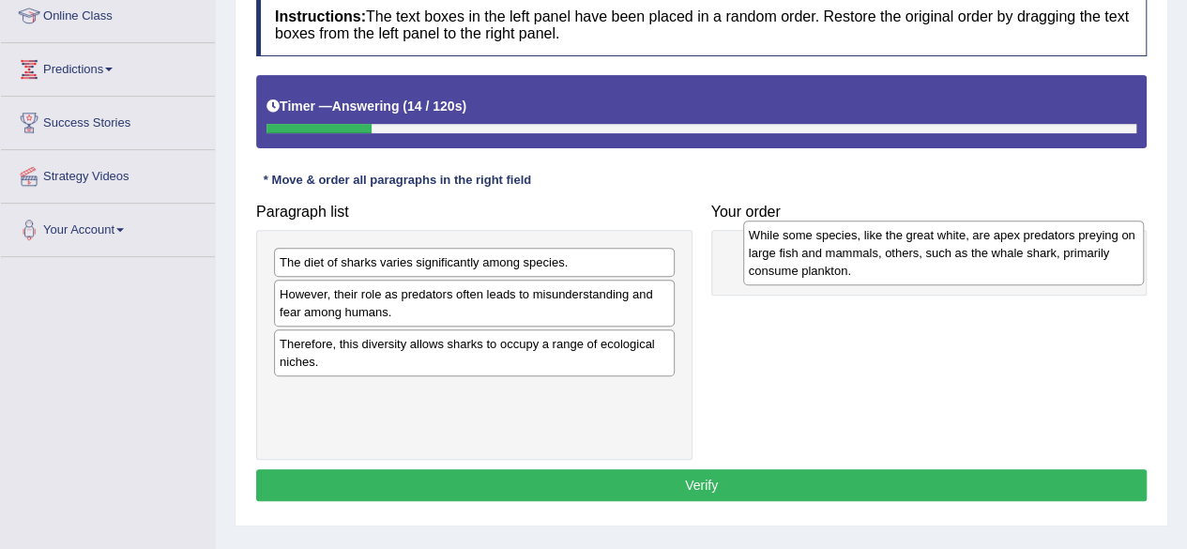
drag, startPoint x: 385, startPoint y: 418, endPoint x: 854, endPoint y: 261, distance: 494.8
click at [854, 261] on div "While some species, like the great white, are apex predators preying on large f…" at bounding box center [943, 253] width 401 height 65
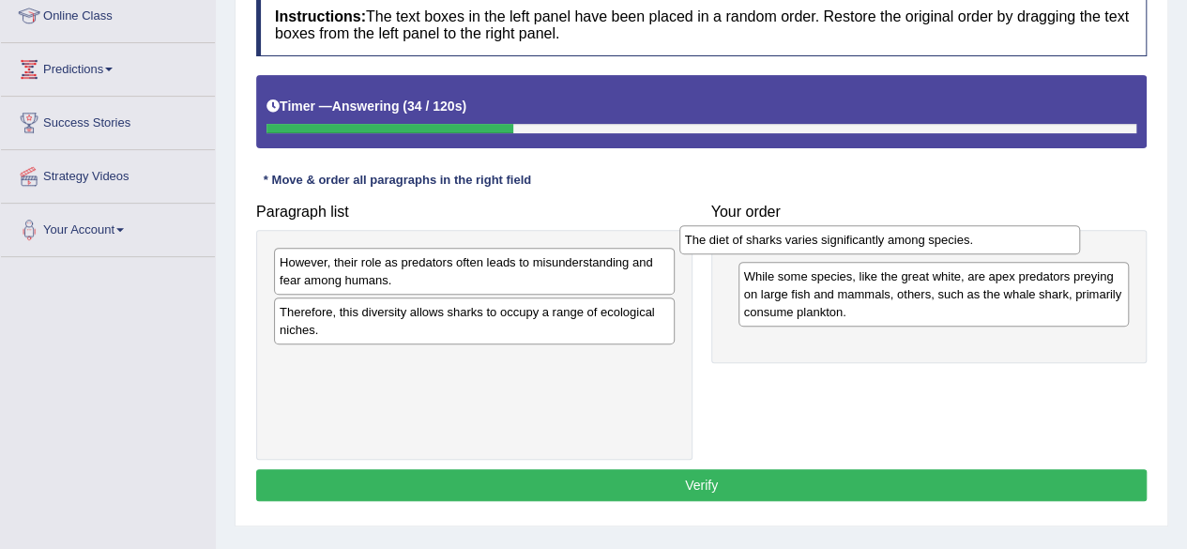
drag, startPoint x: 571, startPoint y: 259, endPoint x: 1001, endPoint y: 237, distance: 430.5
click at [1001, 237] on div "The diet of sharks varies significantly among species." at bounding box center [880, 239] width 401 height 28
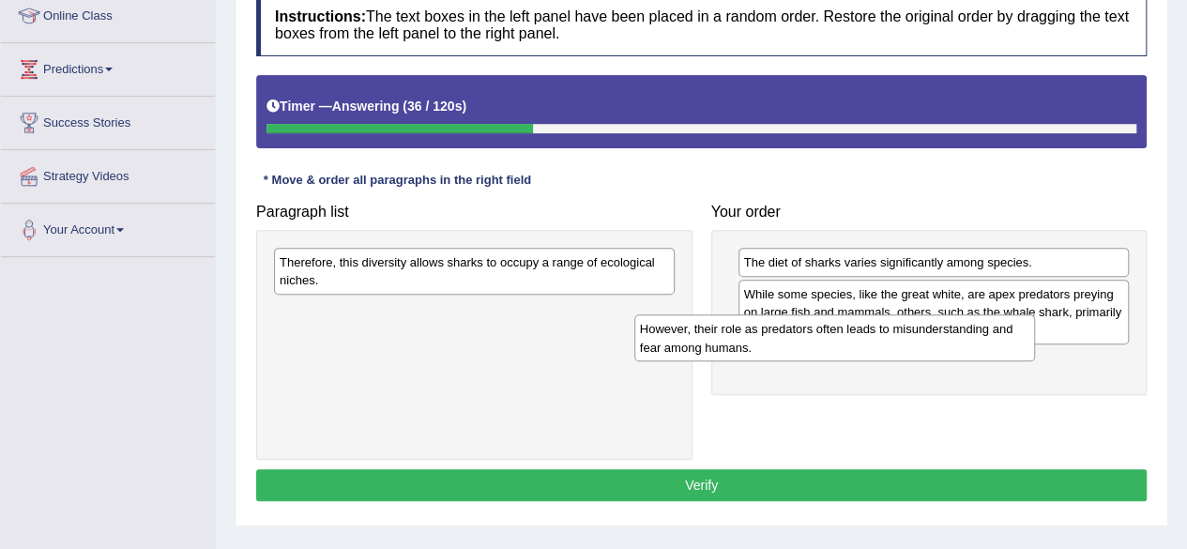
drag, startPoint x: 636, startPoint y: 251, endPoint x: 997, endPoint y: 318, distance: 366.7
click at [997, 318] on div "However, their role as predators often leads to misunderstanding and fear among…" at bounding box center [835, 337] width 401 height 47
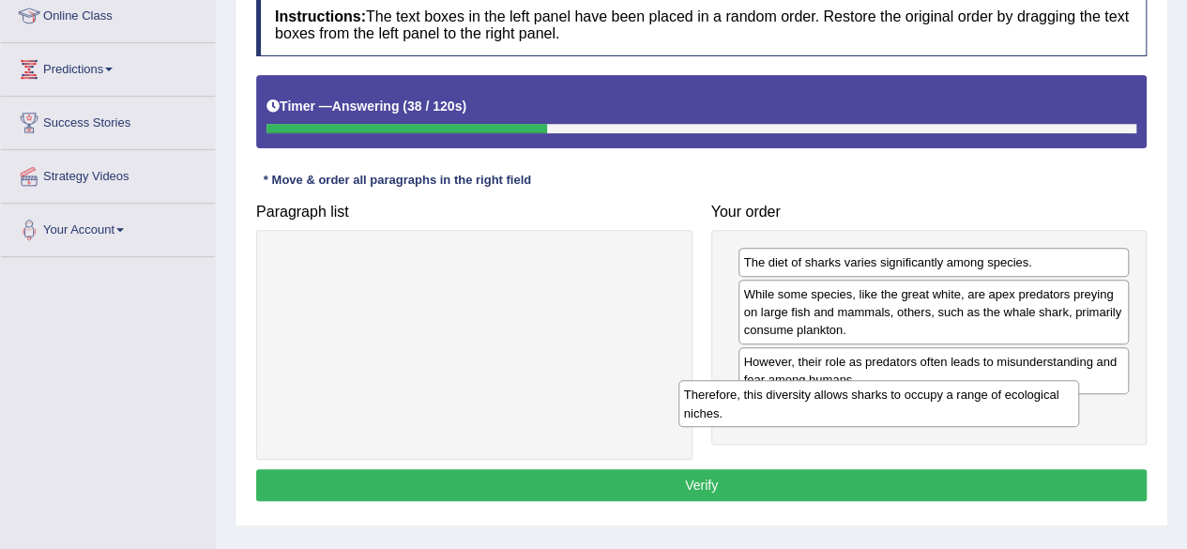
drag, startPoint x: 637, startPoint y: 262, endPoint x: 1044, endPoint y: 393, distance: 427.1
click at [1044, 393] on div "Therefore, this diversity allows sharks to occupy a range of ecological niches." at bounding box center [879, 403] width 401 height 47
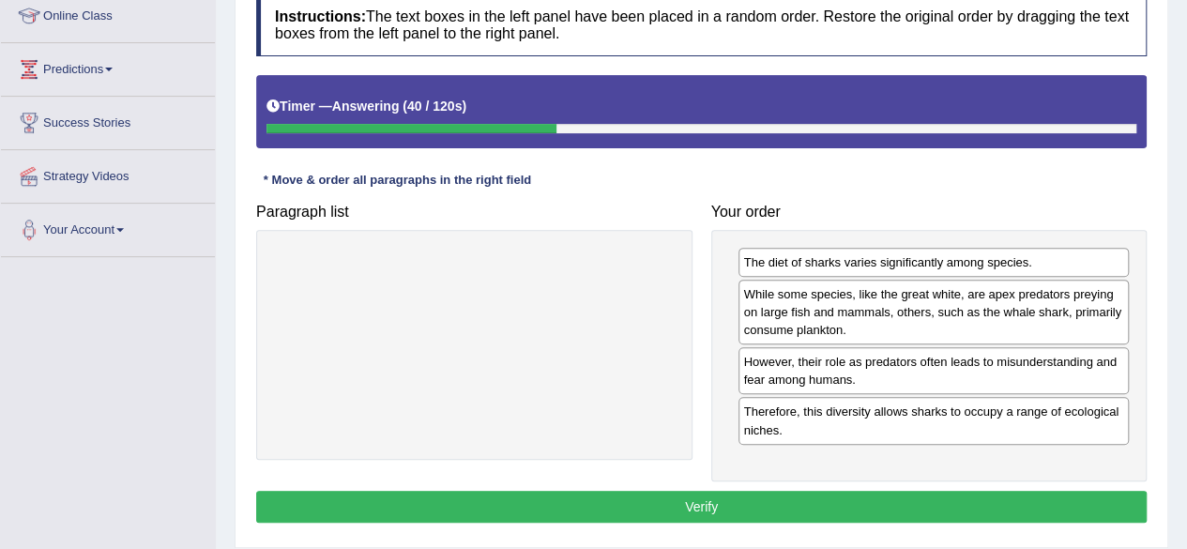
click at [873, 492] on button "Verify" at bounding box center [701, 507] width 891 height 32
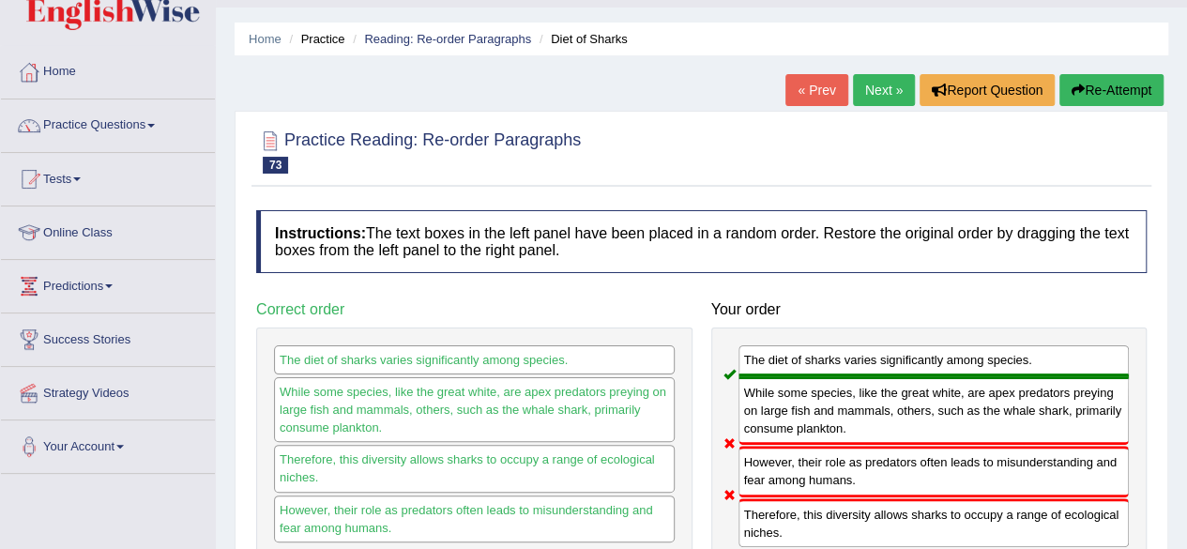
scroll to position [13, 0]
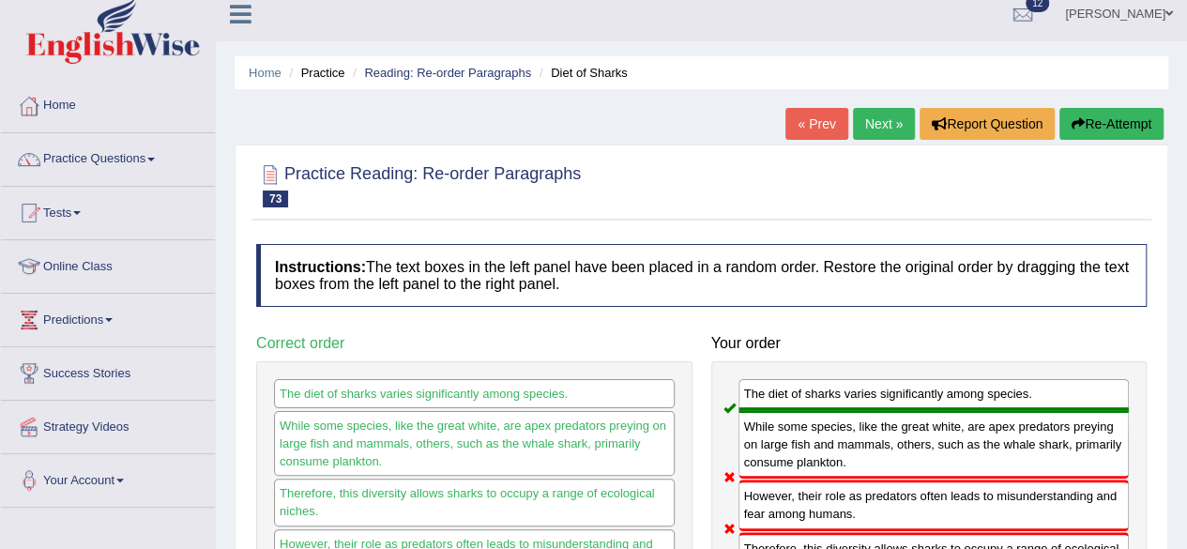
click at [880, 127] on link "Next »" at bounding box center [884, 124] width 62 height 32
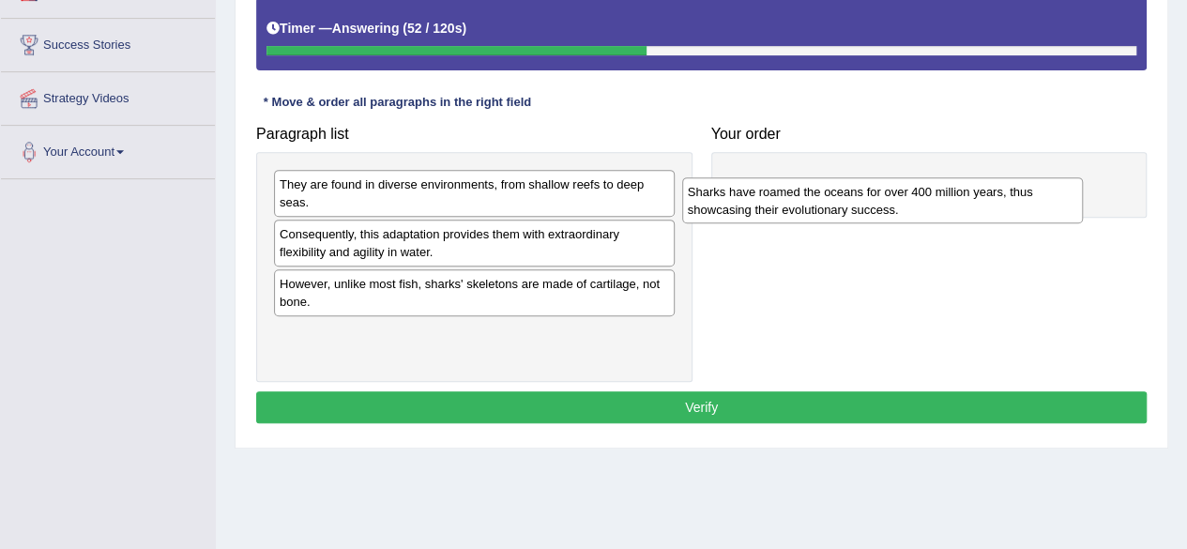
drag, startPoint x: 513, startPoint y: 291, endPoint x: 941, endPoint y: 193, distance: 439.0
click at [941, 193] on div "Sharks have roamed the oceans for over 400 million years, thus showcasing their…" at bounding box center [882, 200] width 401 height 47
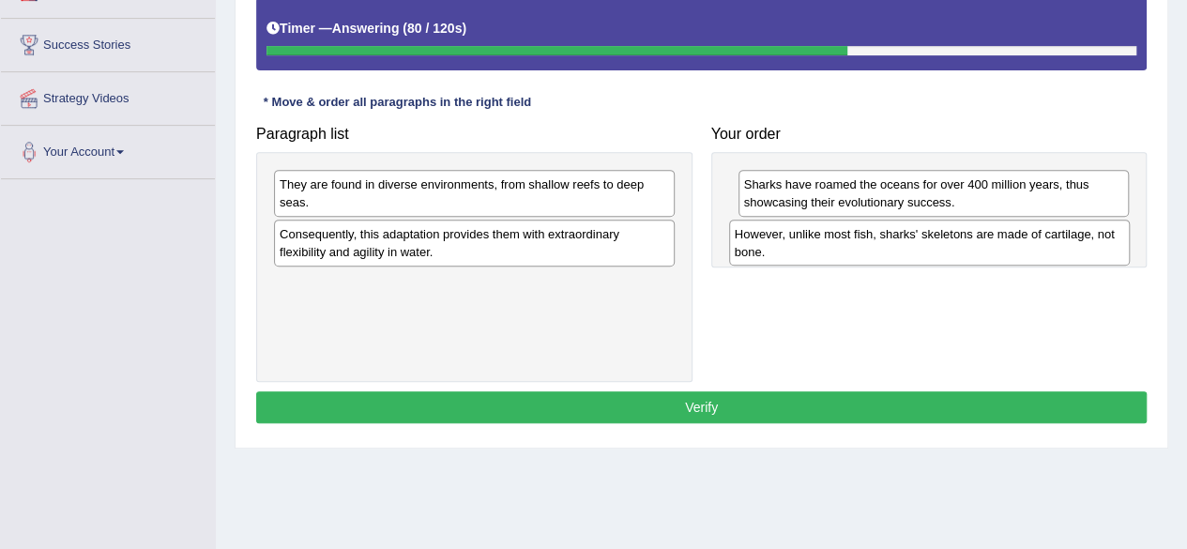
drag, startPoint x: 437, startPoint y: 298, endPoint x: 893, endPoint y: 250, distance: 457.9
click at [893, 250] on div "However, unlike most fish, sharks' skeletons are made of cartilage, not bone." at bounding box center [929, 243] width 401 height 47
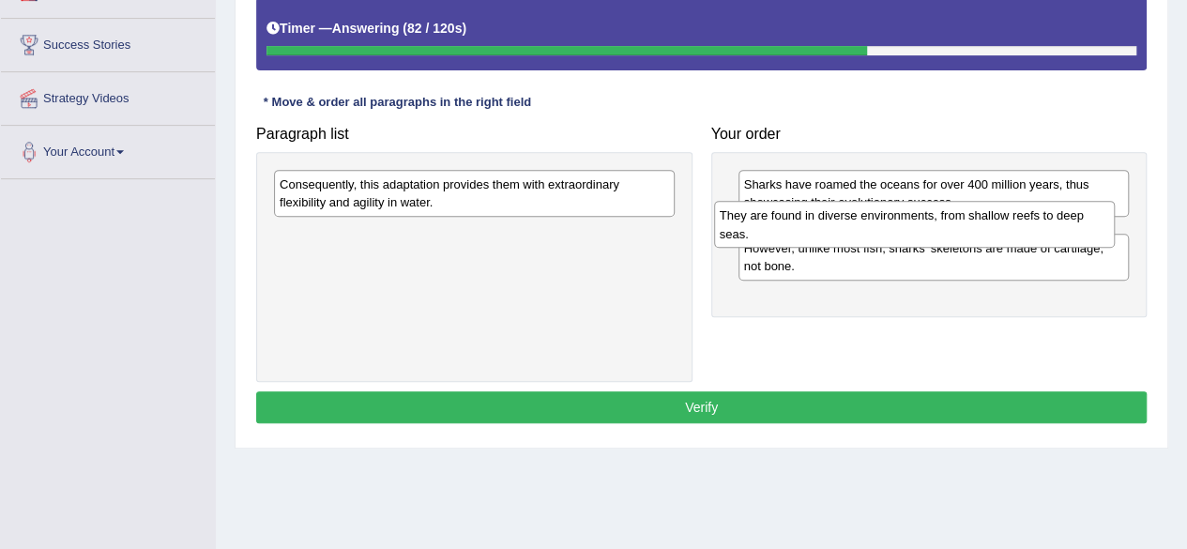
drag, startPoint x: 538, startPoint y: 191, endPoint x: 980, endPoint y: 218, distance: 442.9
click at [980, 218] on div "They are found in diverse environments, from shallow reefs to deep seas." at bounding box center [914, 224] width 401 height 47
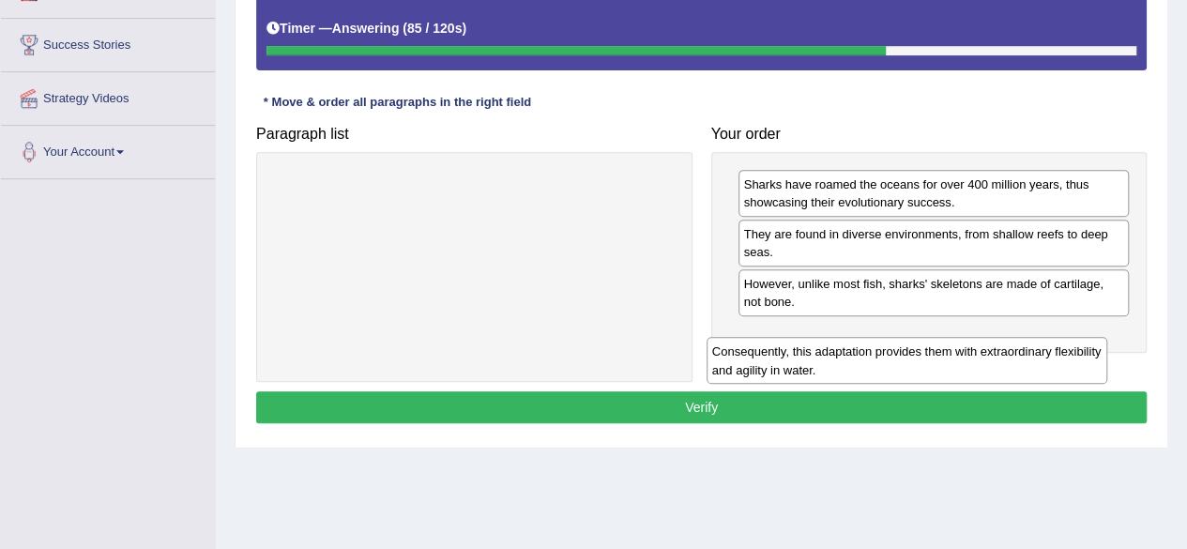
drag, startPoint x: 526, startPoint y: 206, endPoint x: 997, endPoint y: 365, distance: 497.5
click at [997, 365] on div "Consequently, this adaptation provides them with extraordinary flexibility and …" at bounding box center [907, 360] width 401 height 47
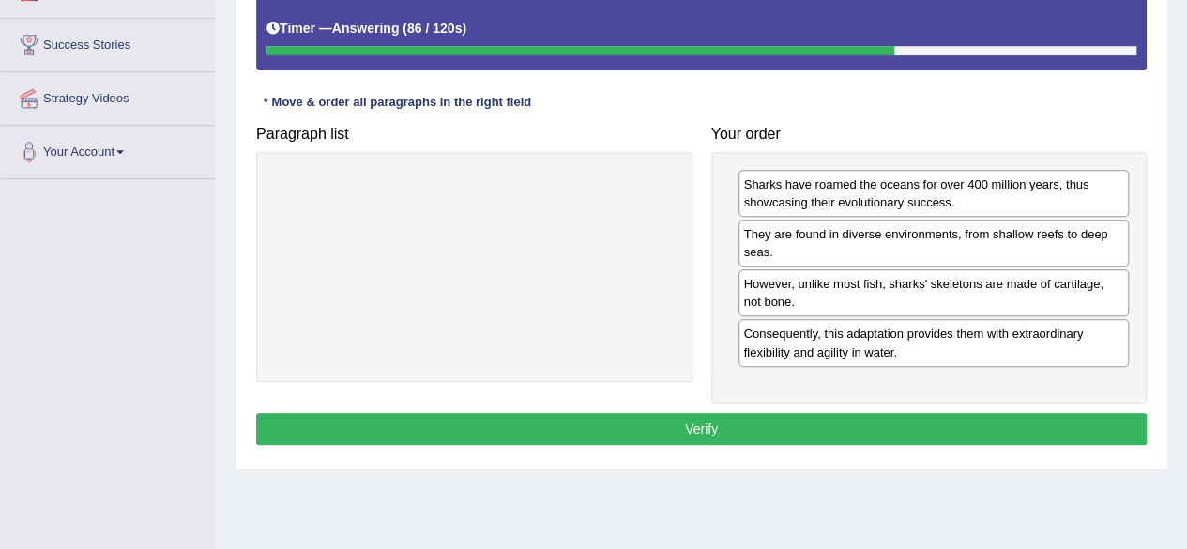
click at [843, 423] on button "Verify" at bounding box center [701, 429] width 891 height 32
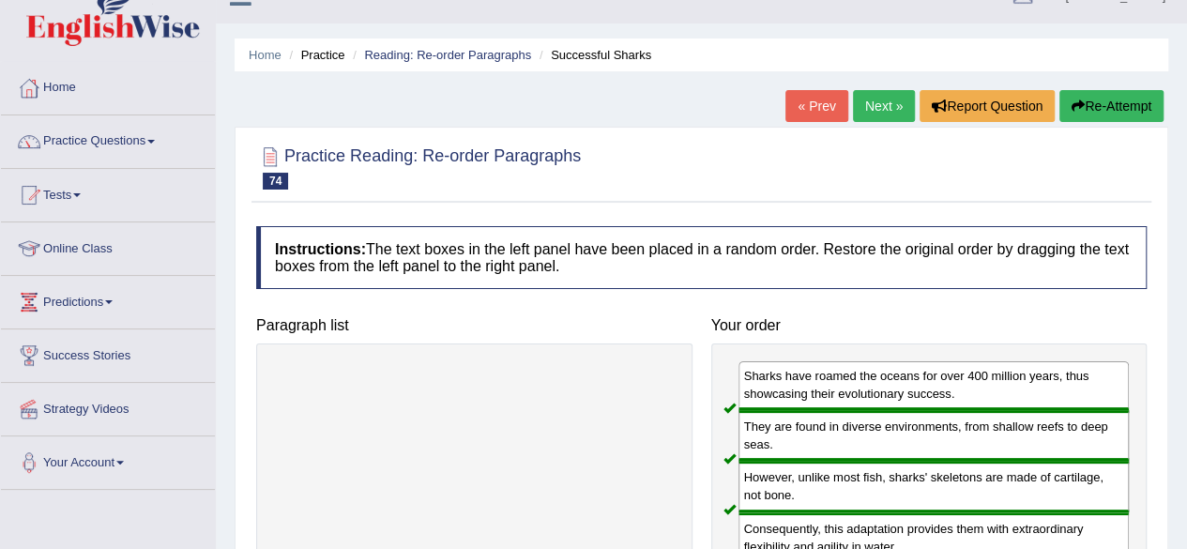
scroll to position [30, 0]
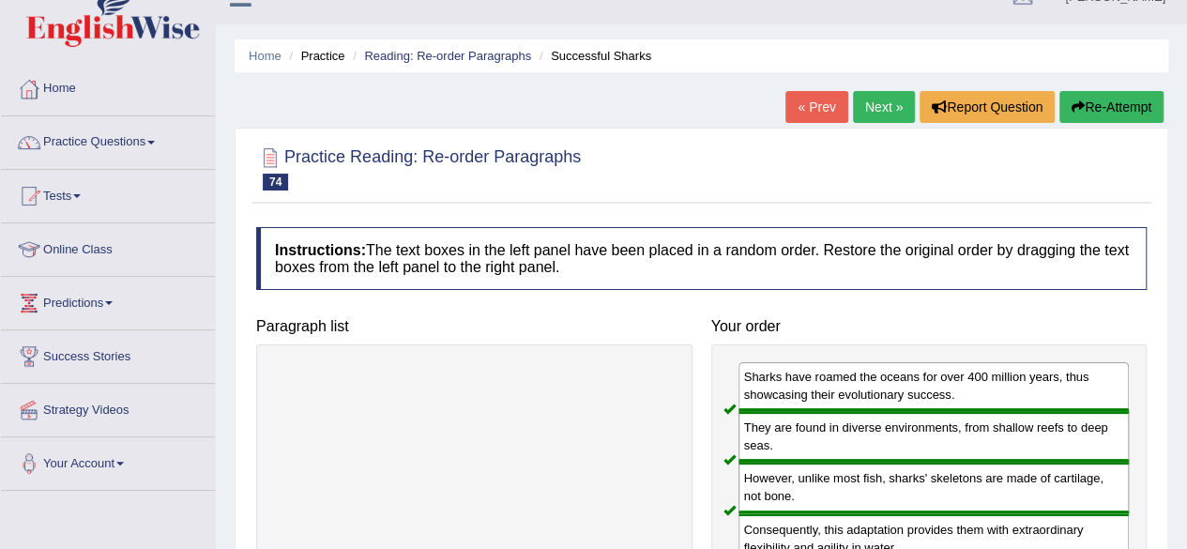
click at [880, 104] on link "Next »" at bounding box center [884, 107] width 62 height 32
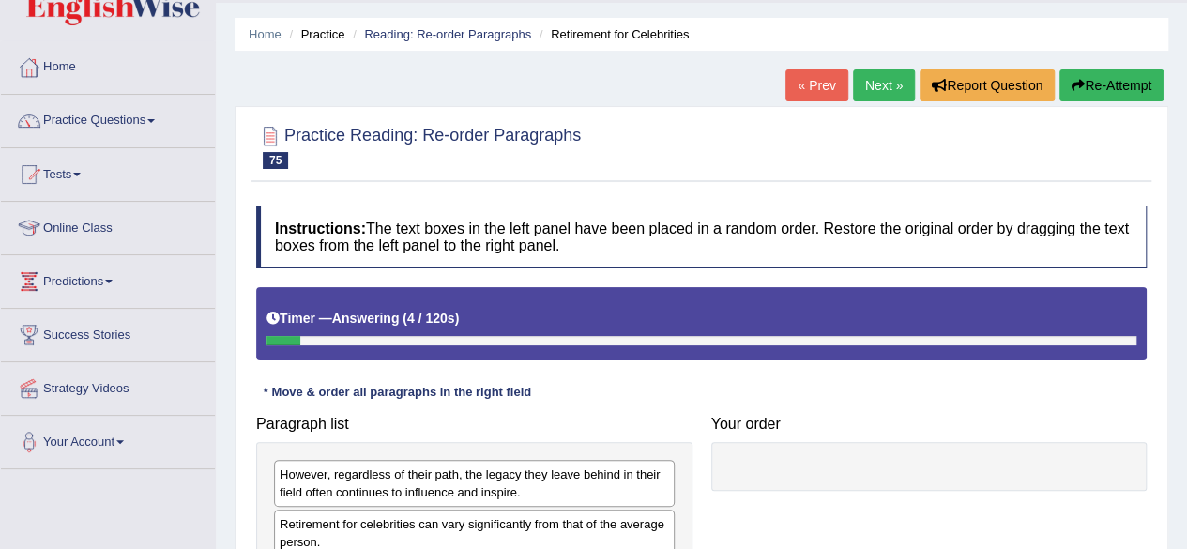
scroll to position [9, 0]
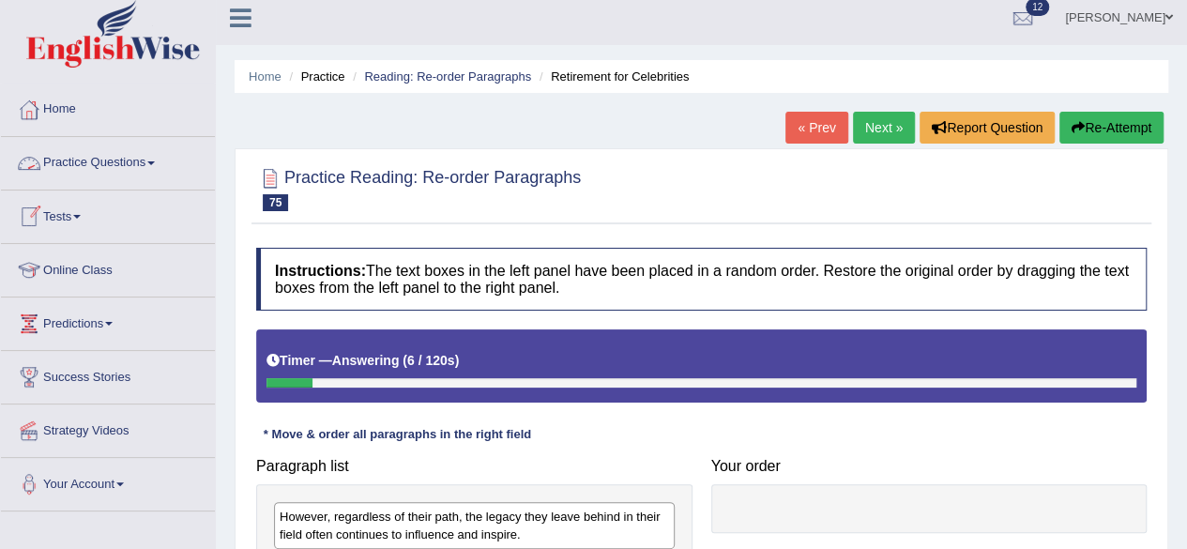
click at [154, 159] on link "Practice Questions" at bounding box center [108, 160] width 214 height 47
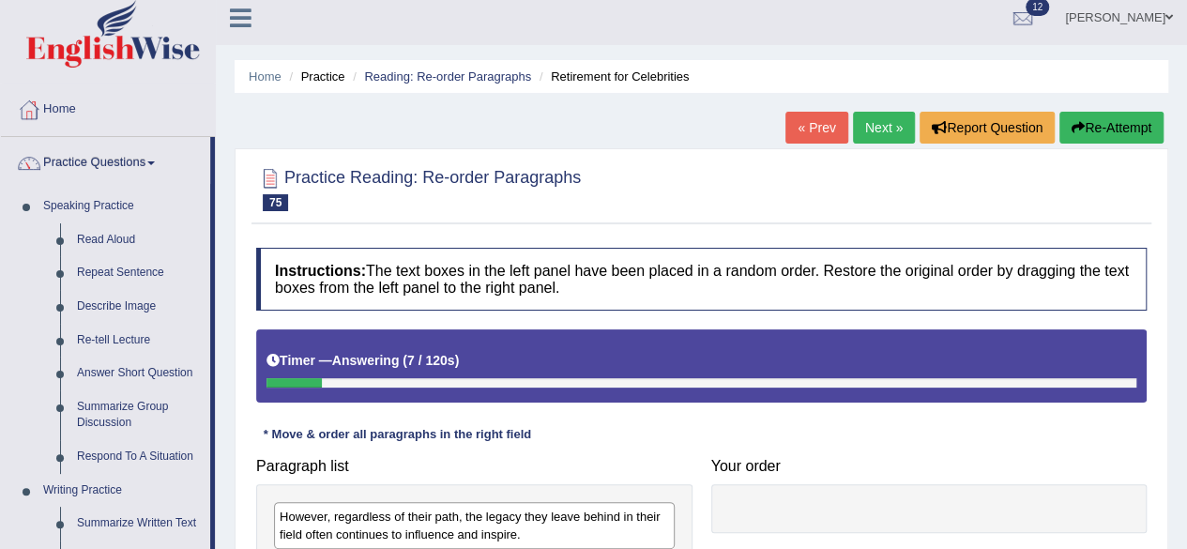
click at [150, 170] on link "Practice Questions" at bounding box center [105, 160] width 209 height 47
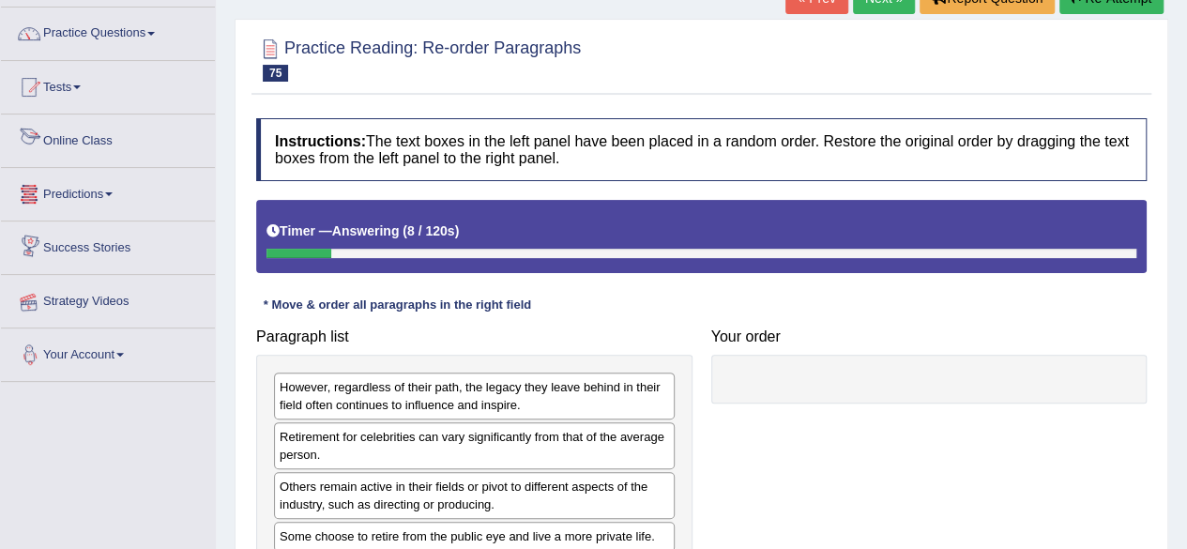
scroll to position [143, 0]
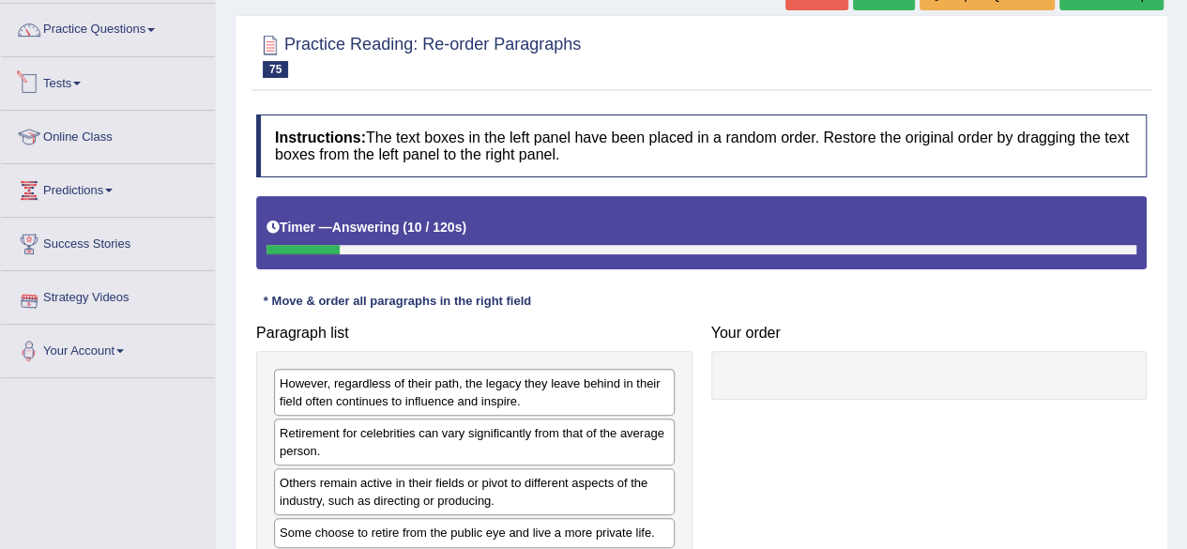
click at [89, 83] on link "Tests" at bounding box center [108, 80] width 214 height 47
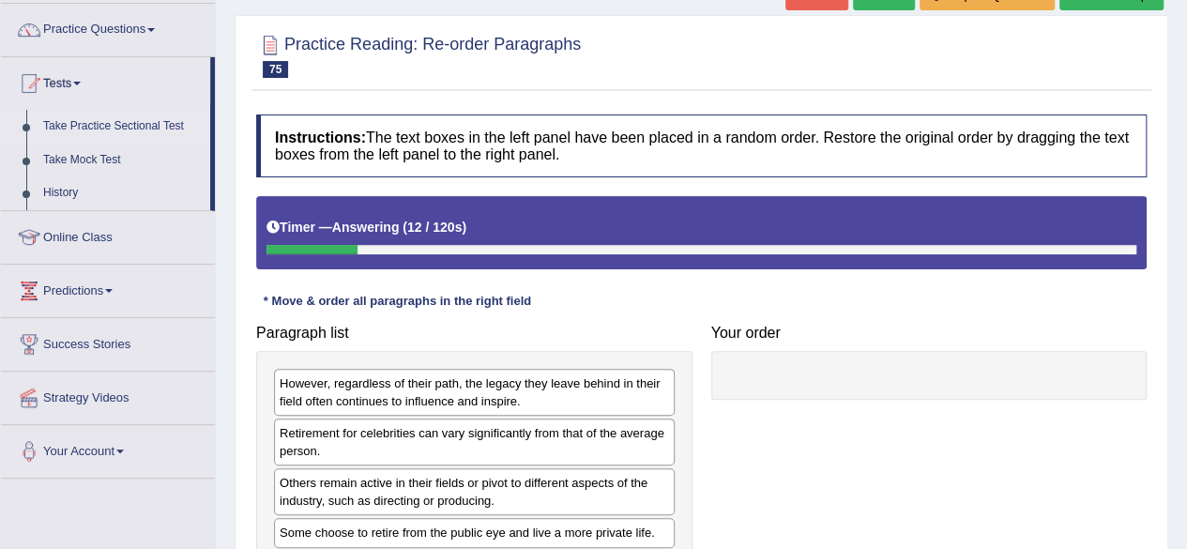
click at [131, 121] on link "Take Practice Sectional Test" at bounding box center [123, 127] width 176 height 34
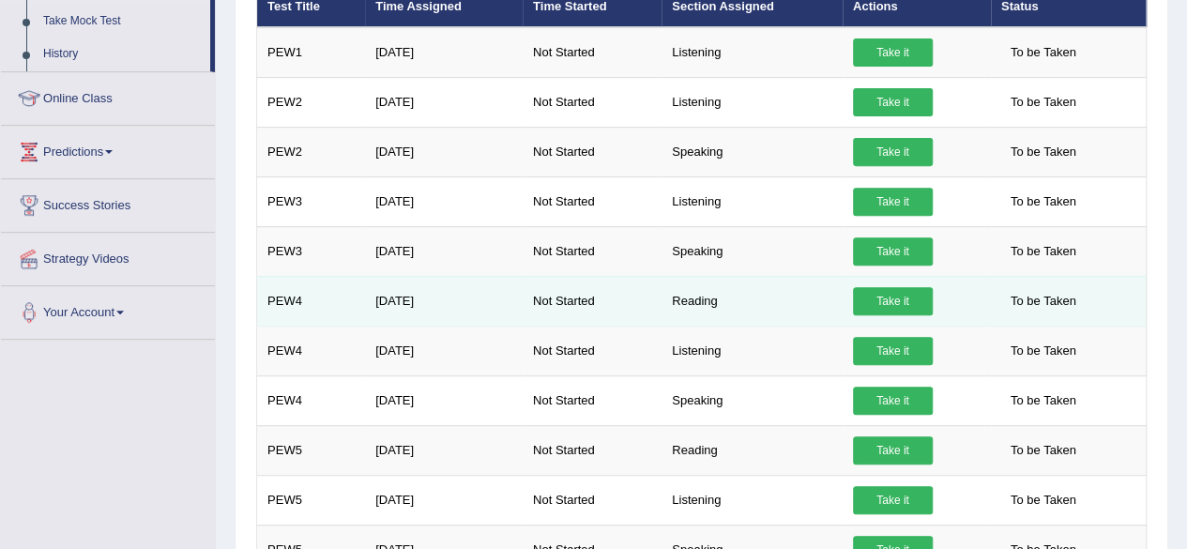
click at [875, 300] on link "Take it" at bounding box center [893, 301] width 80 height 28
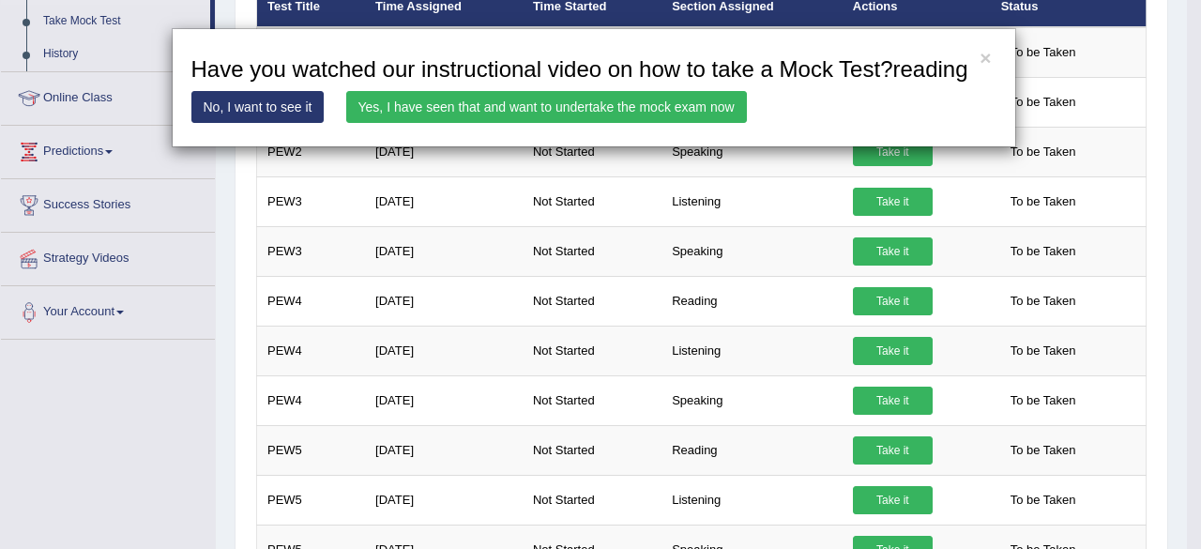
click at [658, 107] on link "Yes, I have seen that and want to undertake the mock exam now" at bounding box center [546, 107] width 401 height 32
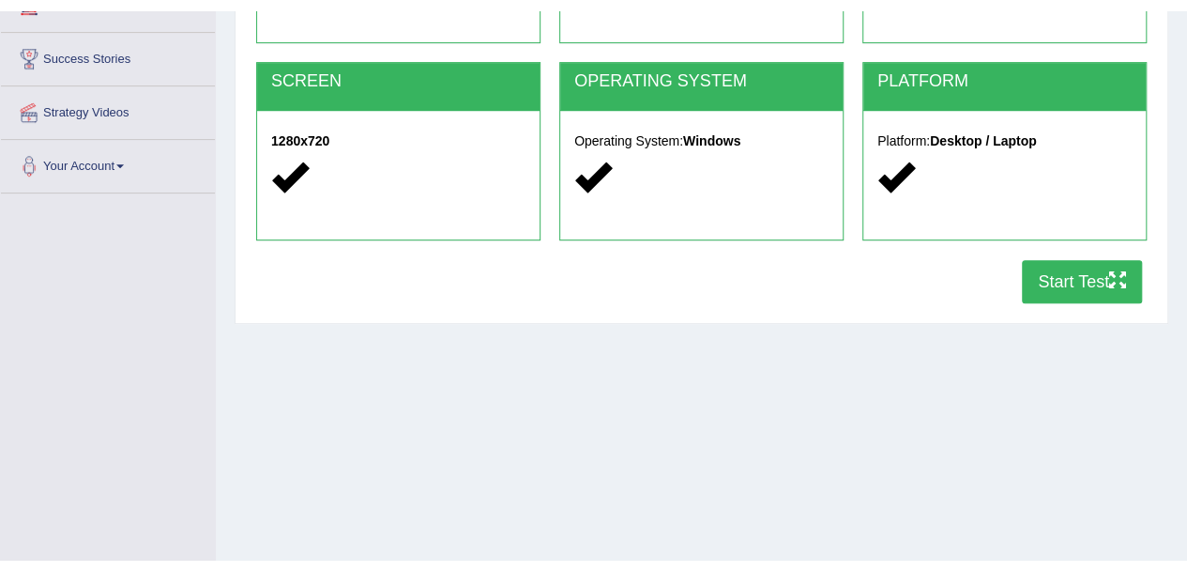
scroll to position [360, 0]
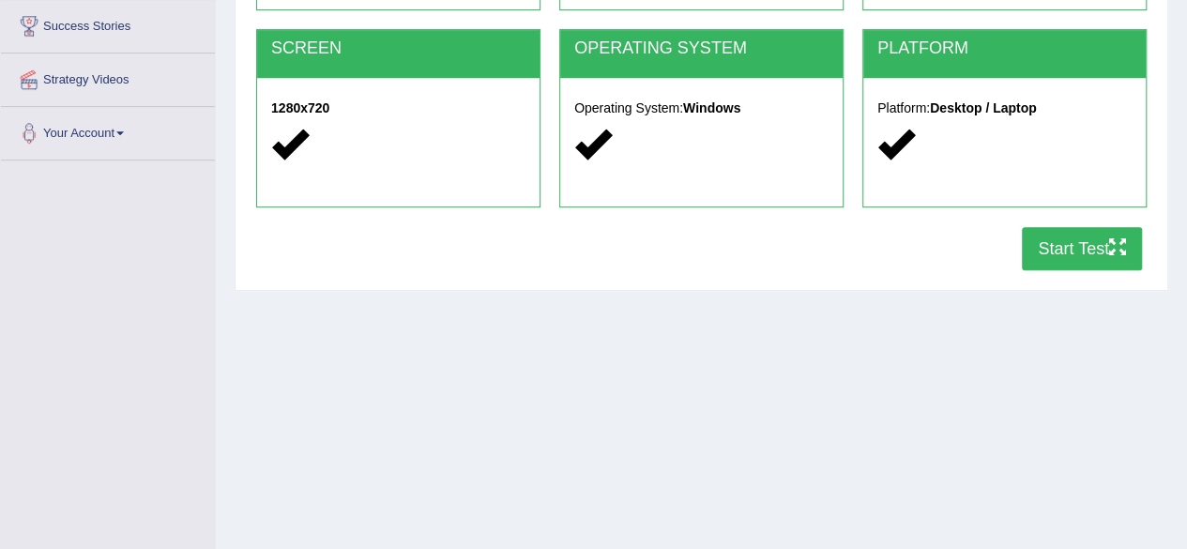
click at [1069, 244] on button "Start Test" at bounding box center [1082, 248] width 120 height 43
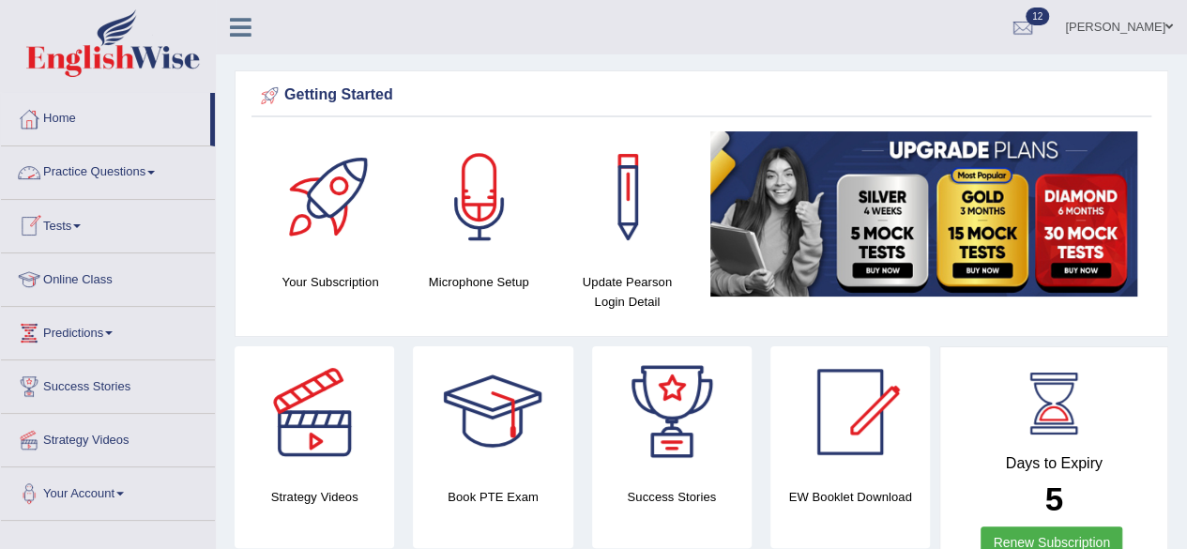
click at [88, 221] on link "Tests" at bounding box center [108, 223] width 214 height 47
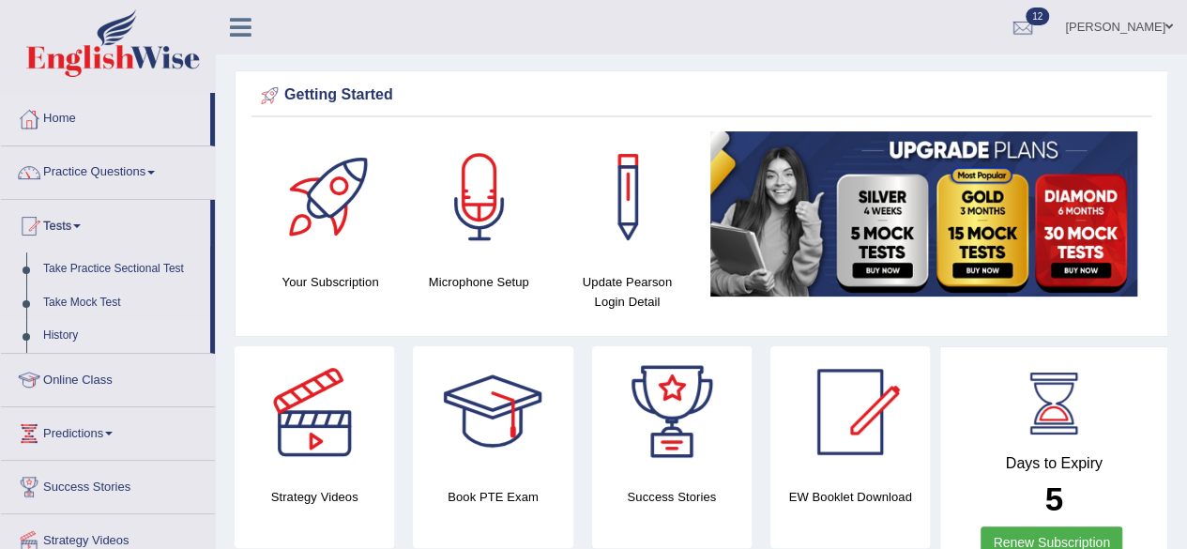
click at [67, 335] on link "History" at bounding box center [123, 336] width 176 height 34
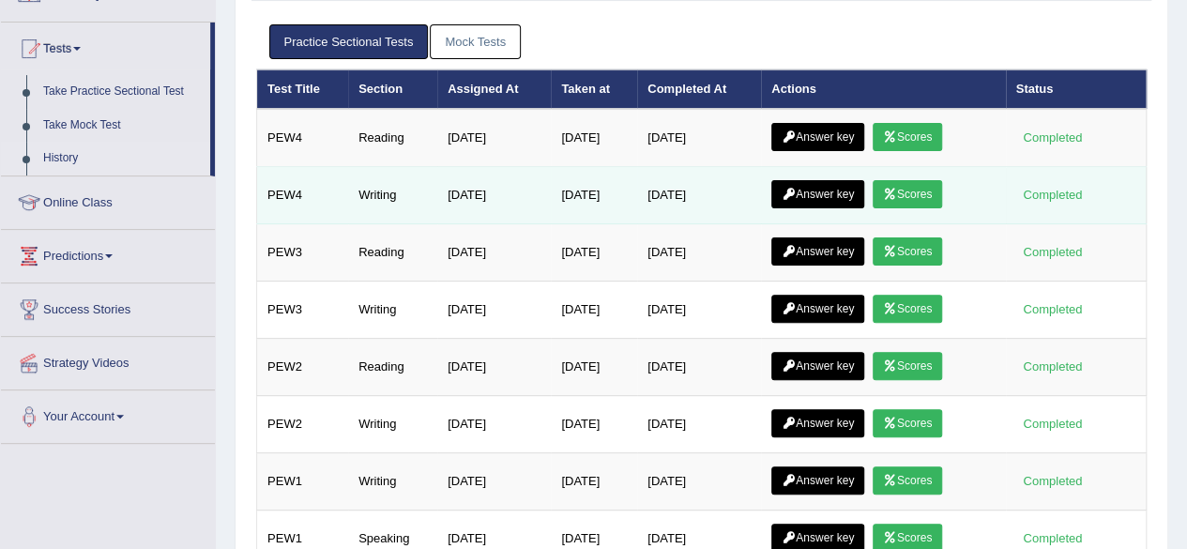
scroll to position [177, 0]
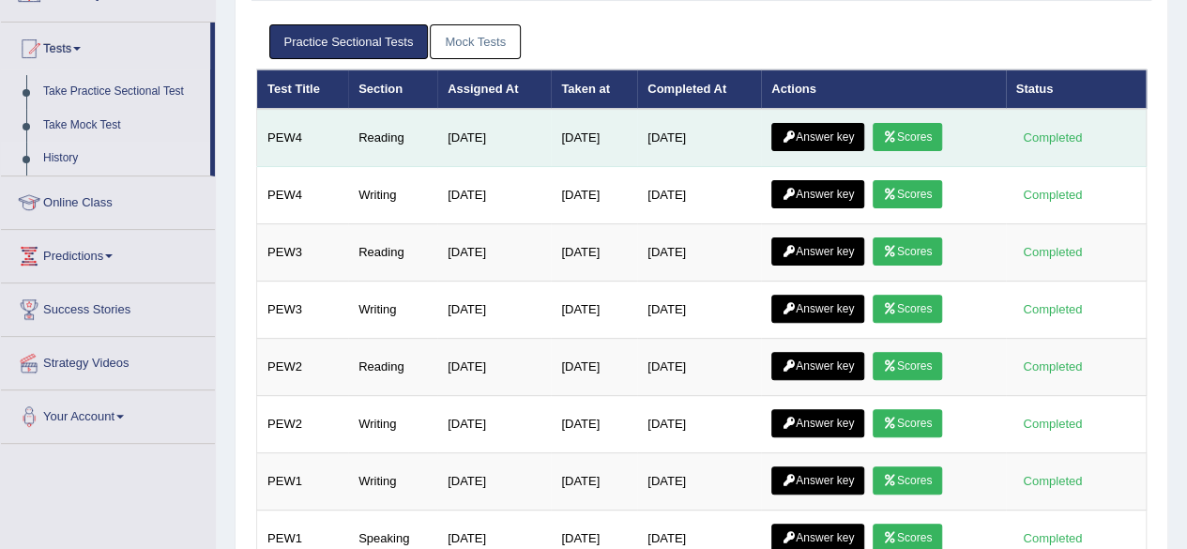
click at [931, 130] on link "Scores" at bounding box center [907, 137] width 69 height 28
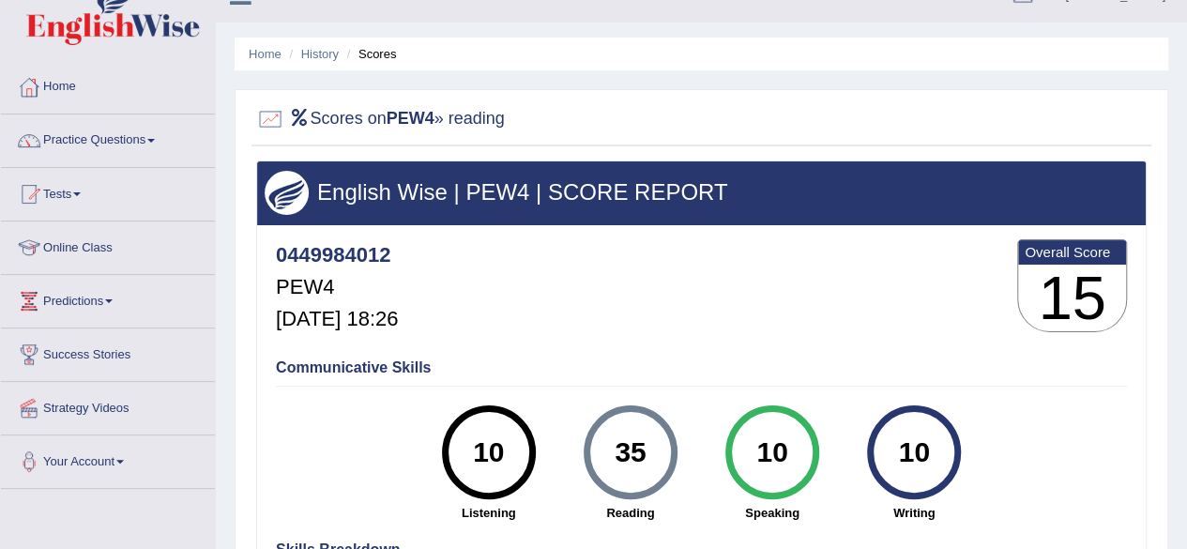
scroll to position [31, 0]
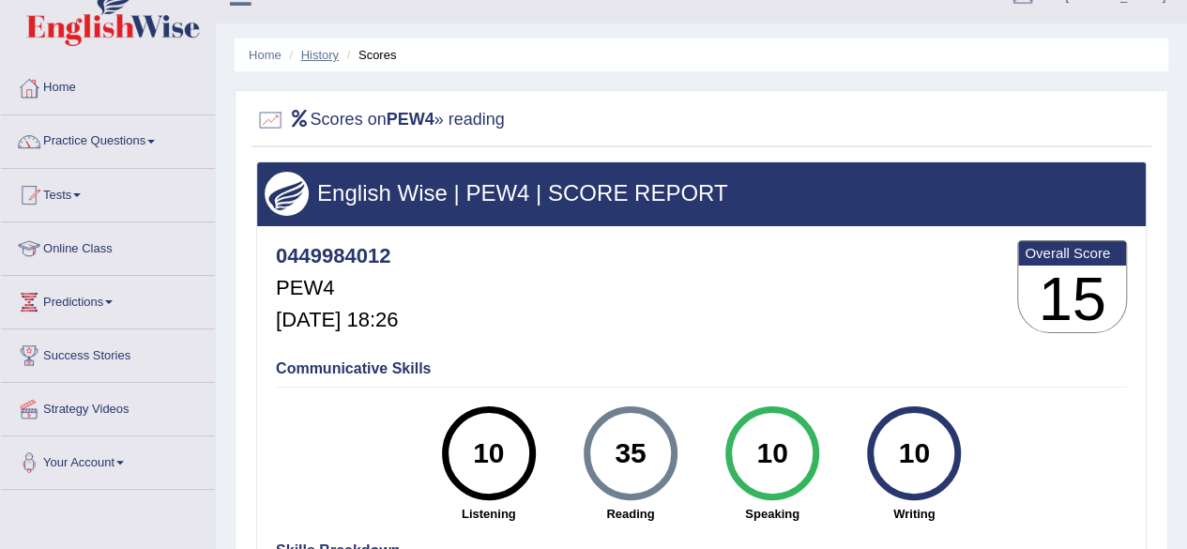
click at [321, 48] on link "History" at bounding box center [320, 55] width 38 height 14
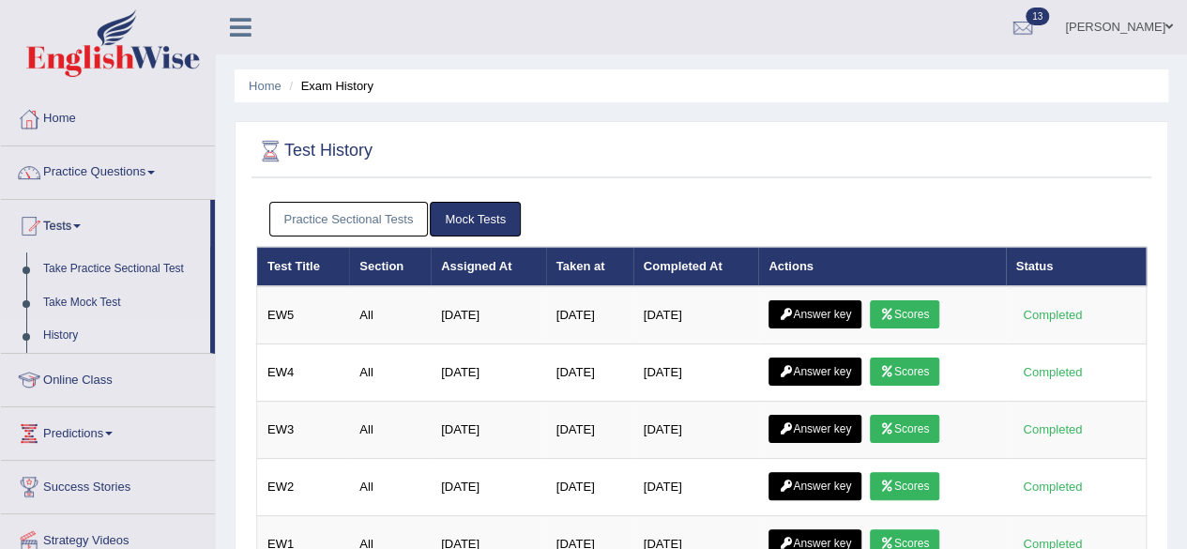
click at [385, 213] on link "Practice Sectional Tests" at bounding box center [349, 219] width 160 height 35
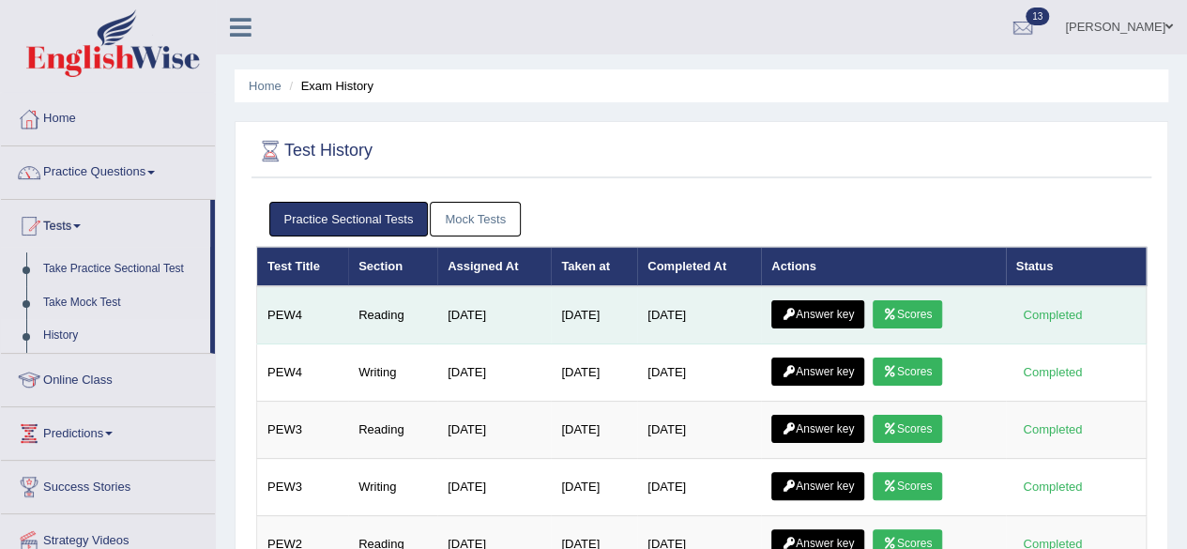
click at [819, 311] on link "Answer key" at bounding box center [818, 314] width 93 height 28
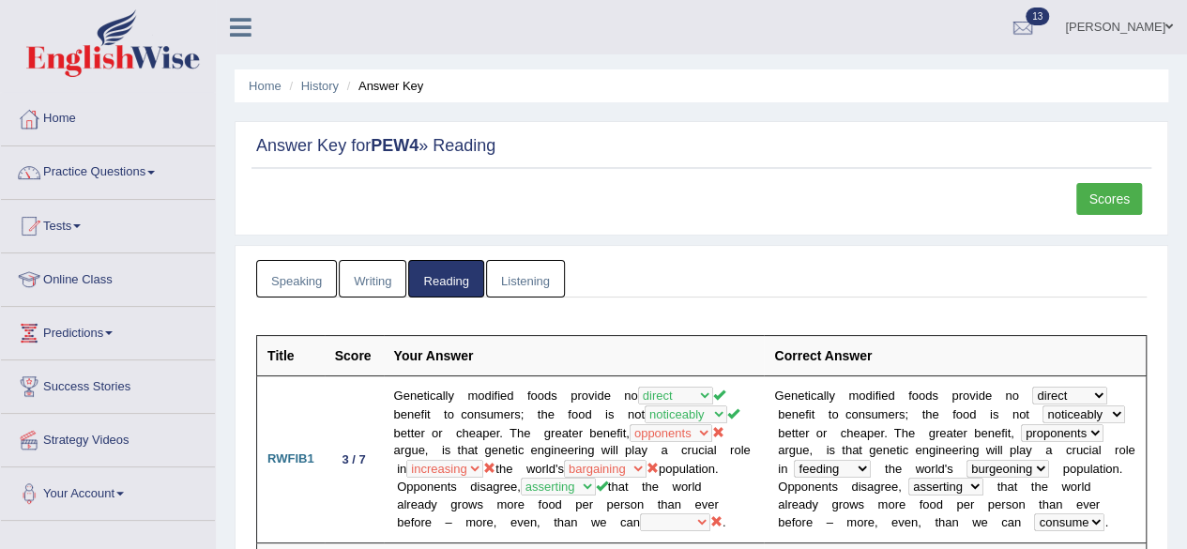
click at [1108, 35] on link "[PERSON_NAME]" at bounding box center [1119, 24] width 136 height 49
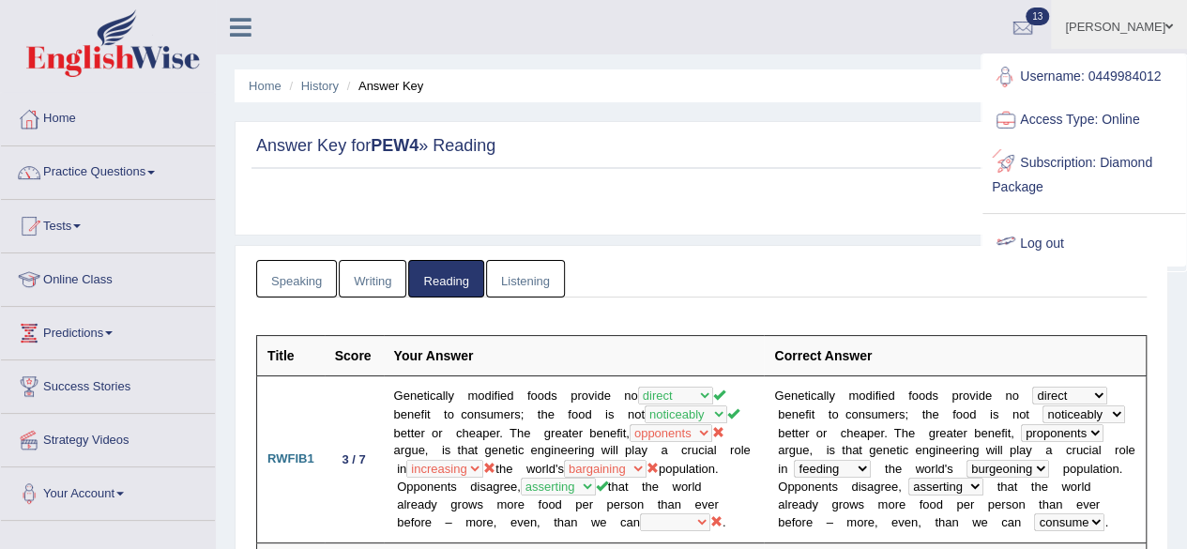
click at [1041, 241] on link "Log out" at bounding box center [1084, 243] width 203 height 43
